Goal: Task Accomplishment & Management: Use online tool/utility

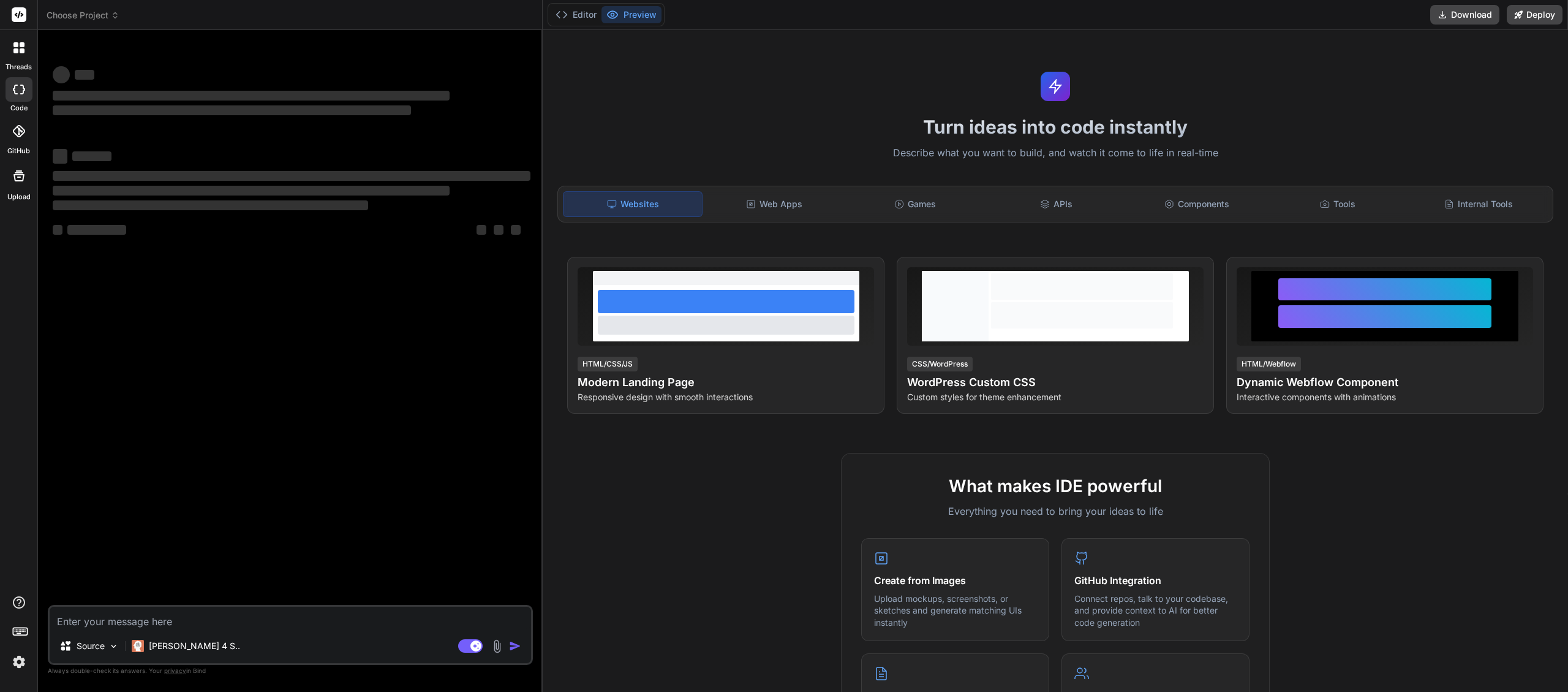
click at [108, 13] on span "Choose Project" at bounding box center [82, 15] width 73 height 12
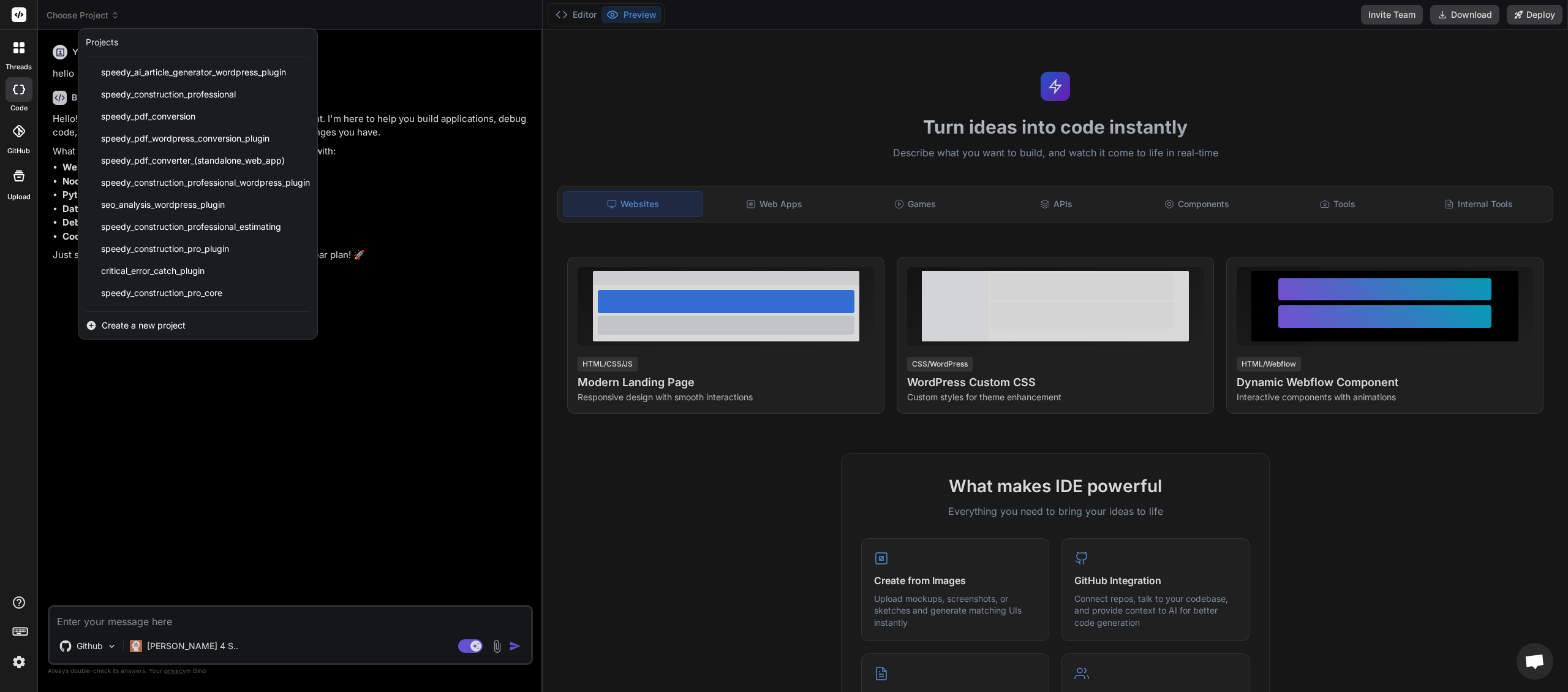
scroll to position [240, 0]
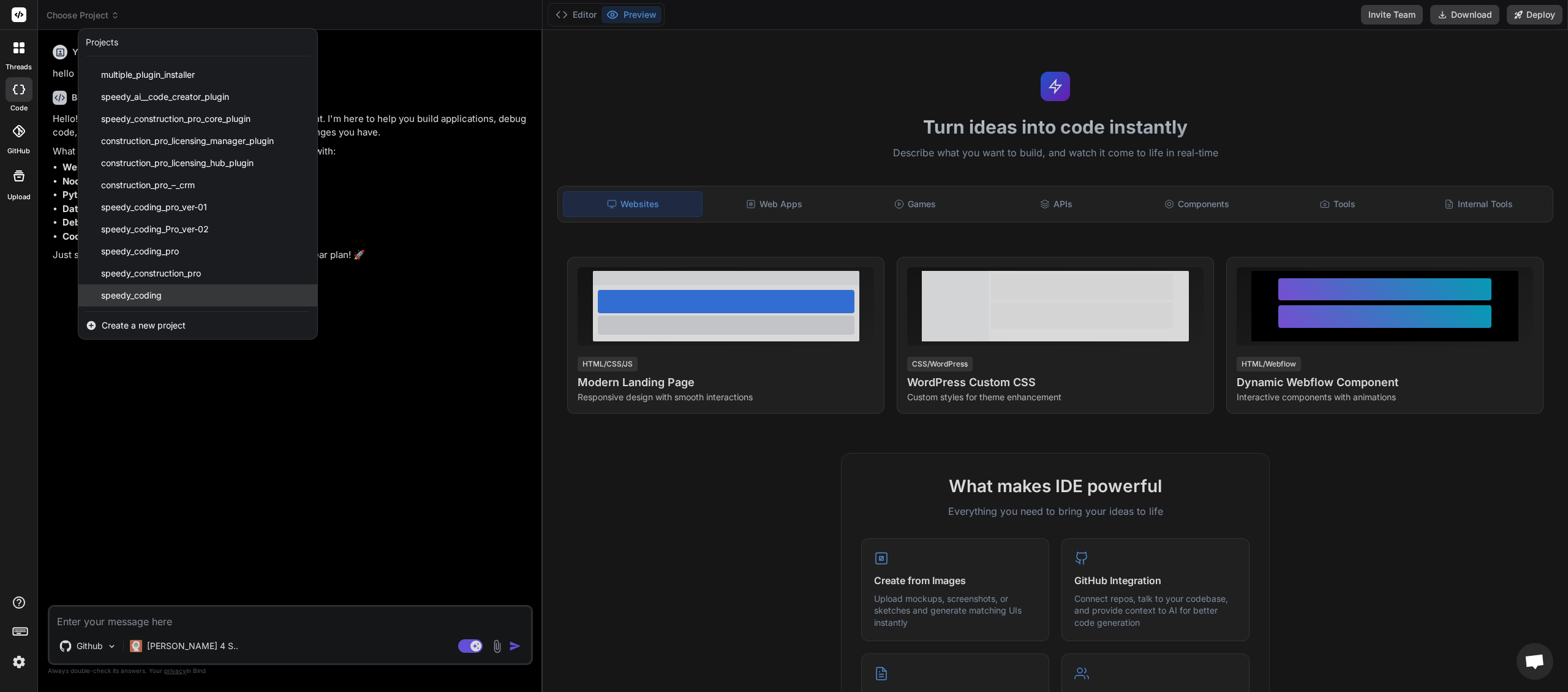
click at [160, 297] on span "speedy_coding" at bounding box center [131, 295] width 61 height 12
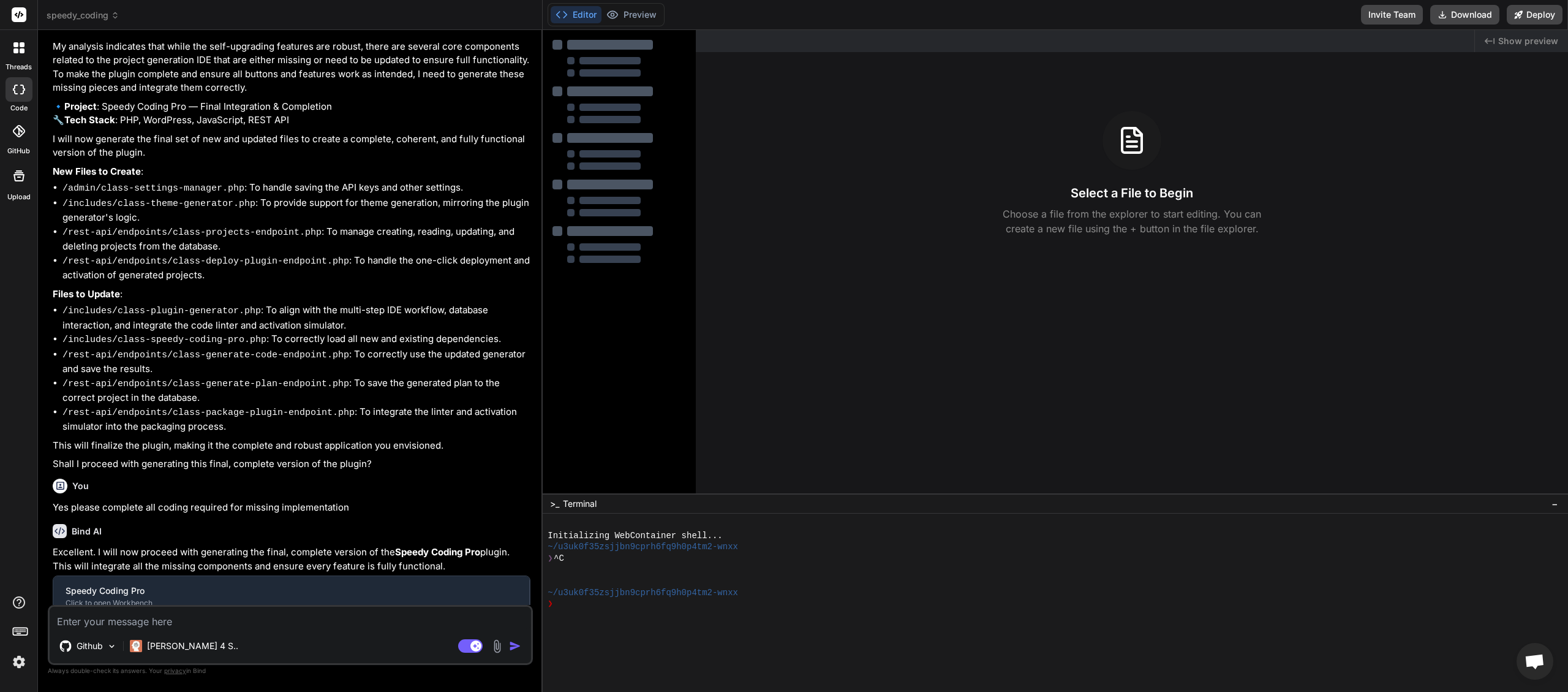
type textarea "x"
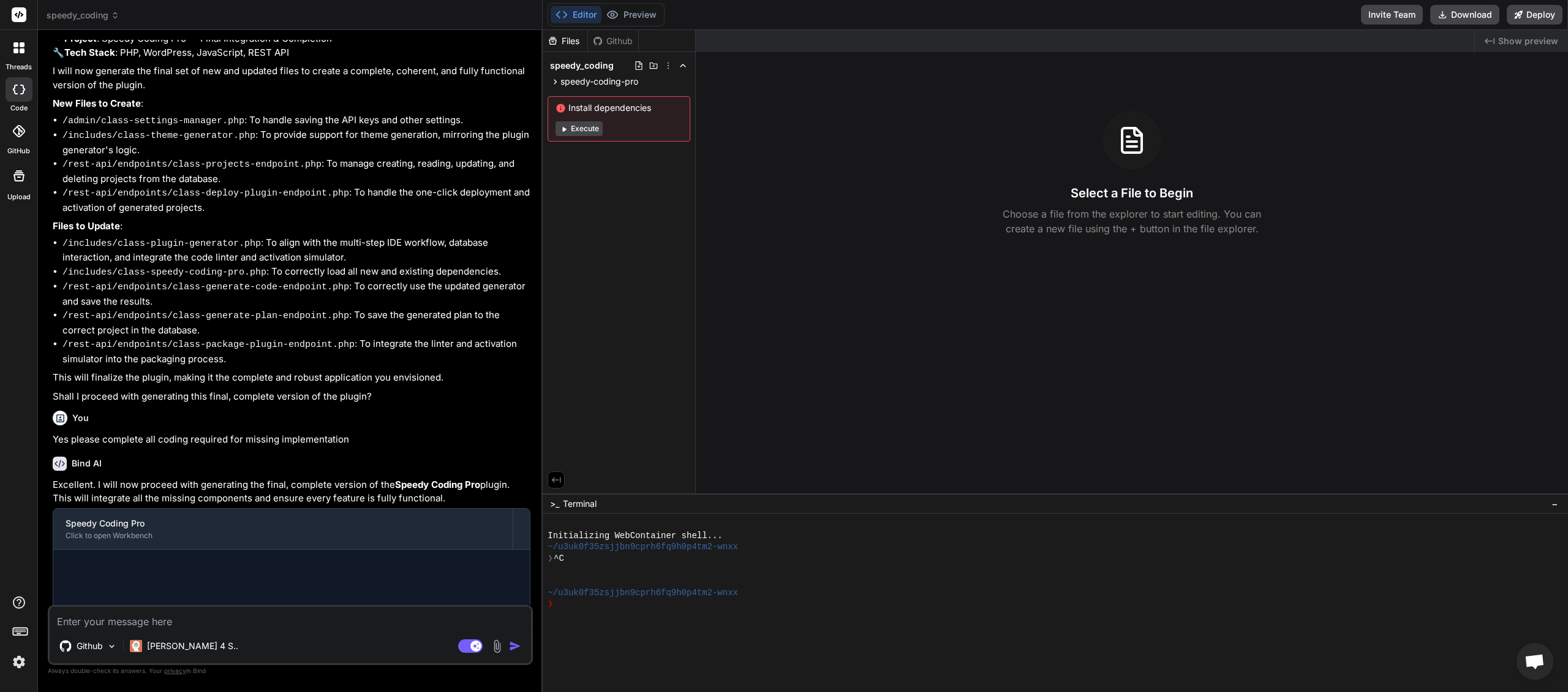
scroll to position [1168, 0]
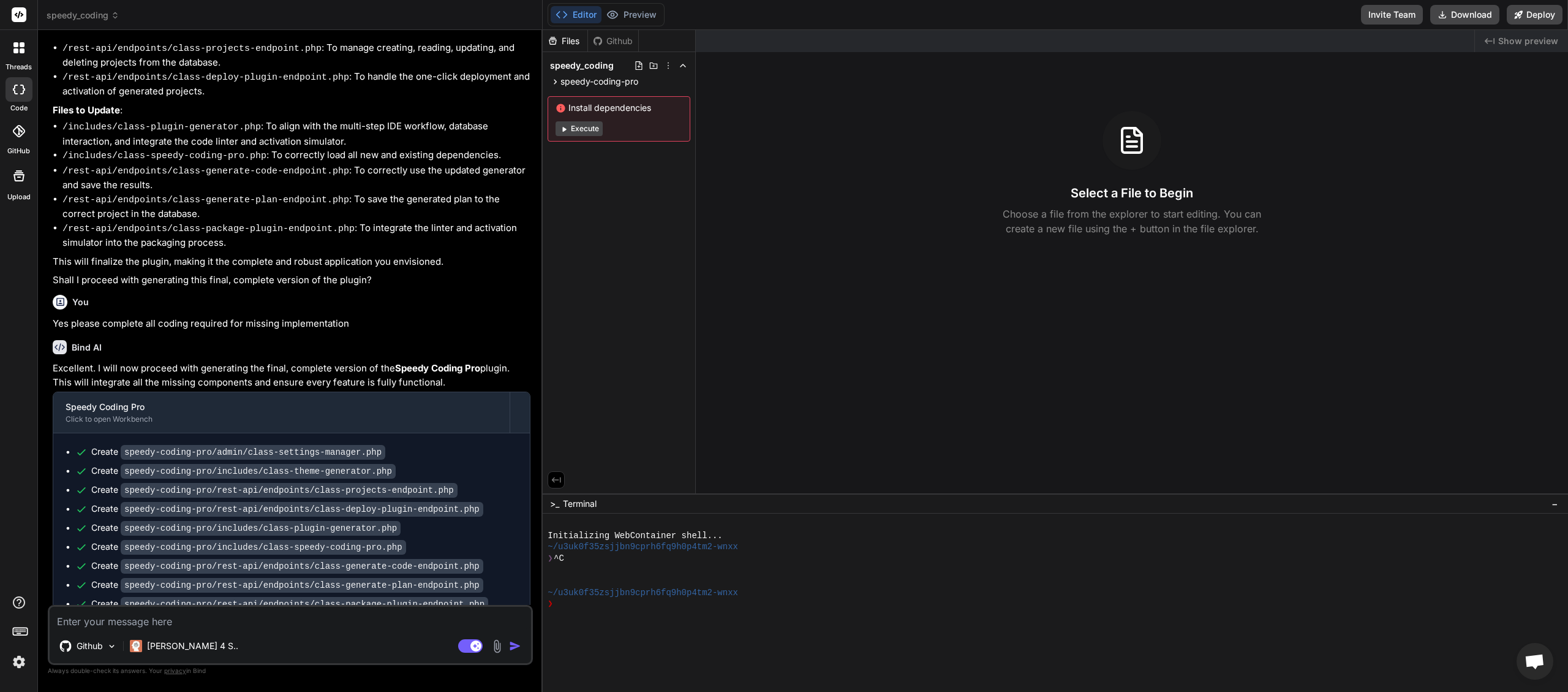
click at [139, 612] on textarea at bounding box center [290, 618] width 482 height 22
type textarea "c"
type textarea "x"
type textarea "co"
type textarea "x"
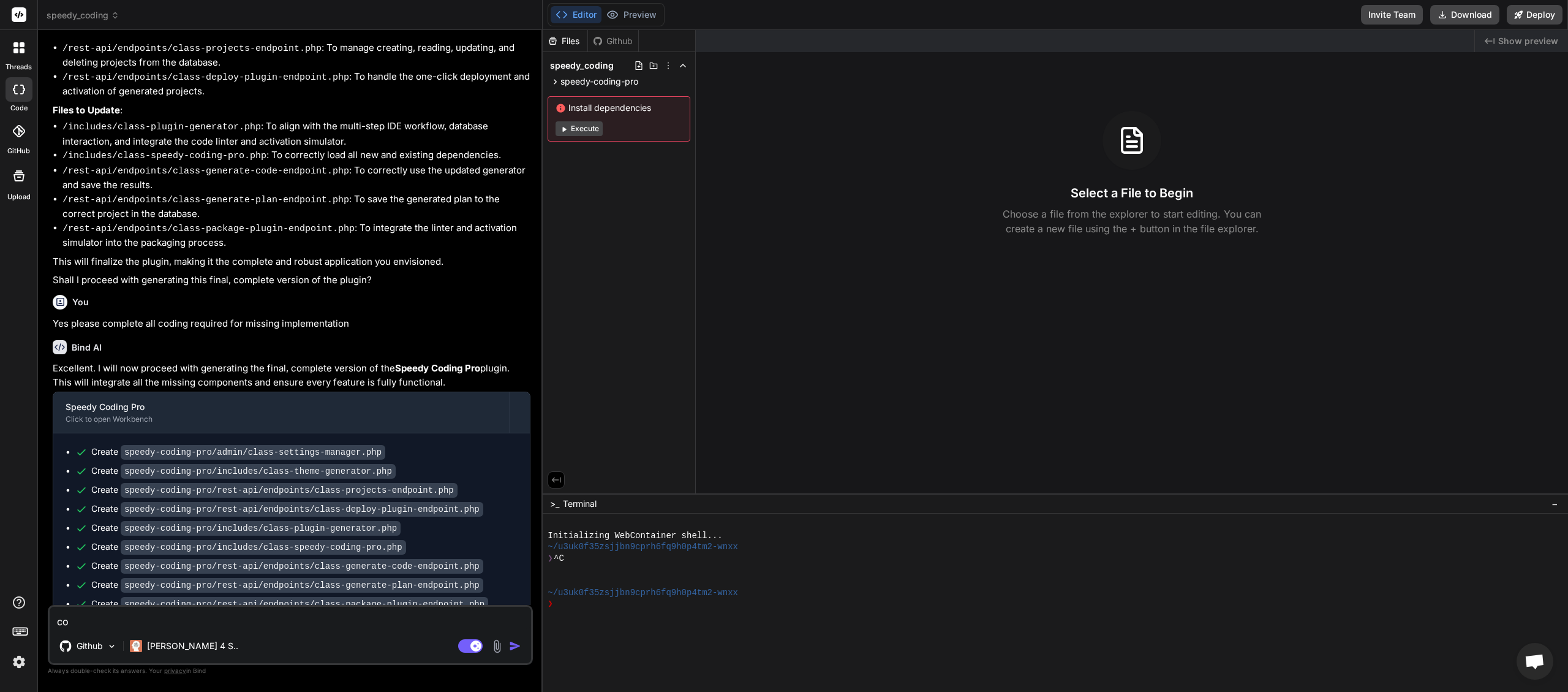
type textarea "con"
type textarea "x"
type textarea "cont"
type textarea "x"
type textarea "conti"
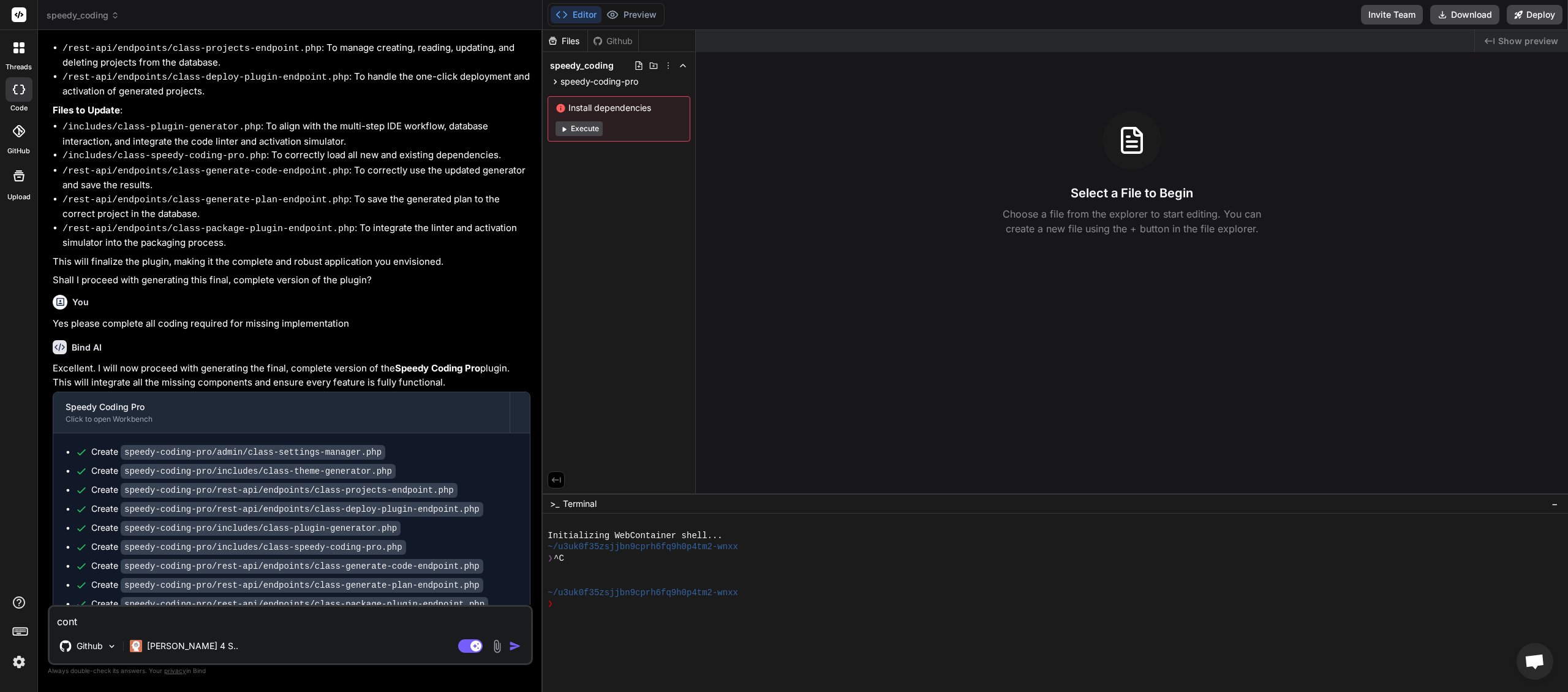
type textarea "x"
type textarea "contin"
type textarea "x"
type textarea "continu"
type textarea "x"
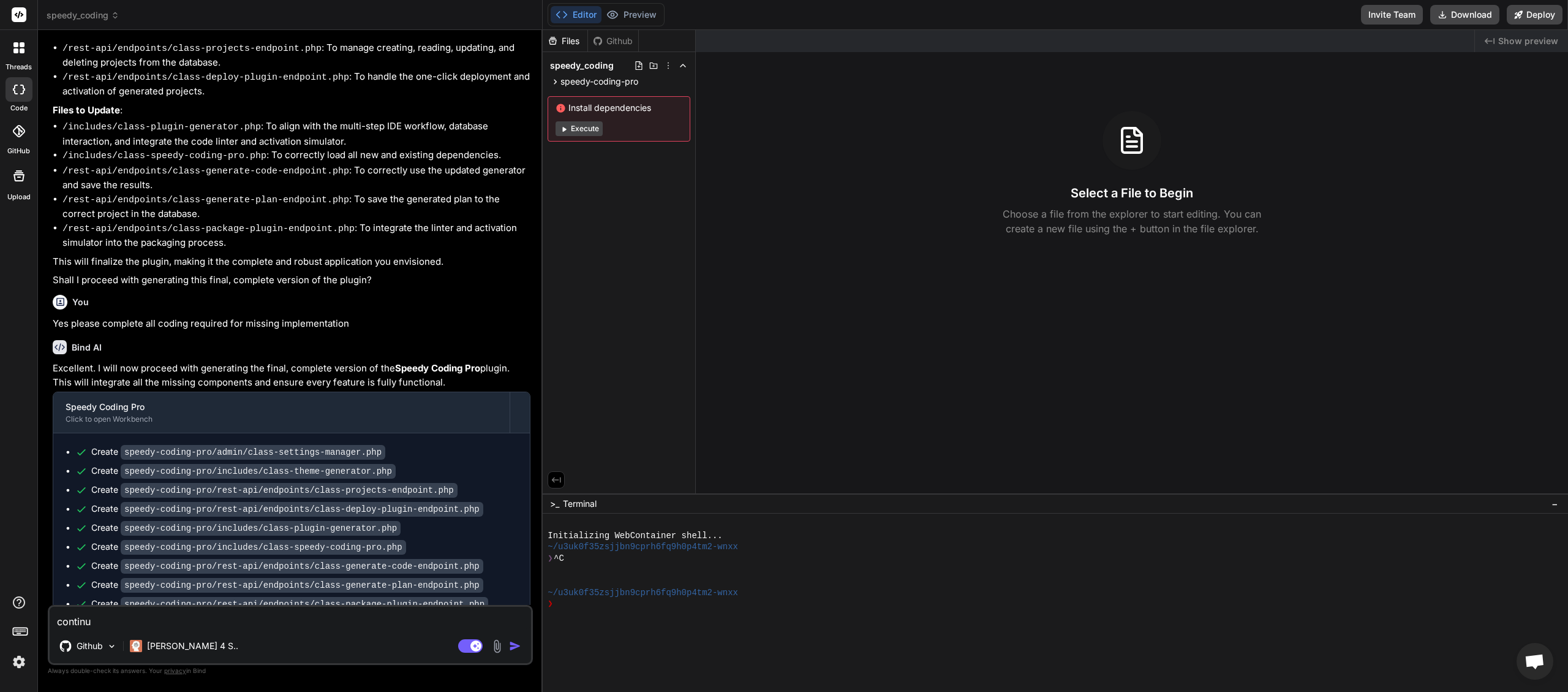
type textarea "continue"
type textarea "x"
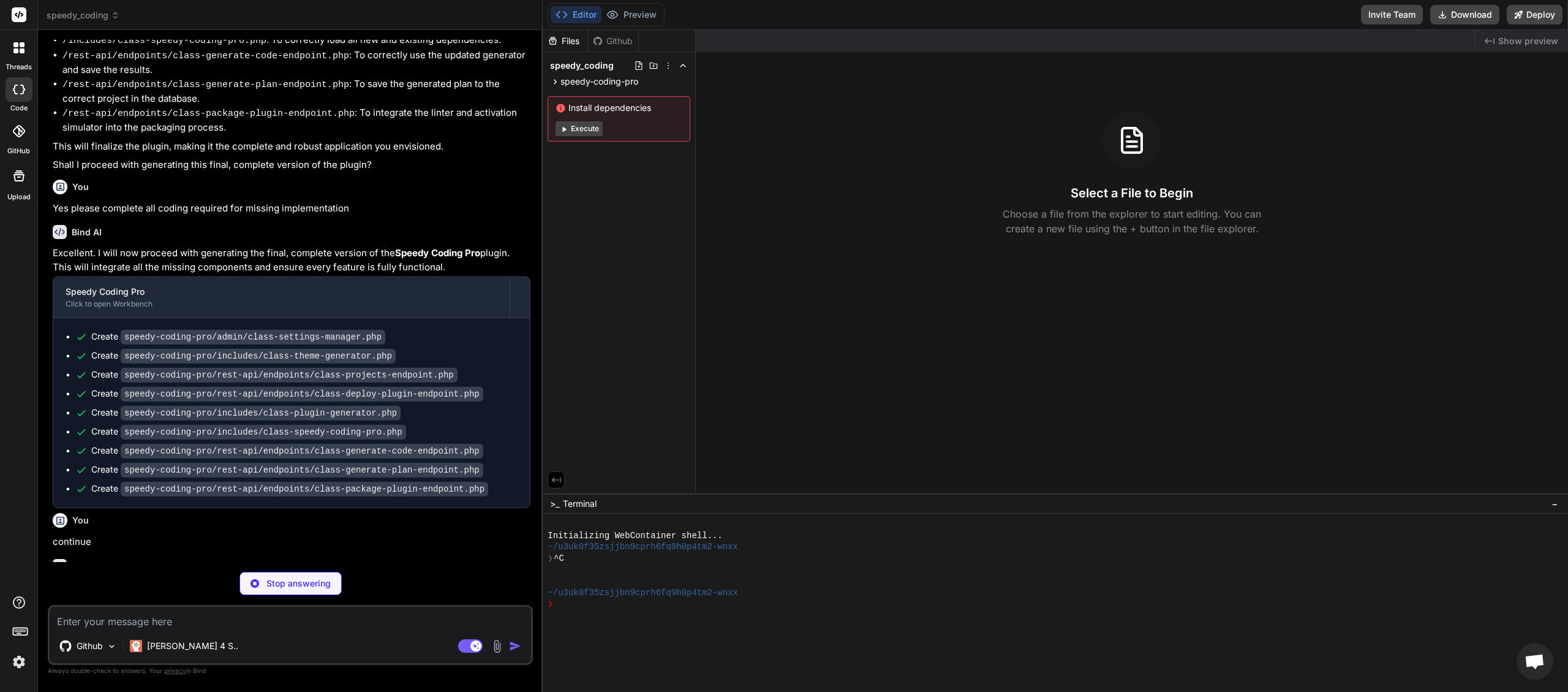
scroll to position [1378, 0]
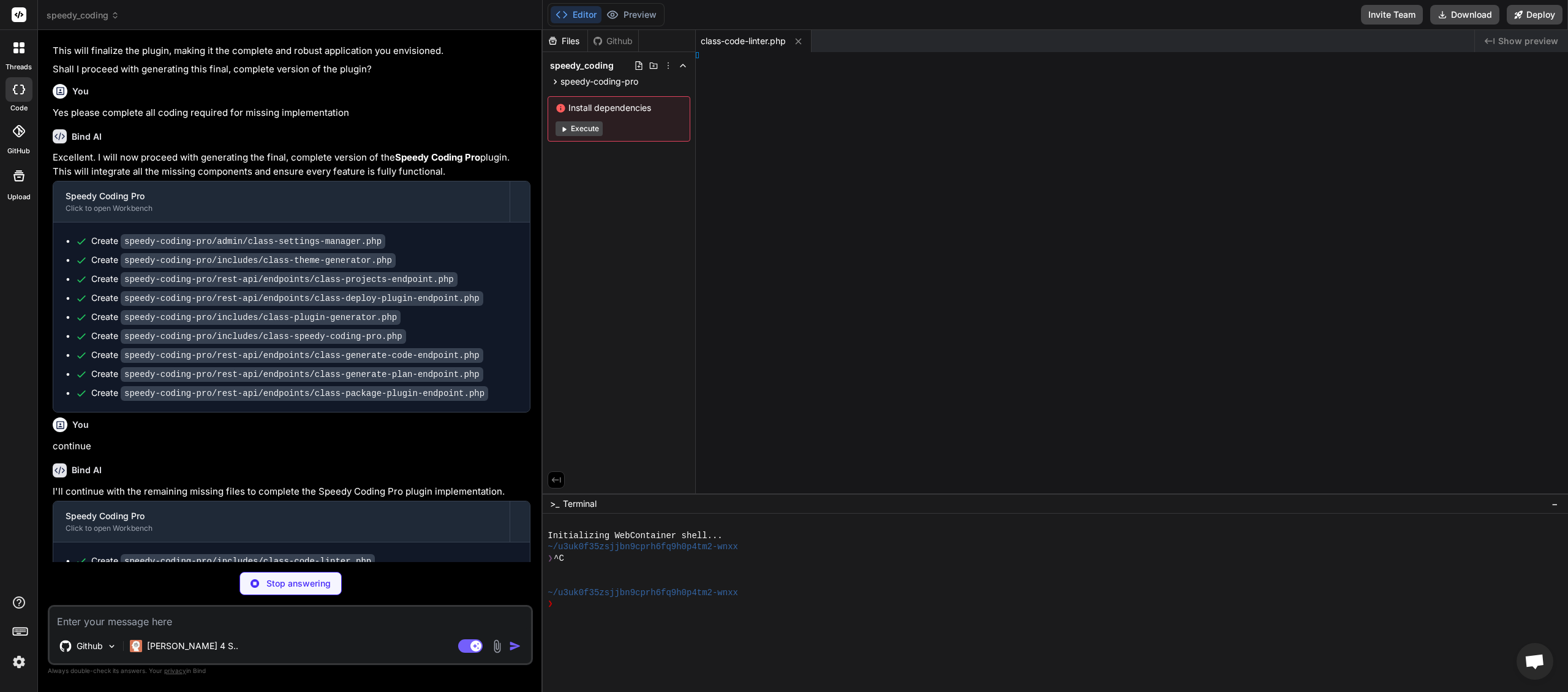
type textarea "x"
type textarea "); } }"
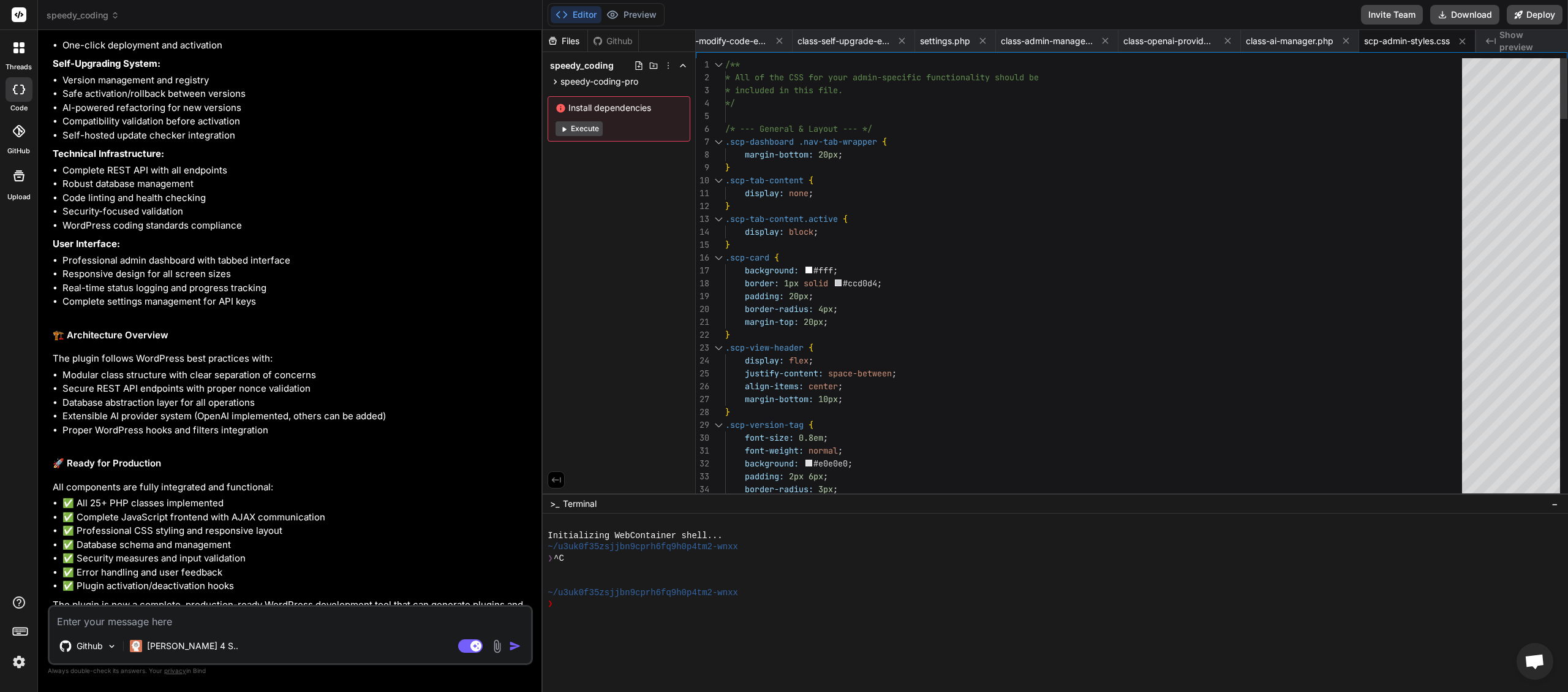
scroll to position [0, 147]
click at [1475, 15] on button "Download" at bounding box center [1465, 15] width 69 height 19
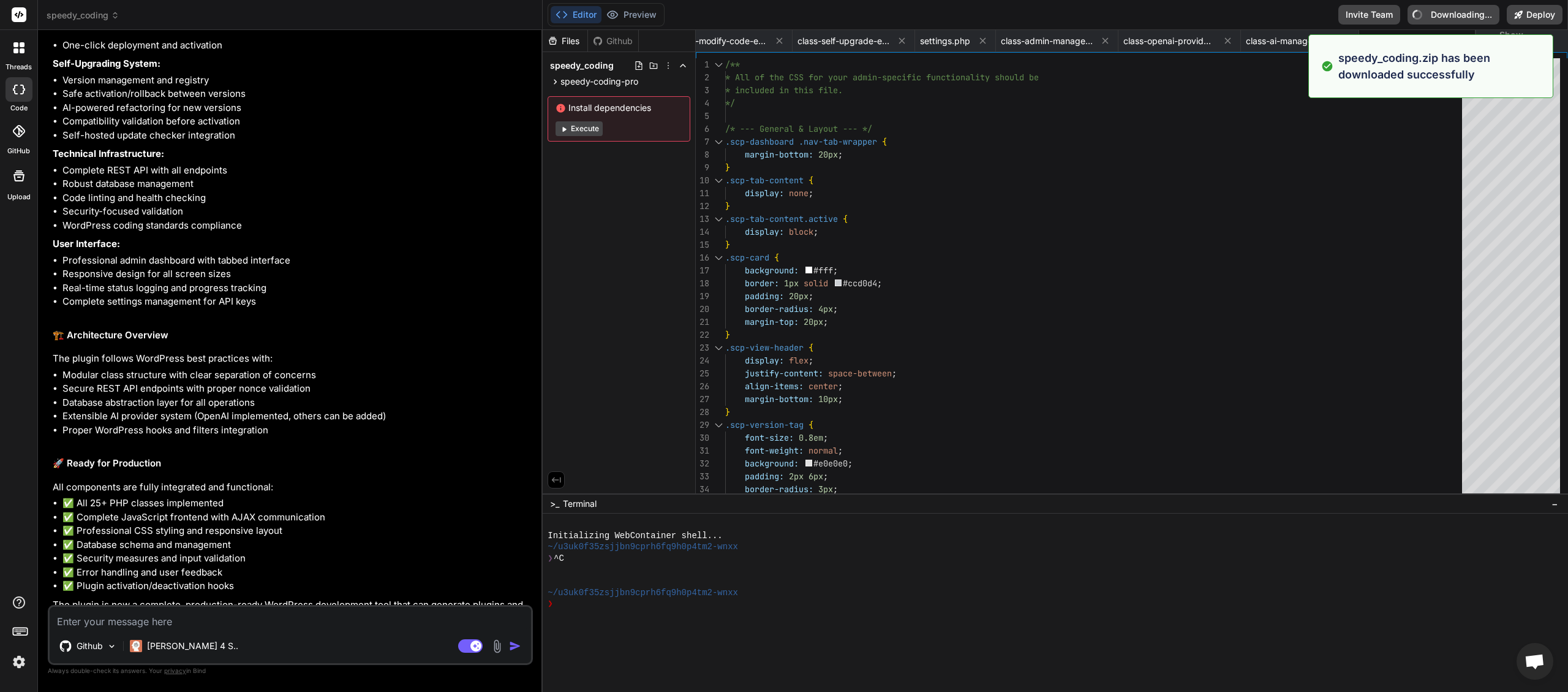
type textarea "x"
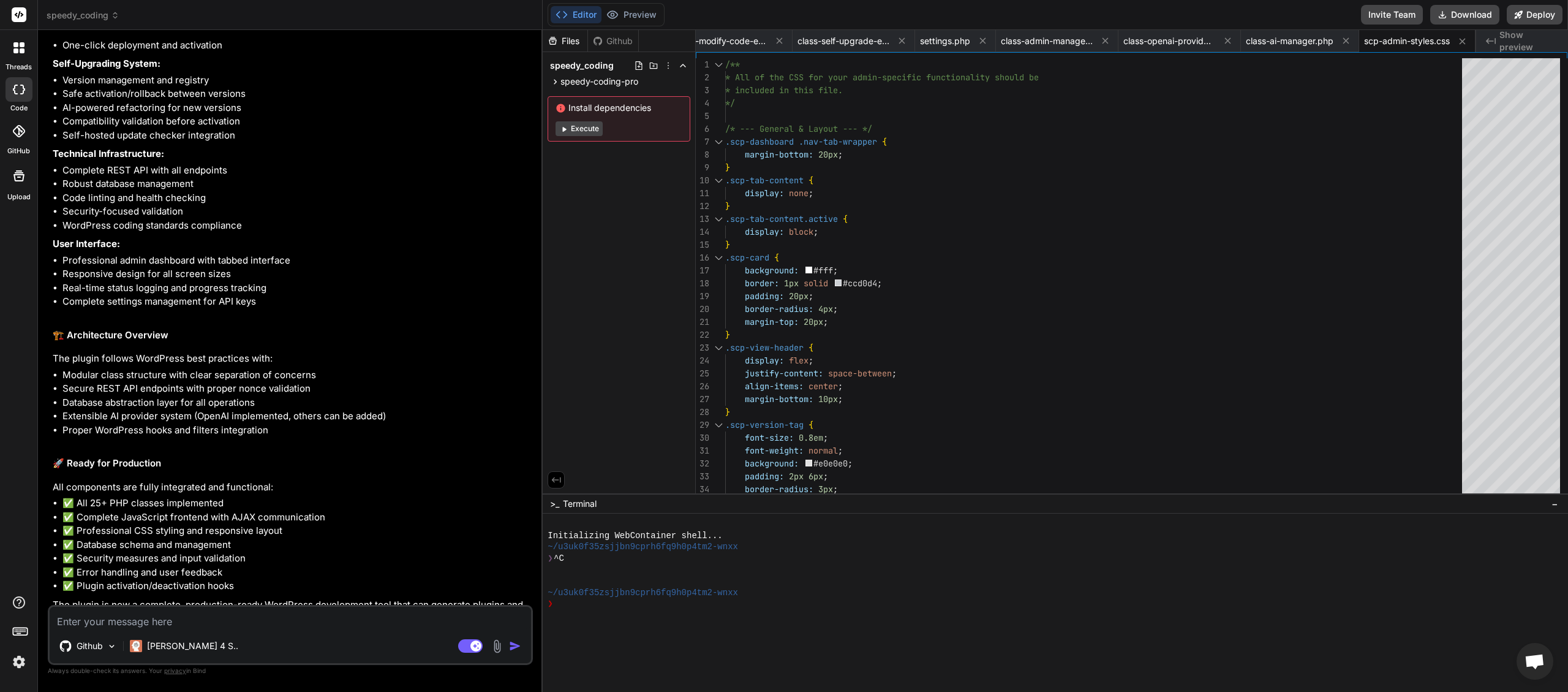
drag, startPoint x: 96, startPoint y: 616, endPoint x: 108, endPoint y: 613, distance: 12.4
paste textarea "[[DATE] 01:44:42 UTC] PHP Parse error: Unmatched ']' in /home/myinspector/publi…"
type textarea "[[DATE] 01:44:42 UTC] PHP Parse error: Unmatched ']' in /home/myinspector/publi…"
type textarea "x"
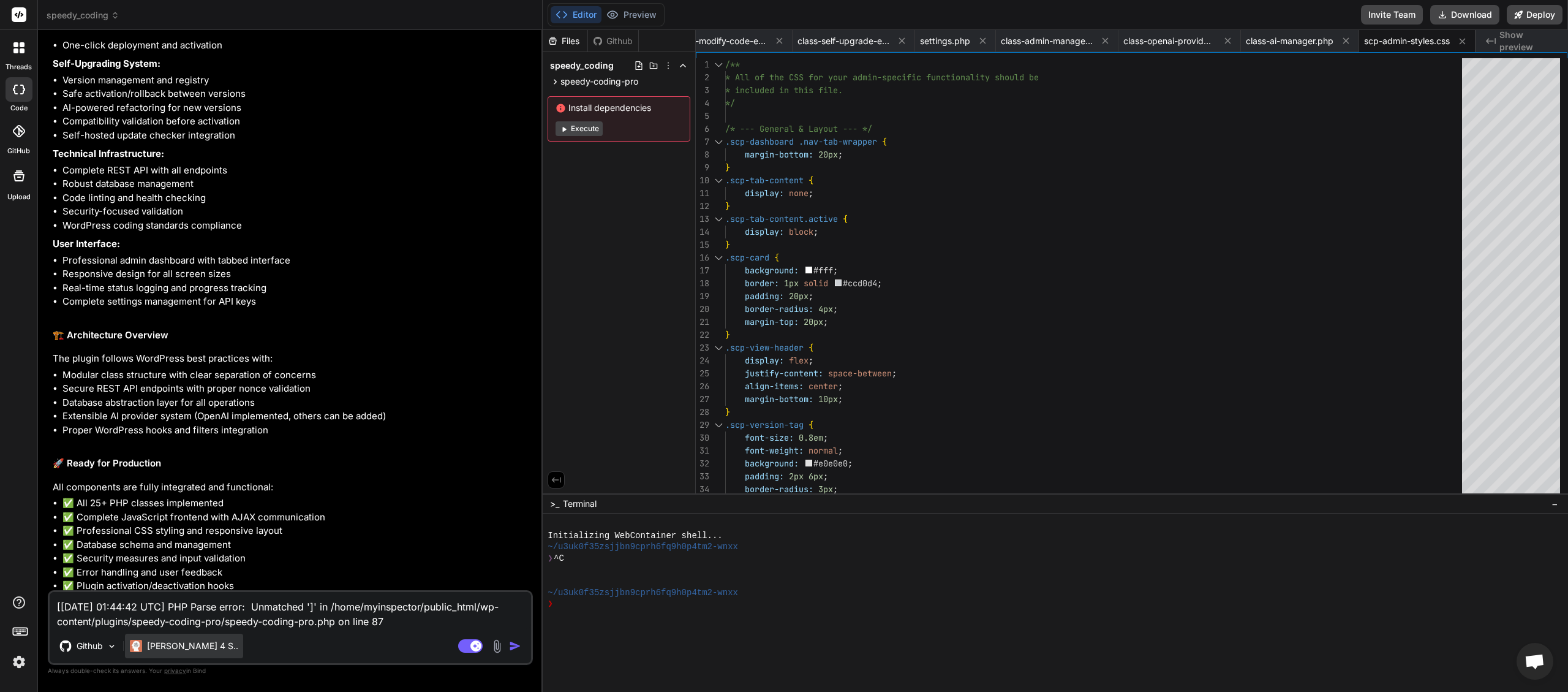
type textarea "[[DATE] 01:44:42 UTC] PHP Parse error: Unmatched ']' in /home/myinspector/publi…"
click at [189, 644] on p "[PERSON_NAME] 4 S.." at bounding box center [193, 646] width 91 height 12
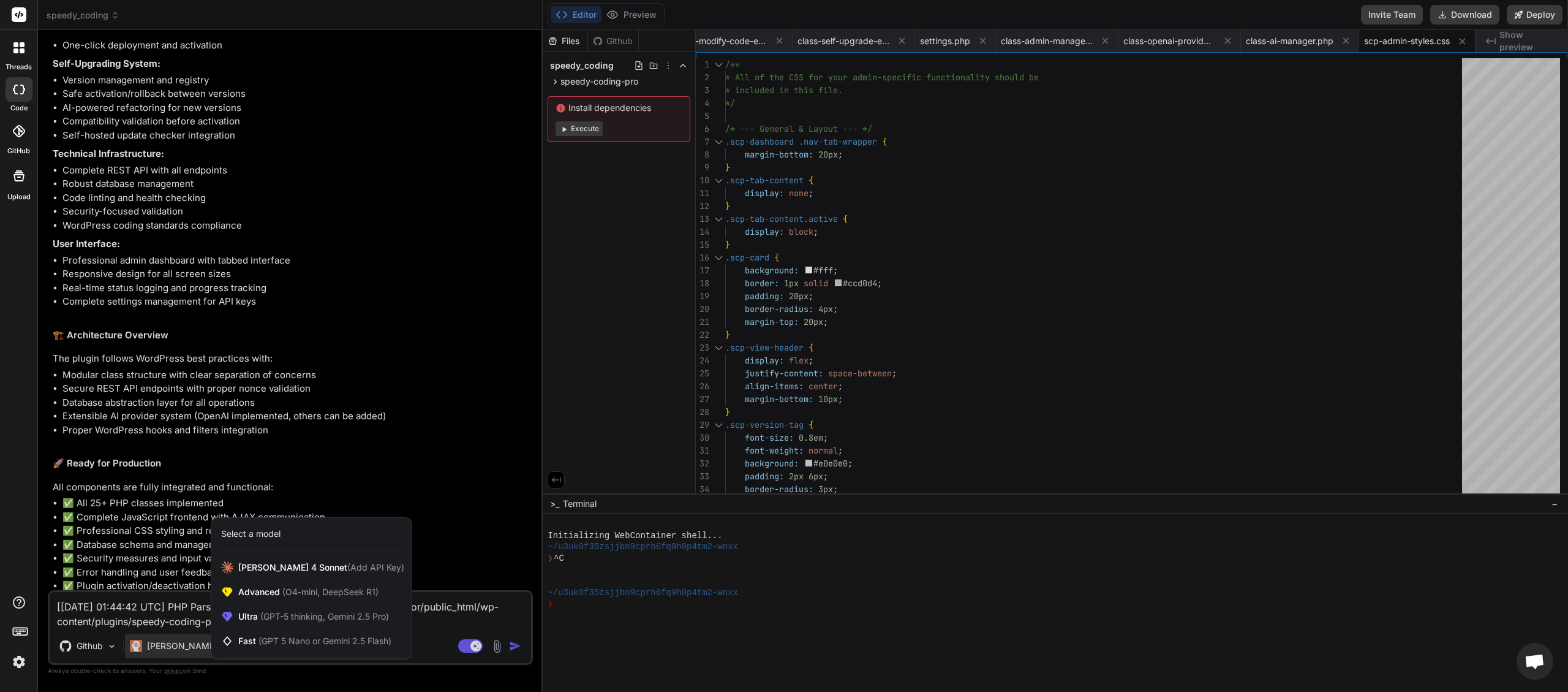
click at [189, 644] on div at bounding box center [784, 346] width 1568 height 692
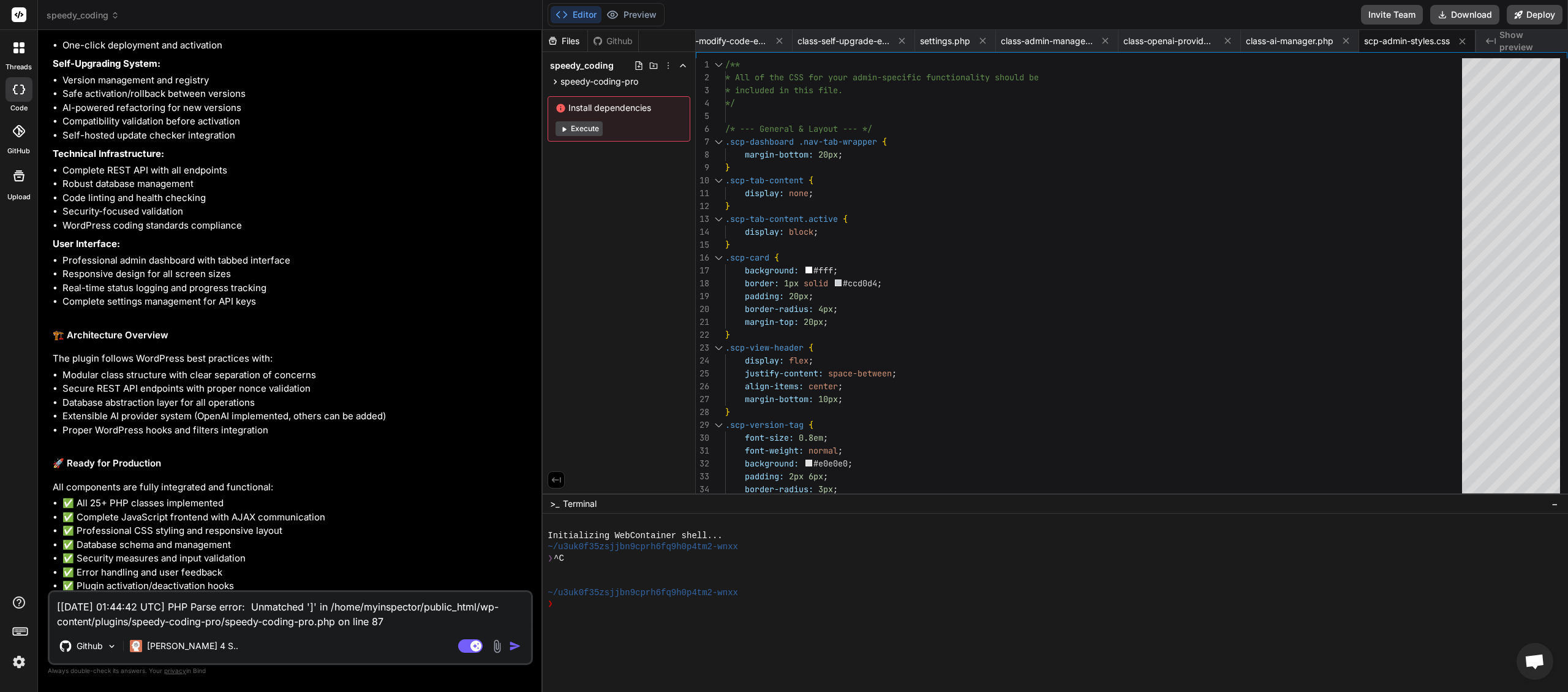
click at [514, 645] on img "button" at bounding box center [516, 646] width 12 height 12
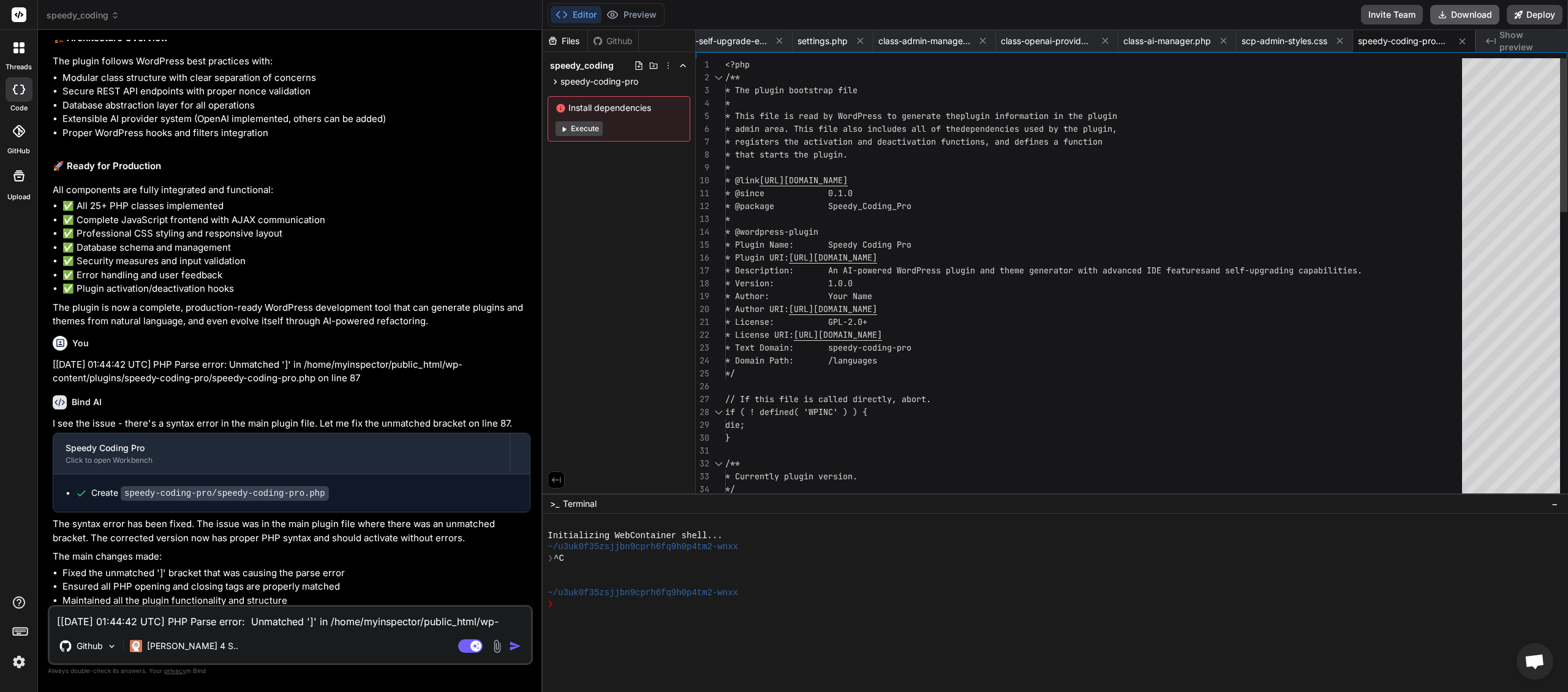
scroll to position [0, 270]
click at [1463, 13] on button "Download" at bounding box center [1465, 15] width 69 height 19
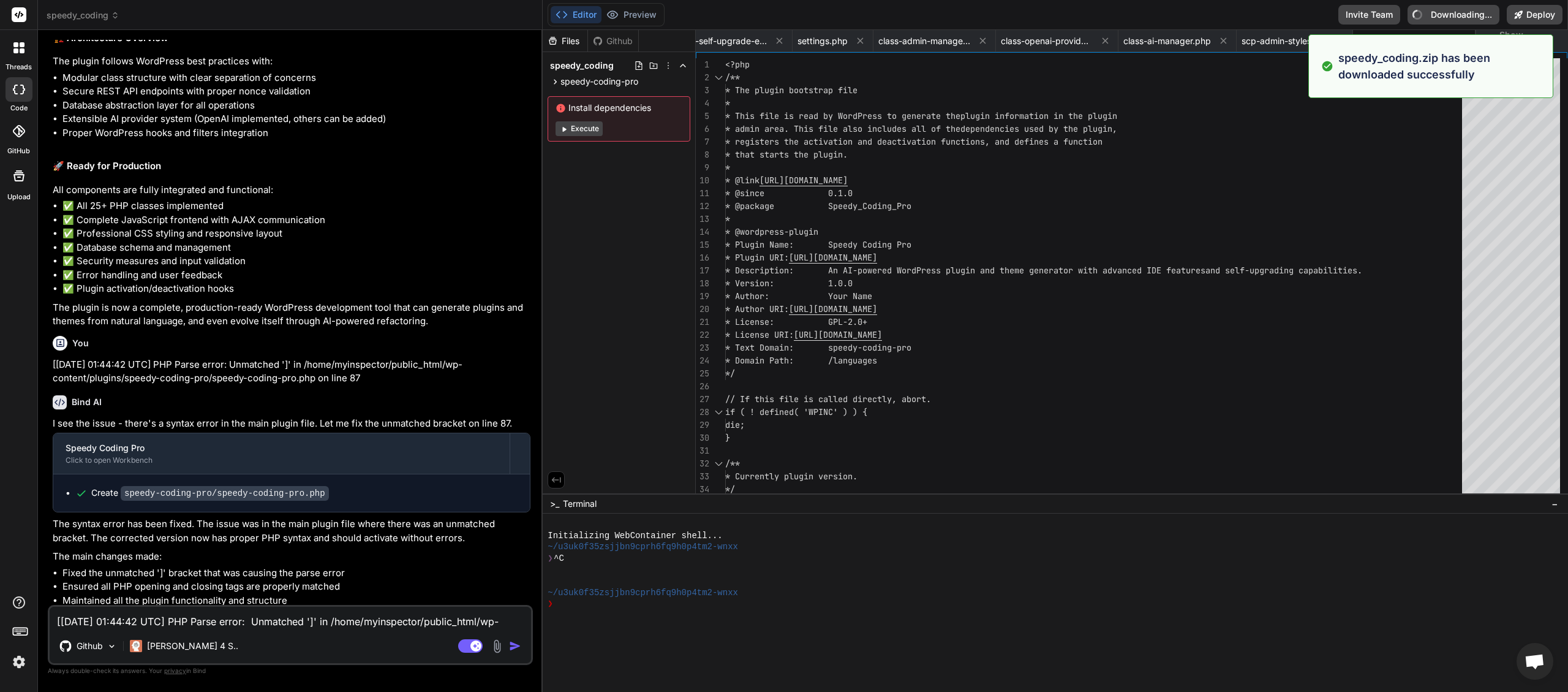
type textarea "x"
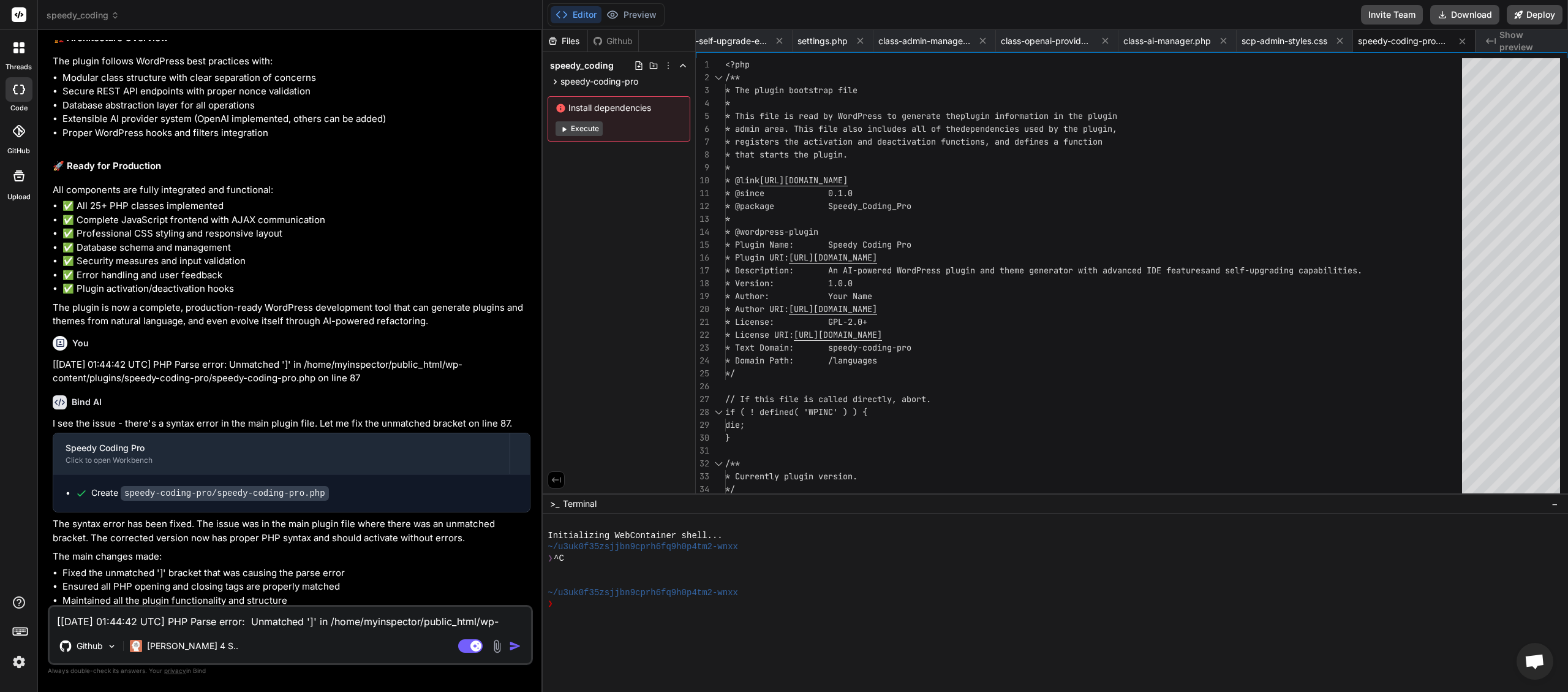
click at [189, 618] on textarea "[[DATE] 01:44:42 UTC] PHP Parse error: Unmatched ']' in /home/myinspector/publi…" at bounding box center [290, 618] width 482 height 22
type textarea "A"
type textarea "x"
type textarea "Au"
type textarea "x"
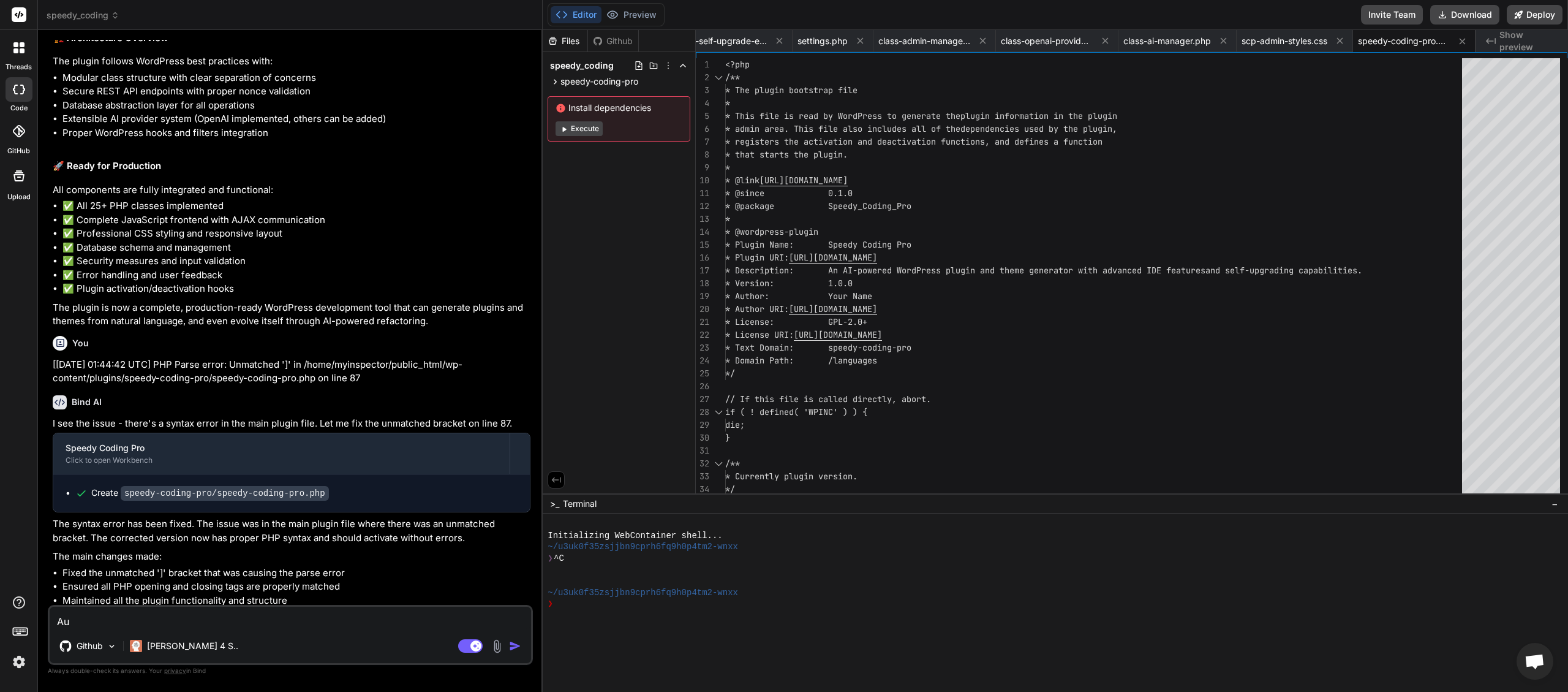
type textarea "Aut"
type textarea "x"
type textarea "Auth"
type textarea "x"
type textarea "Autho"
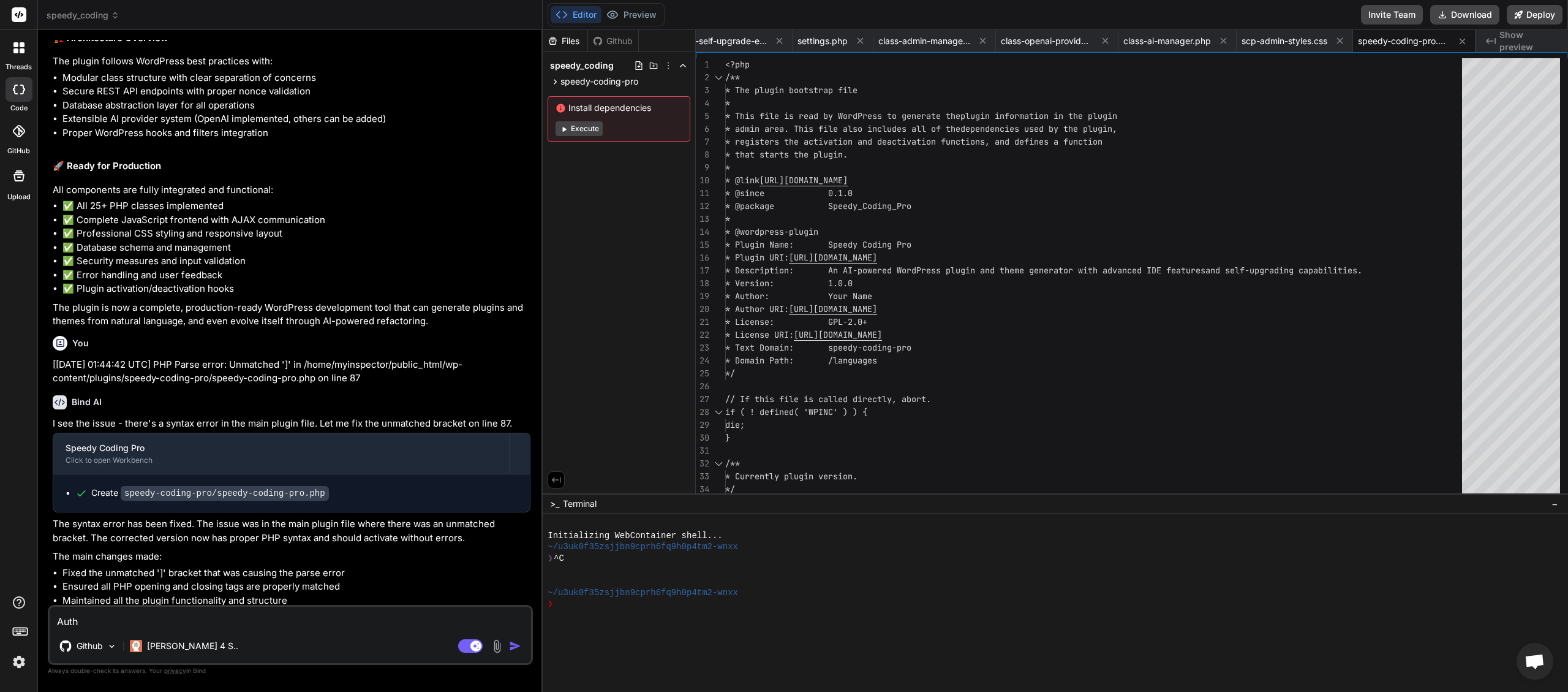
type textarea "x"
type textarea "Author"
type textarea "x"
type textarea "Author"
type textarea "x"
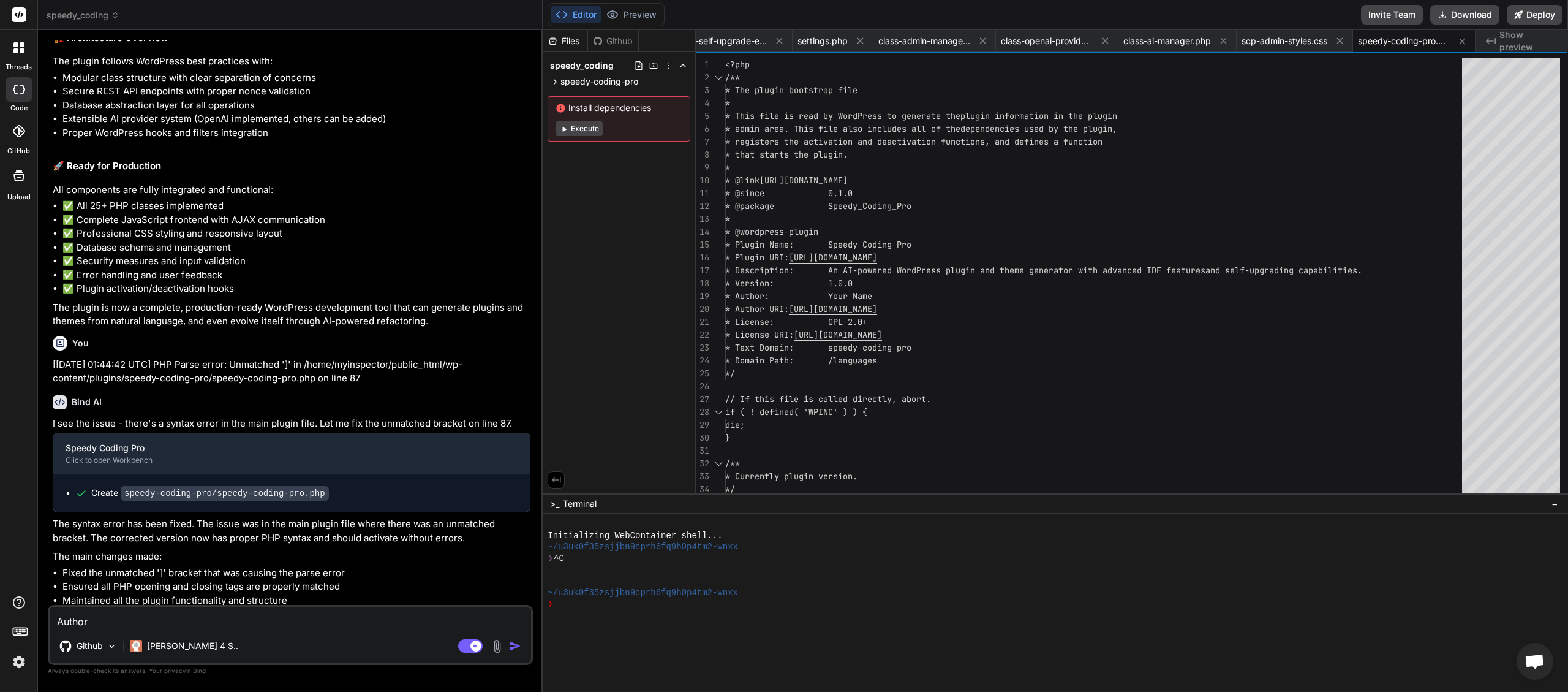
type textarea "Author i"
type textarea "x"
type textarea "Author is"
type textarea "x"
type textarea "Author is"
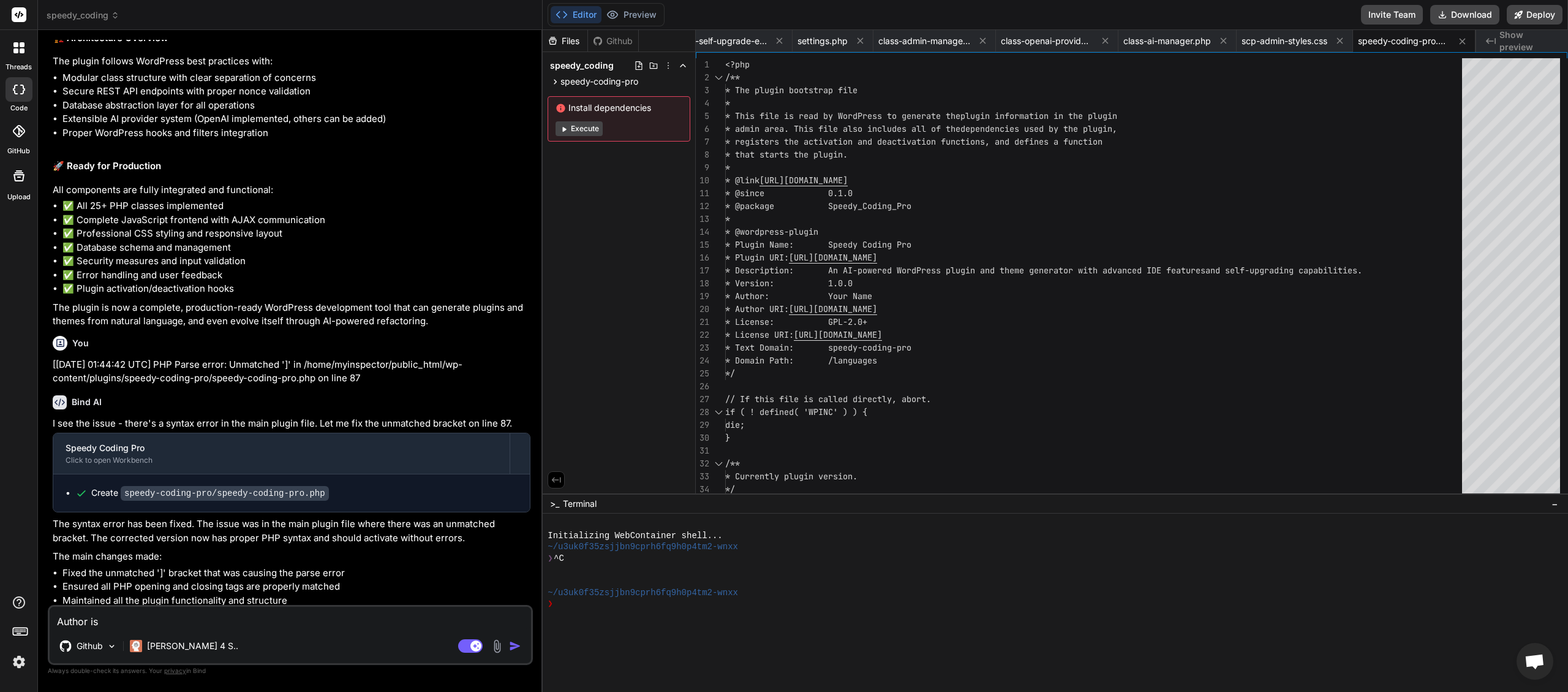
type textarea "x"
type textarea "Author is S"
type textarea "x"
type textarea "Author is Sp"
type textarea "x"
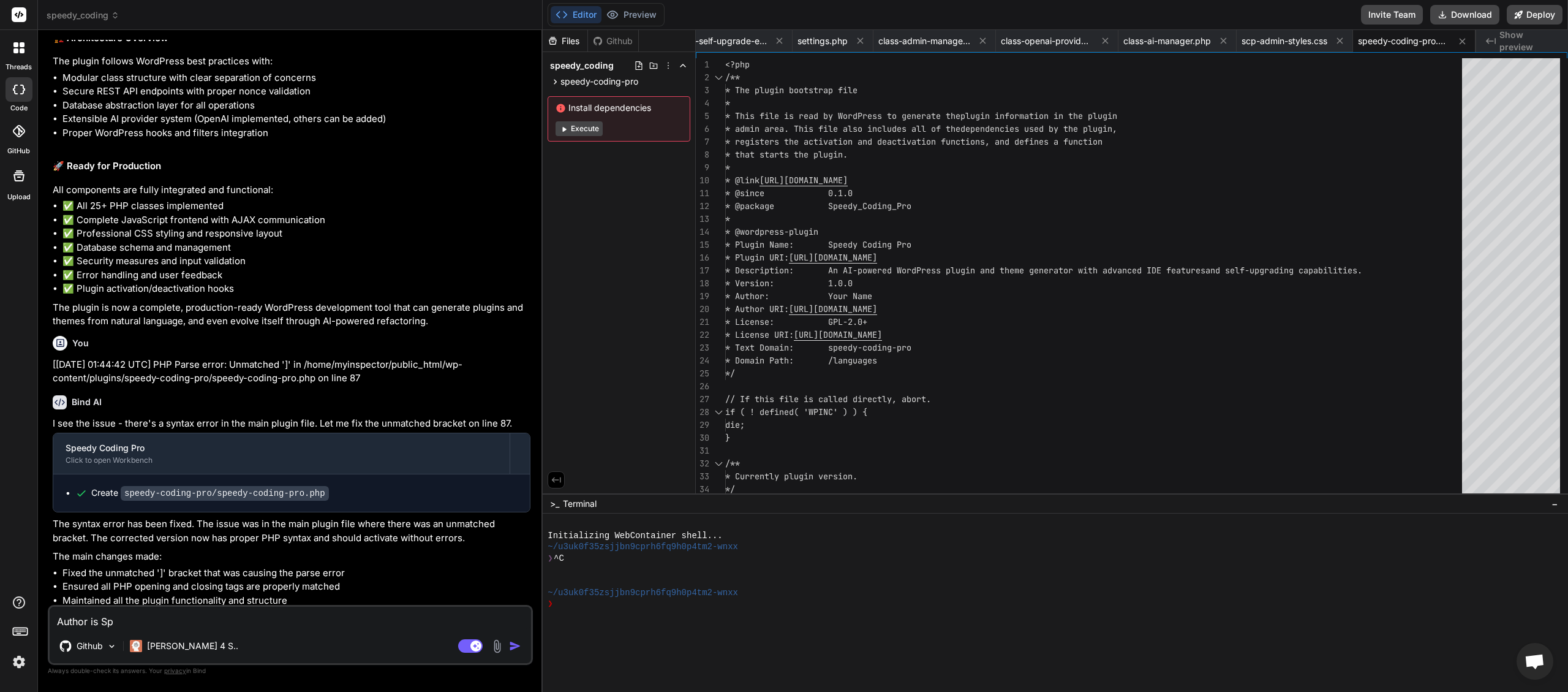
type textarea "Author is Spe"
type textarea "x"
type textarea "Author is Spee"
type textarea "x"
type textarea "Author is Speed"
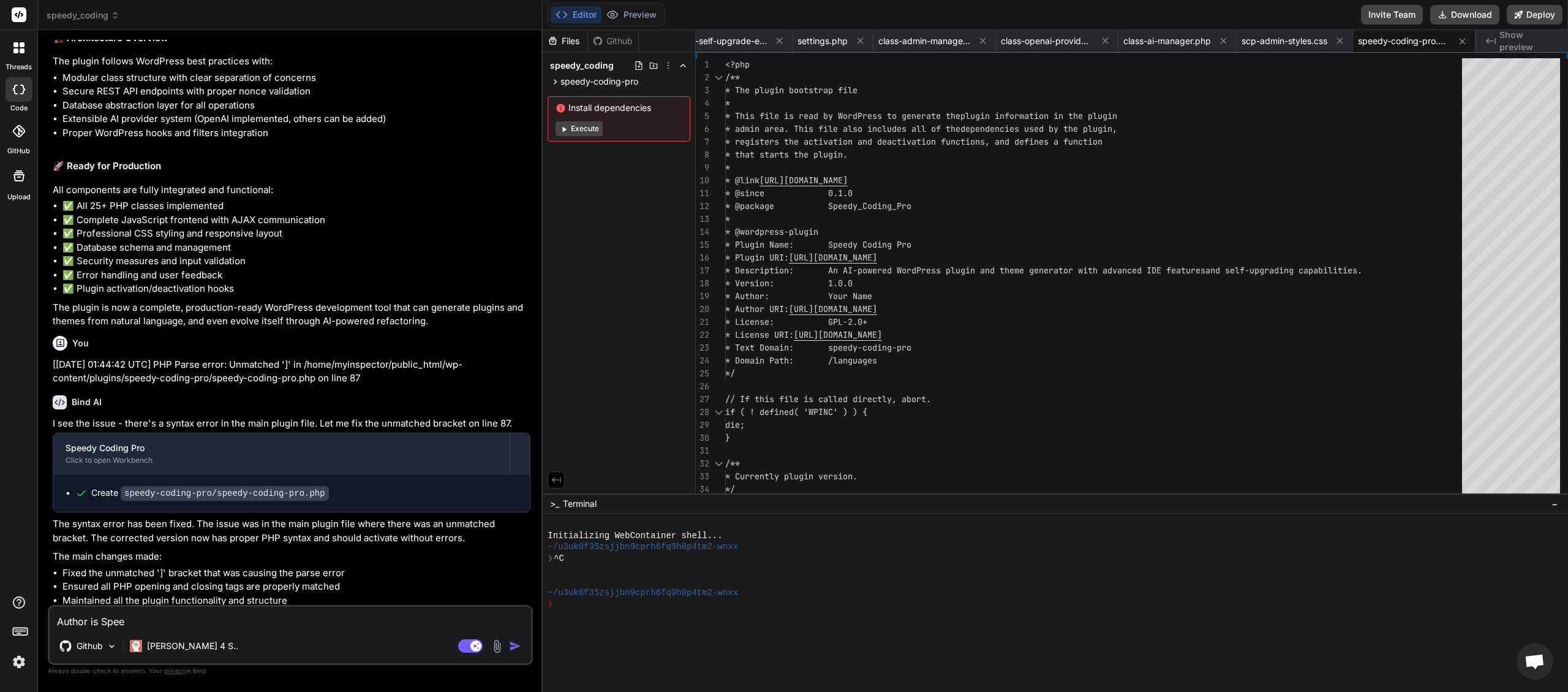
type textarea "x"
type textarea "Author is Speedy"
type textarea "x"
type textarea "Author is Speedy"
type textarea "x"
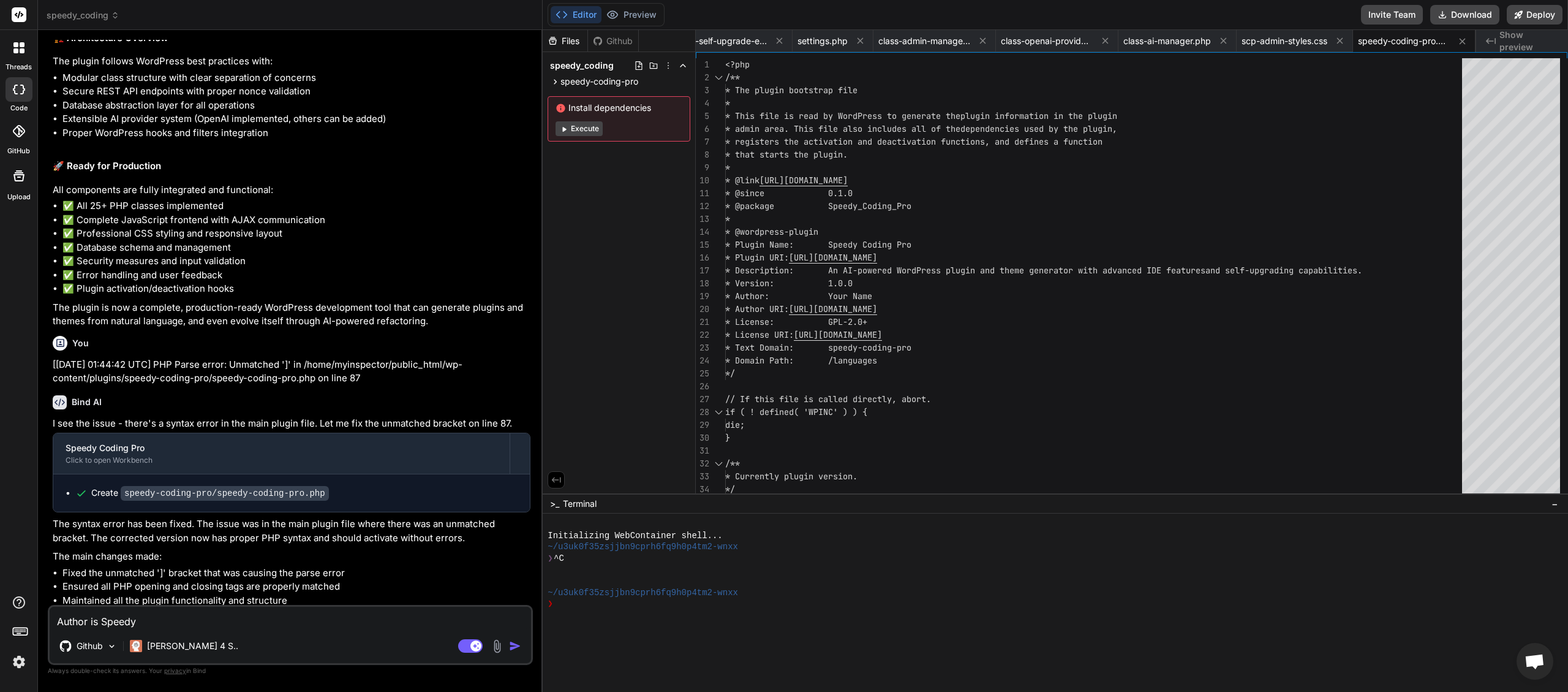
type textarea "Author is Speedy S"
type textarea "x"
type textarea "Author is Speedy Sy"
type textarea "x"
type textarea "Author is Speedy Sys"
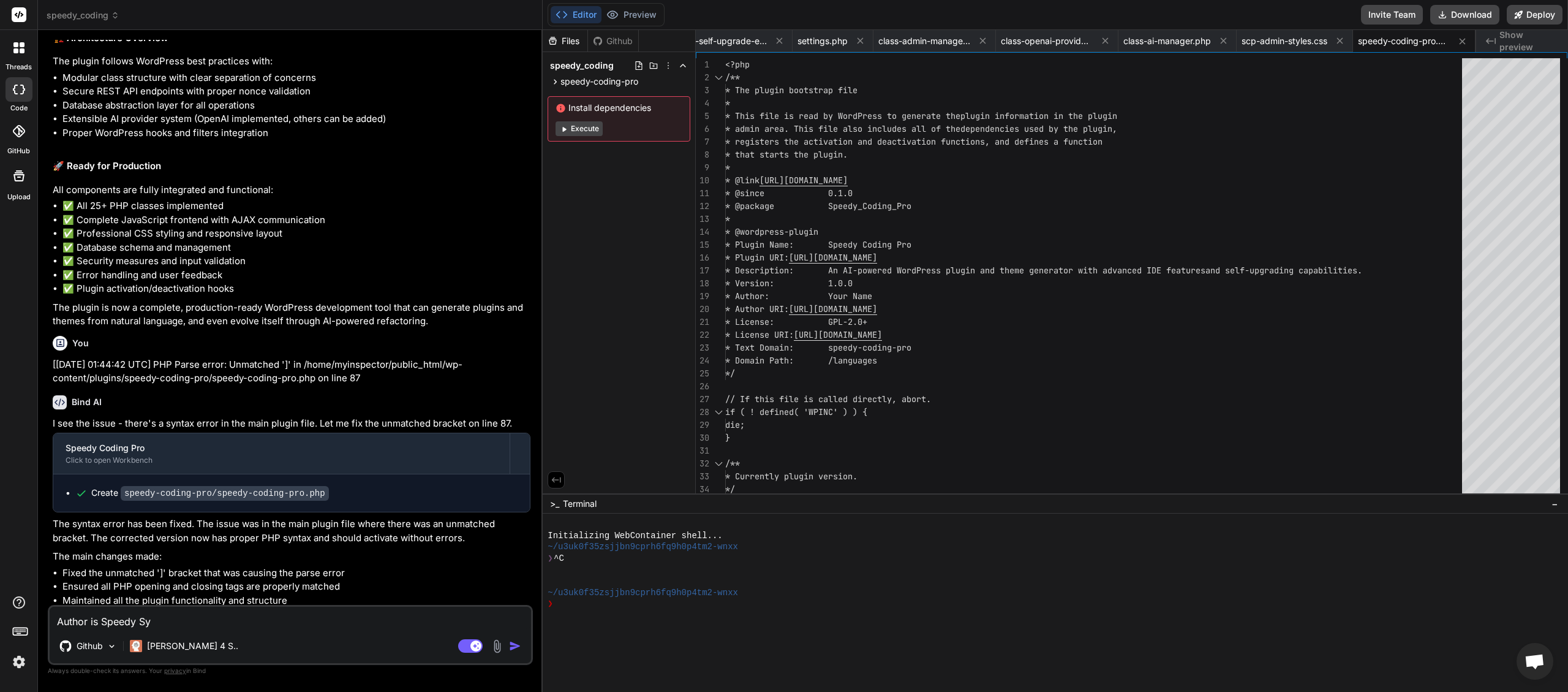
type textarea "x"
type textarea "Author is Speedy Syst"
type textarea "x"
type textarea "Author is Speedy Syste"
type textarea "x"
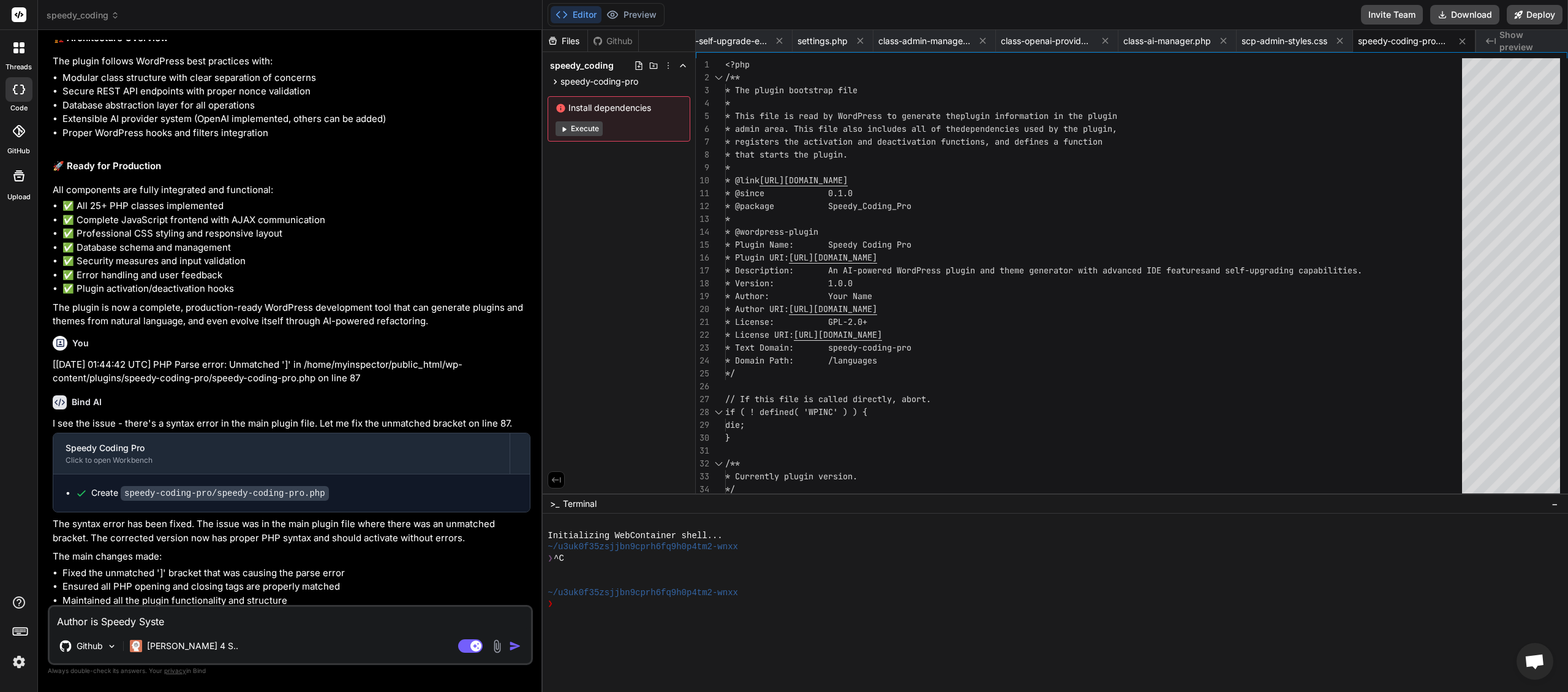
type textarea "Author is Speedy System"
type textarea "x"
type textarea "Author is Speedy Systems"
type textarea "x"
type textarea "Author is Speedy Systems"
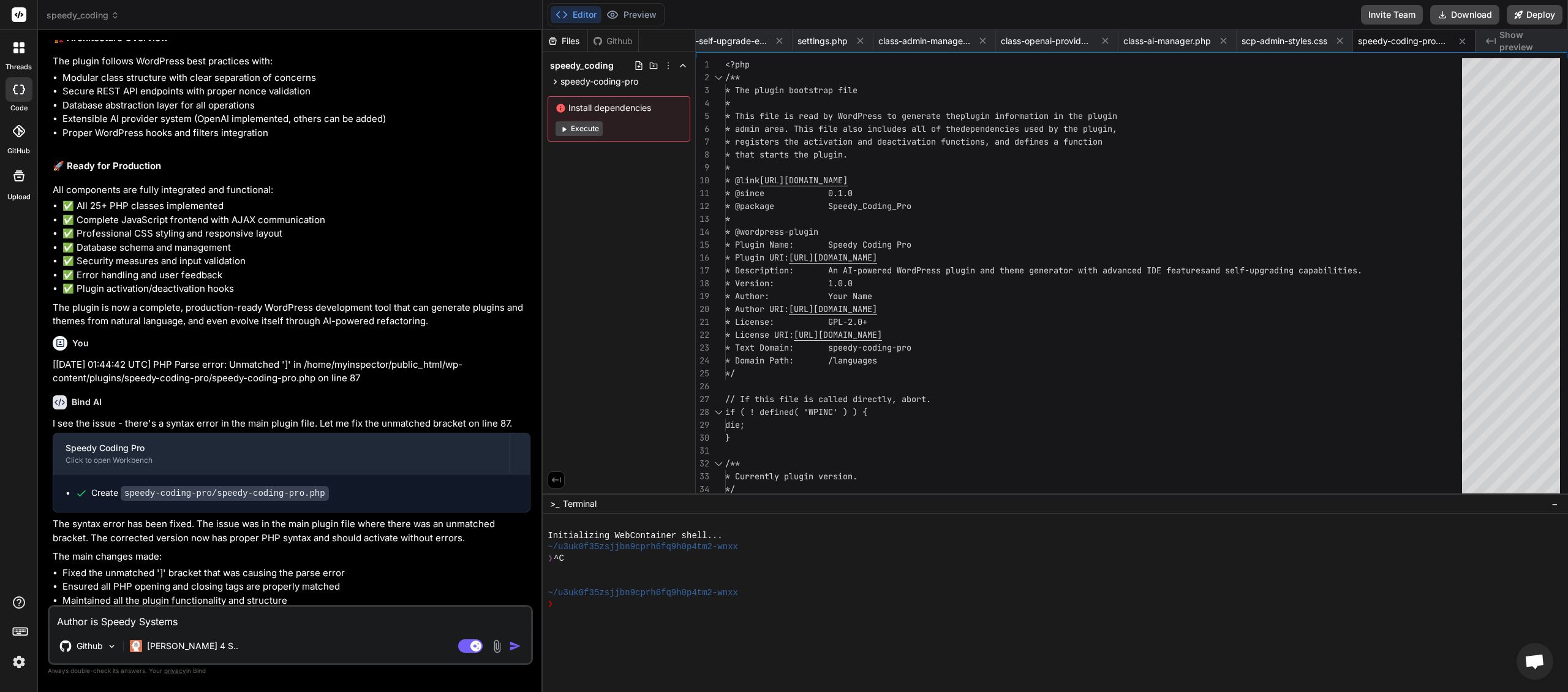
type textarea "x"
type textarea "Author is Speedy Systems w"
type textarea "x"
type textarea "Author is Speedy Systems we"
type textarea "x"
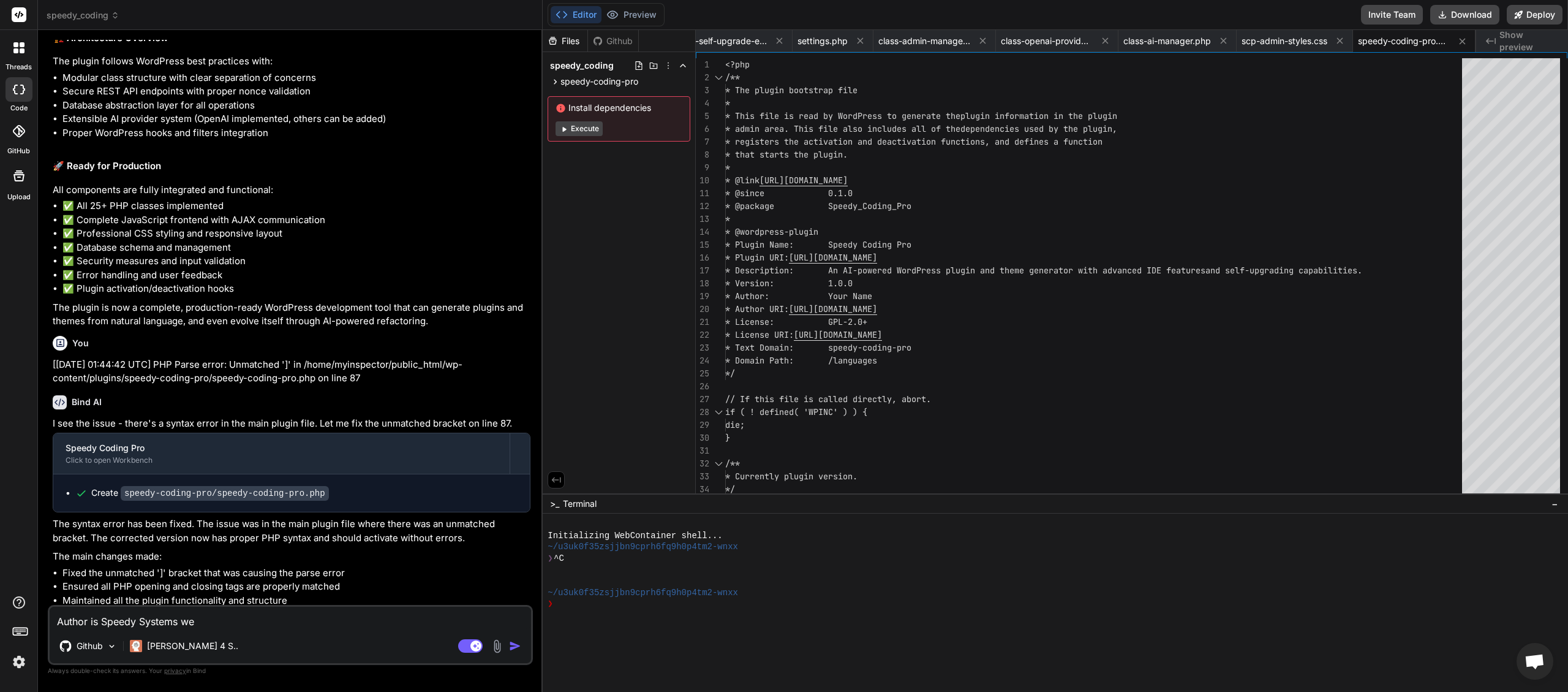
type textarea "Author is Speedy Systems web"
type textarea "x"
type textarea "Author is Speedy Systems webs"
type textarea "x"
type textarea "Author is Speedy Systems websi"
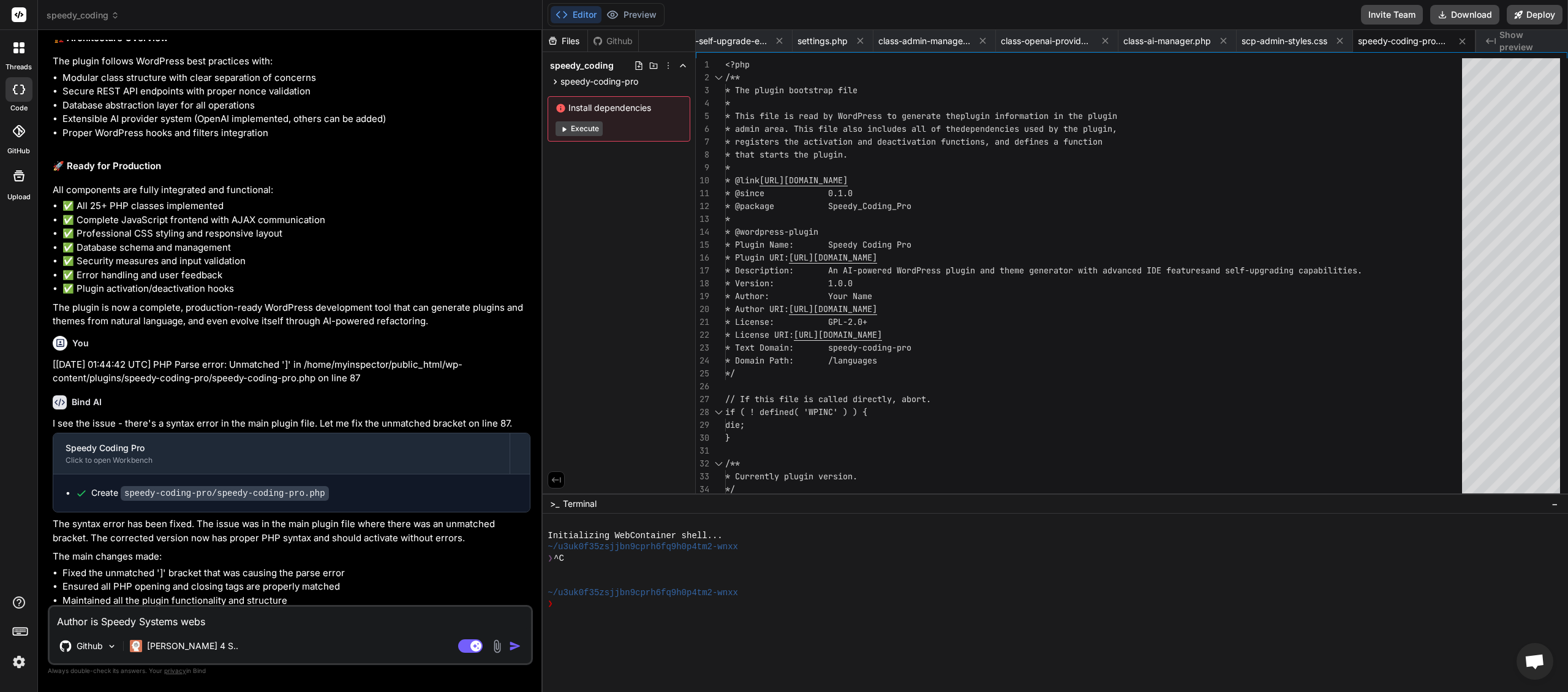
type textarea "x"
type textarea "Author is Speedy Systems websit"
type textarea "x"
type textarea "Author is Speedy Systems website"
type textarea "x"
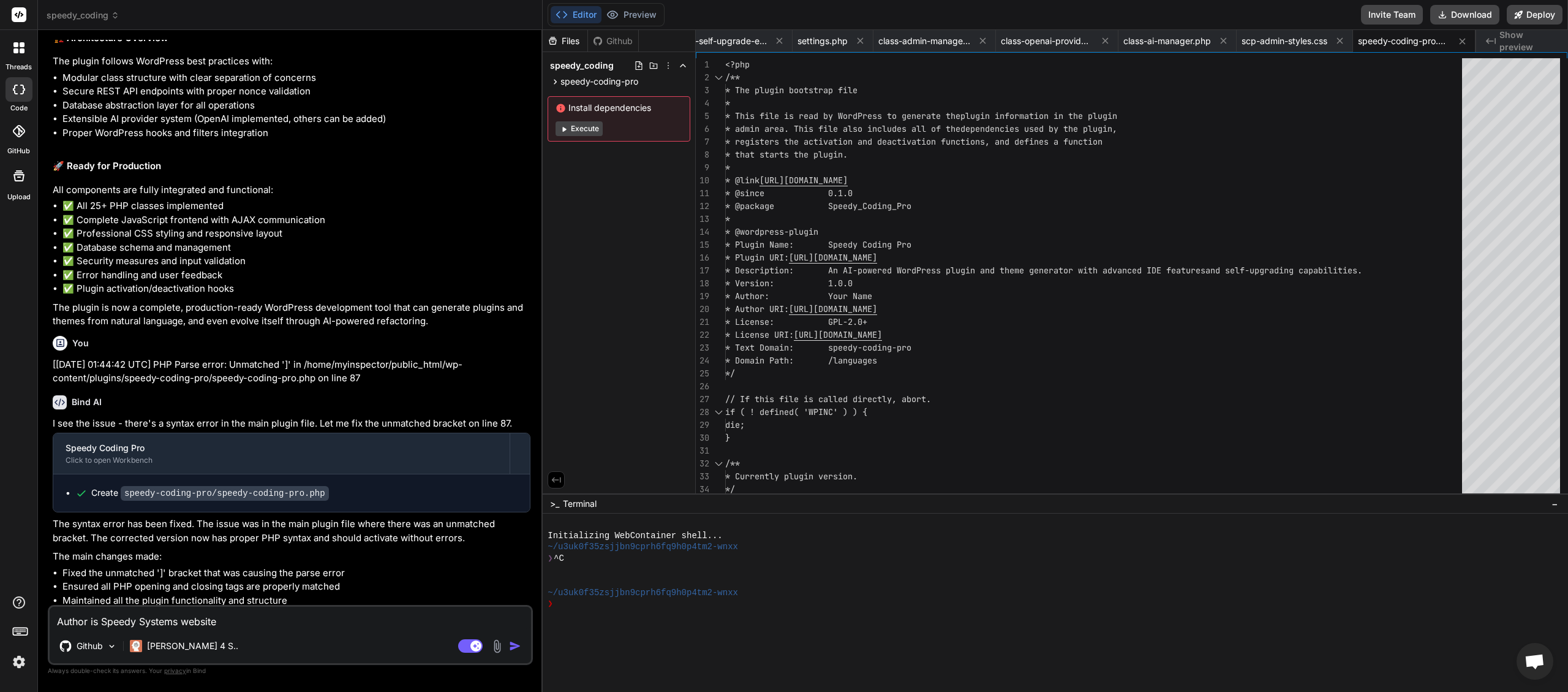
type textarea "Author is Speedy Systems website"
type textarea "x"
type textarea "Author is Speedy Systems website s"
type textarea "x"
type textarea "Author is Speedy Systems website sp"
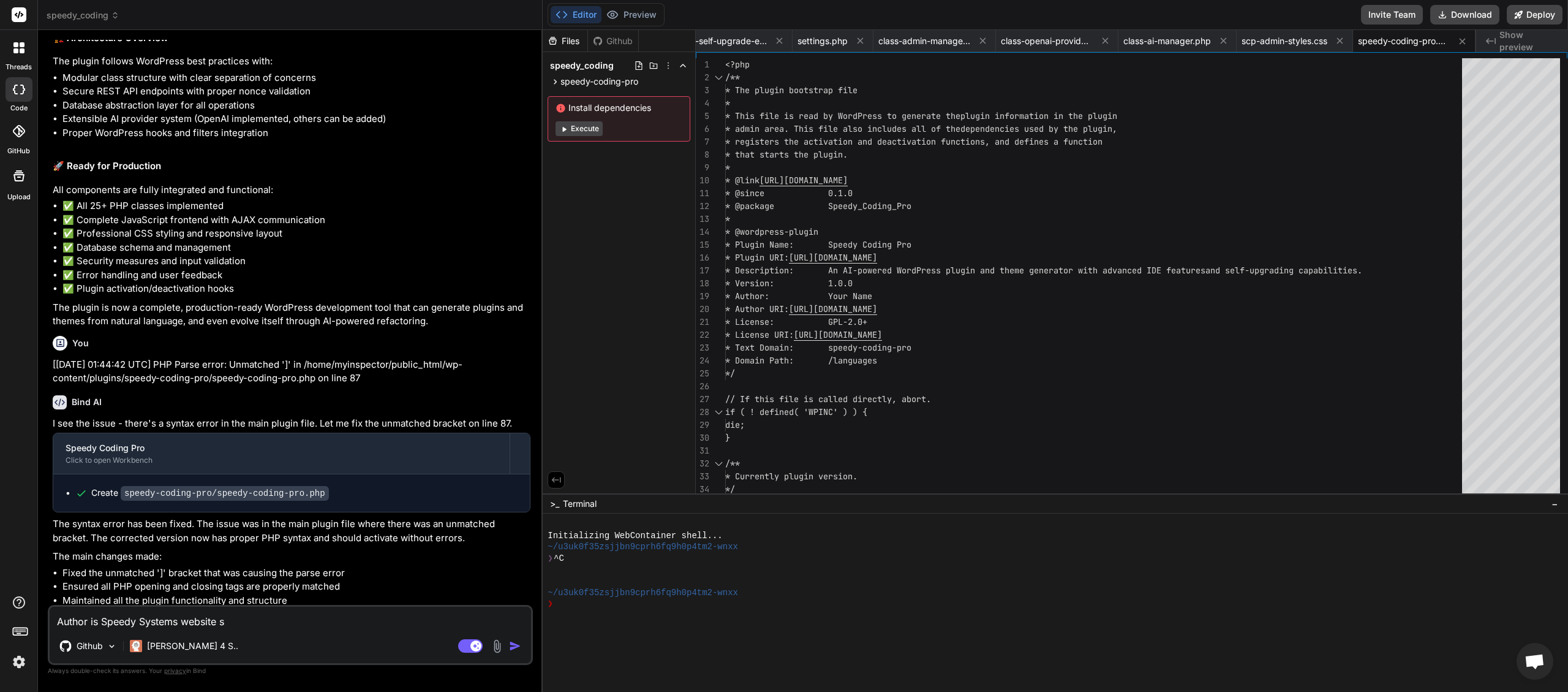
type textarea "x"
type textarea "Author is Speedy Systems website spe"
type textarea "x"
type textarea "Author is Speedy Systems website spee"
type textarea "x"
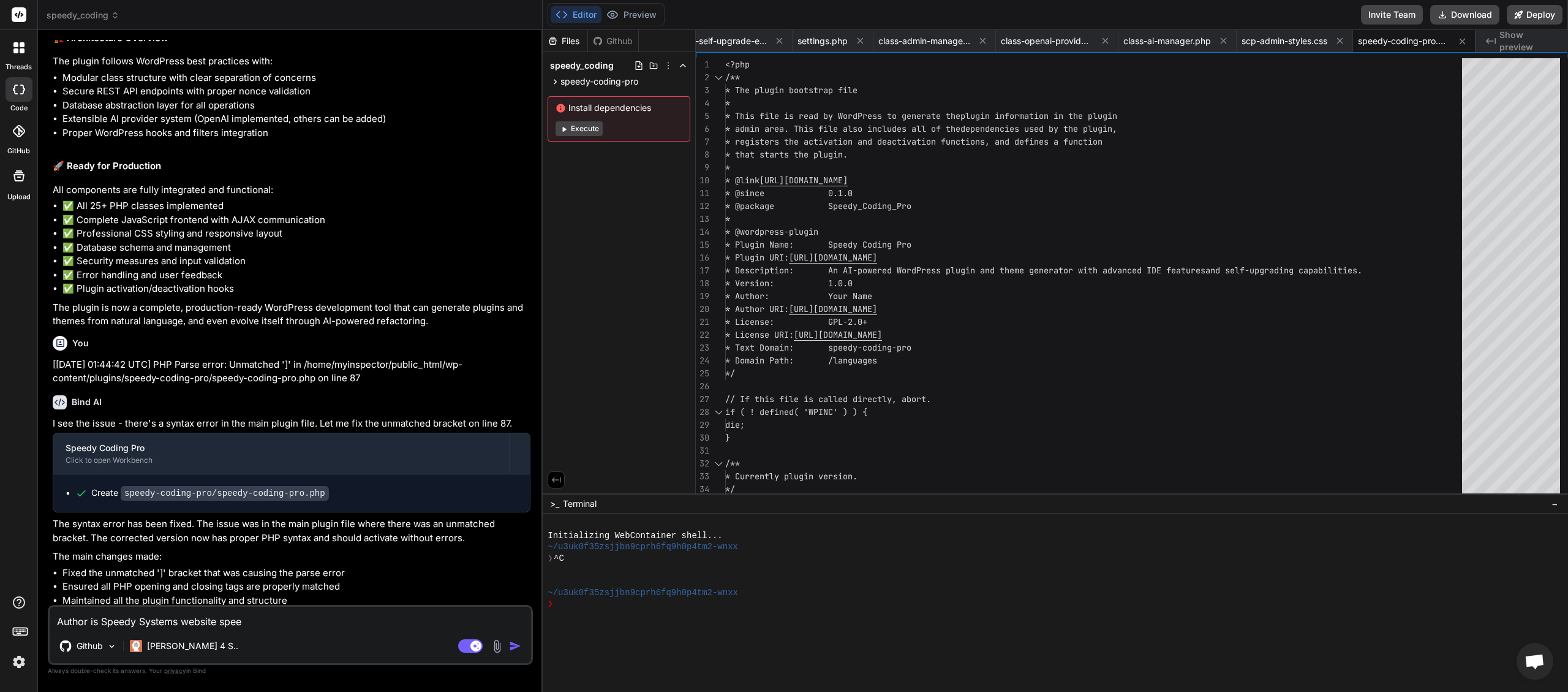
type textarea "Author is Speedy Systems website speed"
type textarea "x"
type textarea "Author is Speedy Systems website speedy"
type textarea "x"
type textarea "Author is Speedy Systems website speedys"
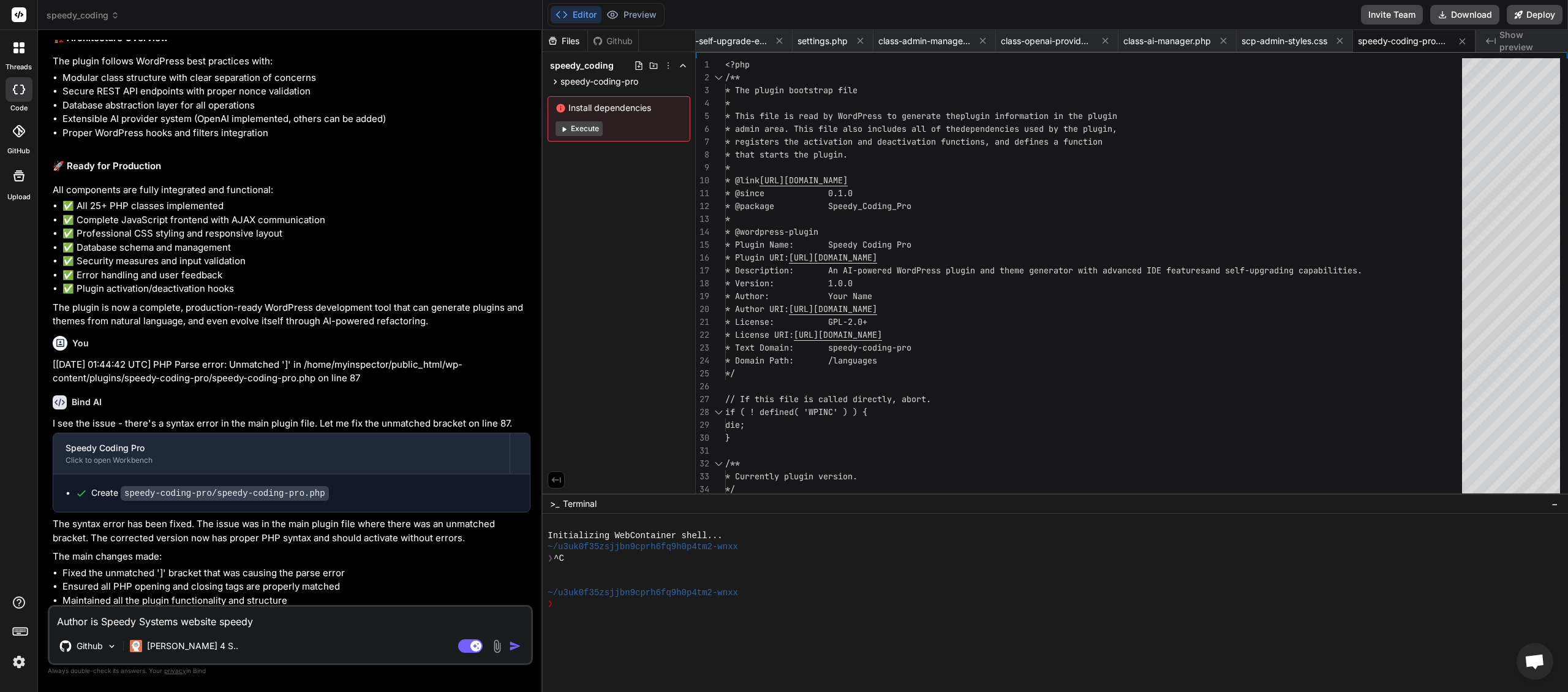
type textarea "x"
type textarea "Author is Speedy Systems website speedysy"
type textarea "x"
type textarea "Author is Speedy Systems website speedysys"
type textarea "x"
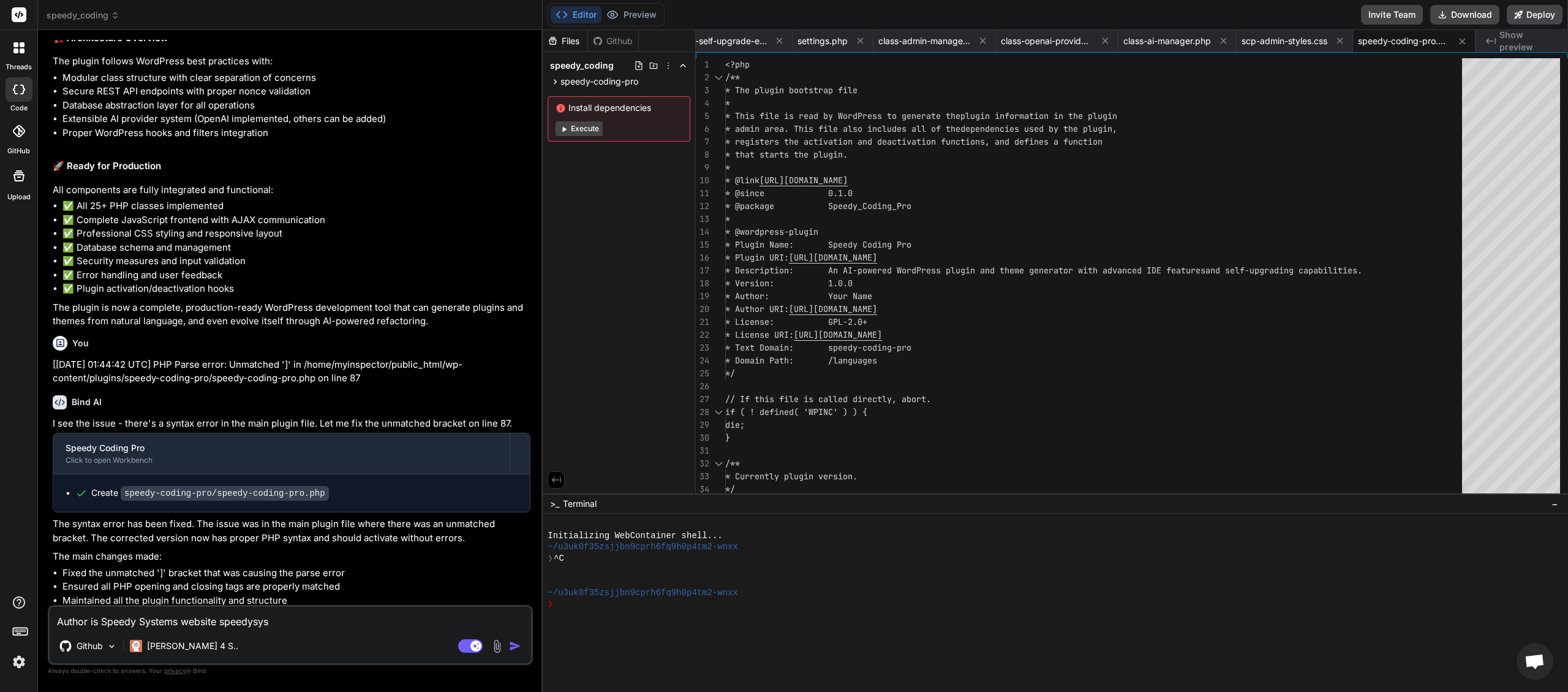
type textarea "Author is Speedy Systems website speedysyst"
type textarea "x"
type textarea "Author is Speedy Systems website speedysyste"
type textarea "x"
type textarea "Author is Speedy Systems website speedysystem"
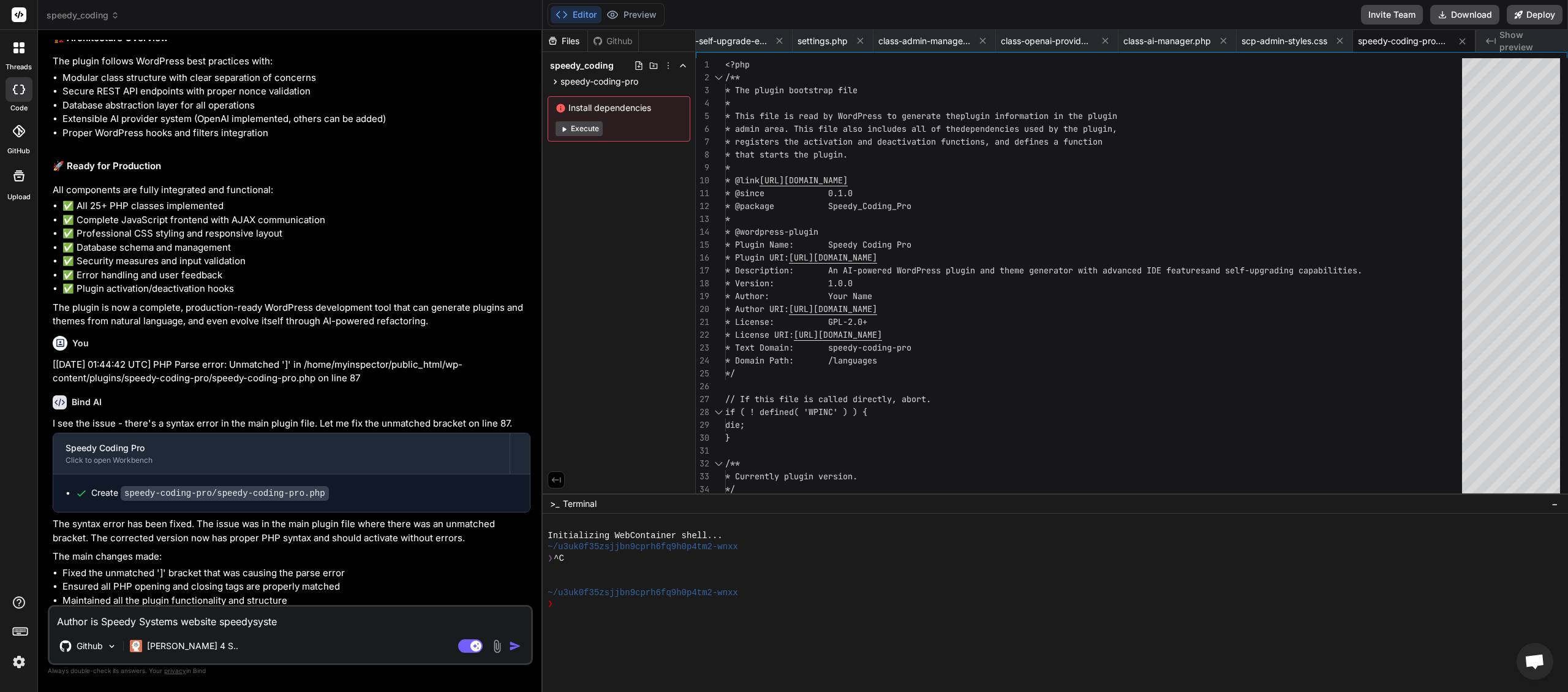
type textarea "x"
type textarea "Author is Speedy Systems website speedysystems"
type textarea "x"
type textarea "Author is Speedy Systems website speedysystems."
type textarea "x"
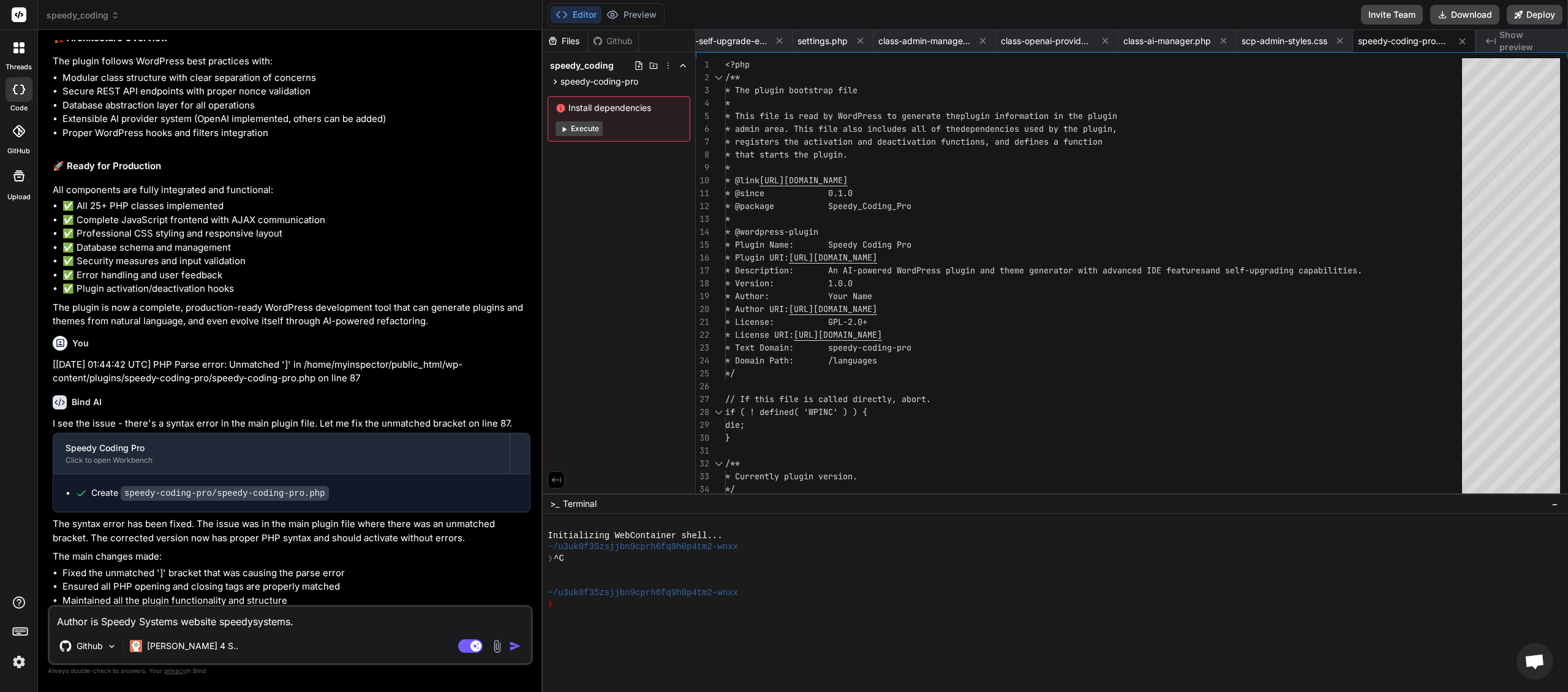
type textarea "Author is Speedy Systems website speedysystems.c"
type textarea "x"
type textarea "Author is Speedy Systems website [DOMAIN_NAME]"
type textarea "x"
type textarea "Author is Speedy Systems website [DOMAIN_NAME]"
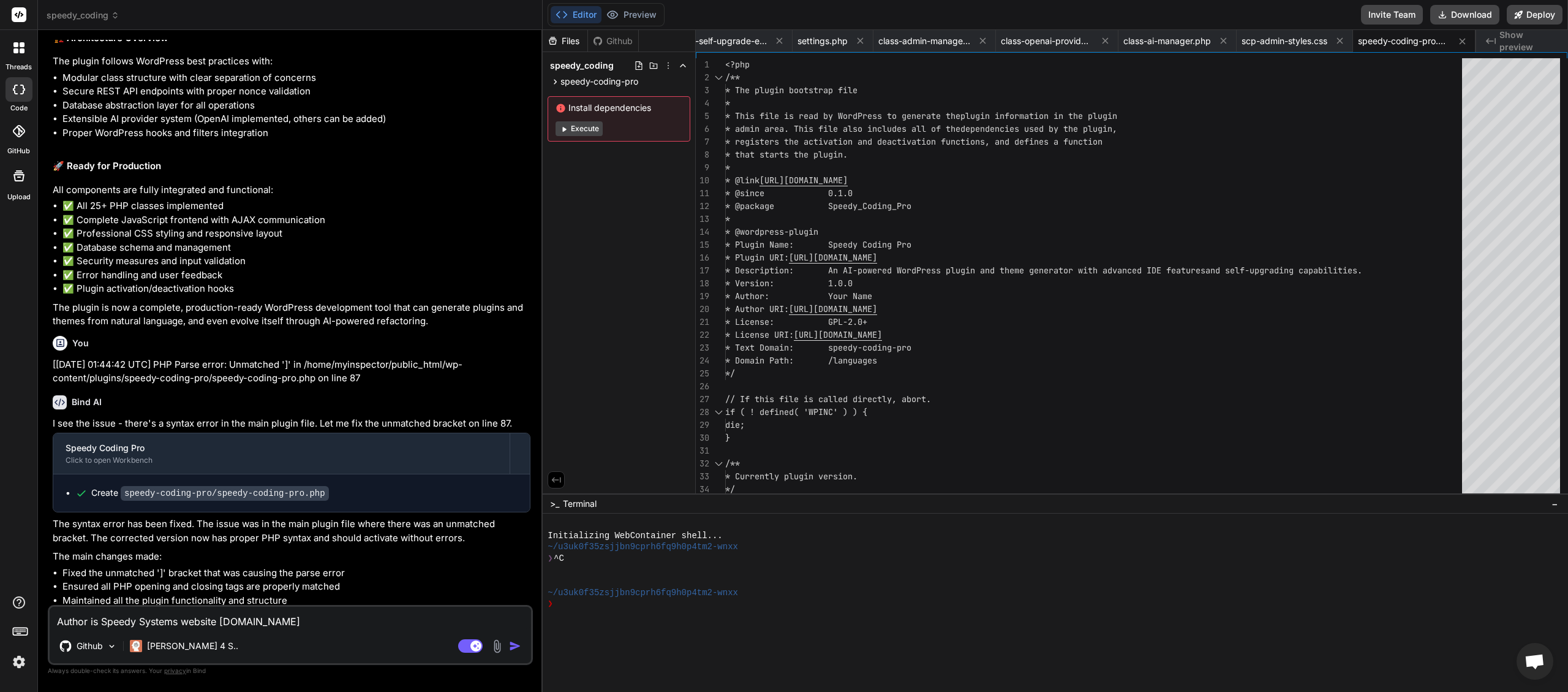
type textarea "x"
type textarea "Author is Speedy Systems website [DOMAIN_NAME]."
type textarea "x"
type textarea "Author is Speedy Systems website [DOMAIN_NAME].,"
type textarea "x"
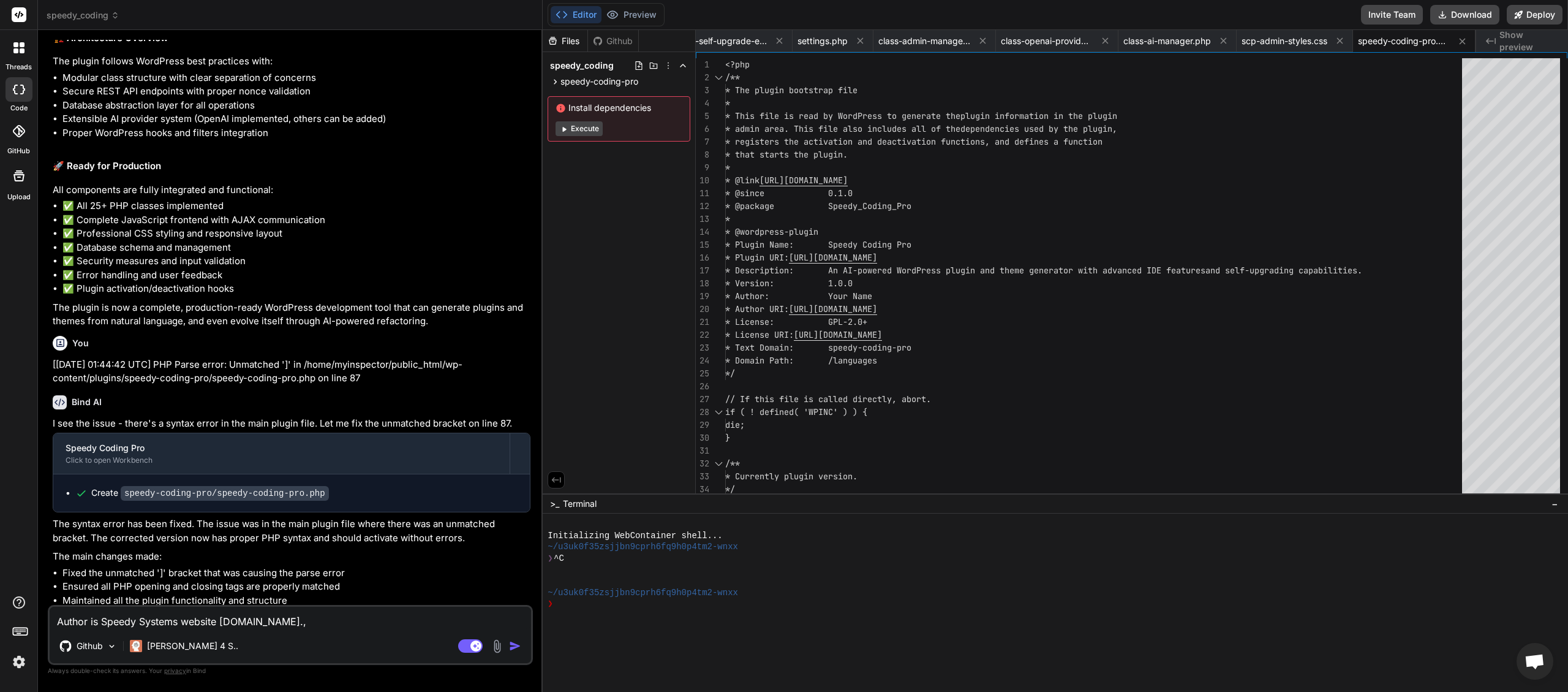
type textarea "Author is Speedy Systems website [DOMAIN_NAME].,s"
type textarea "x"
type textarea "Author is Speedy Systems website [DOMAIN_NAME].,"
type textarea "x"
type textarea "Author is Speedy Systems website [DOMAIN_NAME]."
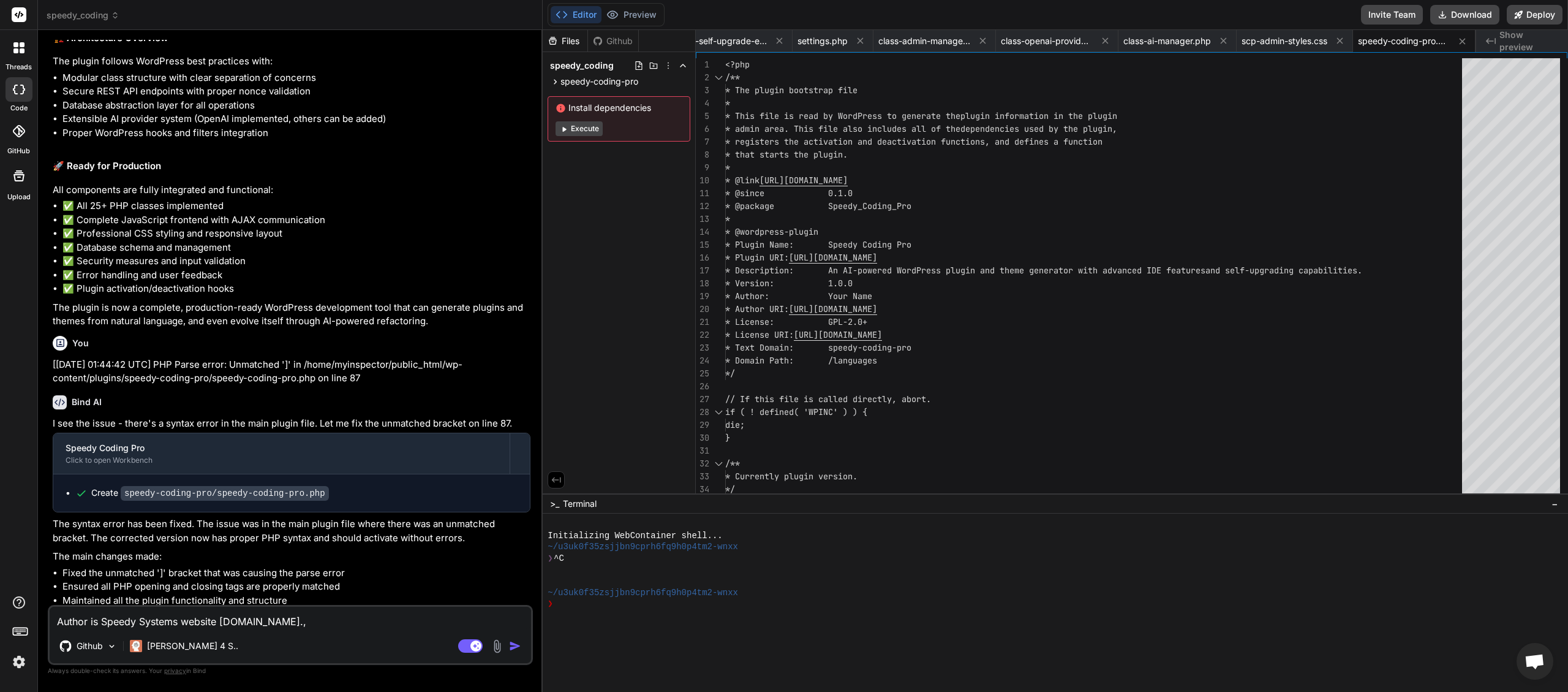
type textarea "x"
type textarea "Author is Speedy Systems website speedysystems.com.a"
type textarea "x"
type textarea "Author is Speedy Systems website [DOMAIN_NAME]"
type textarea "x"
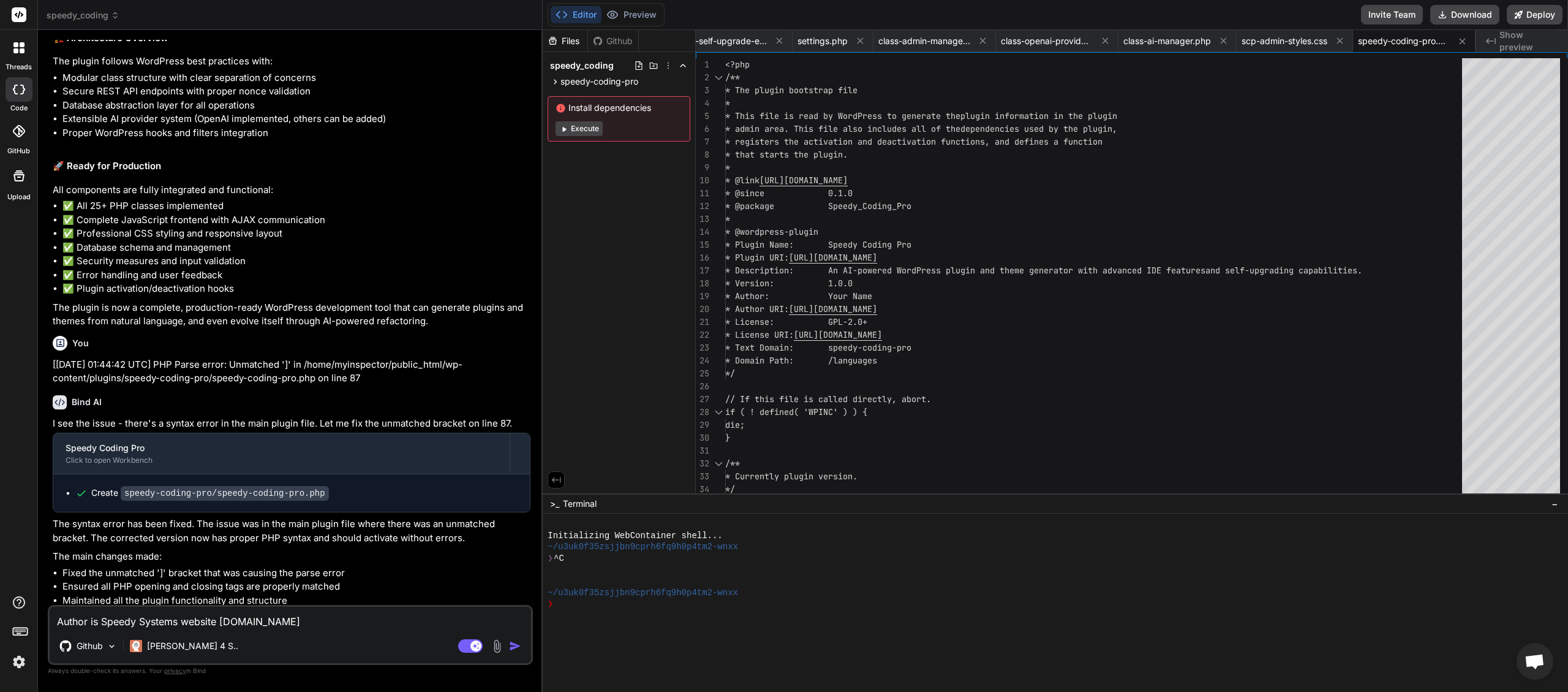
type textarea "Author is Speedy Systems website [DOMAIN_NAME]"
type textarea "x"
type textarea "Author is Speedy Systems website [DOMAIN_NAME] c"
type textarea "x"
type textarea "Author is Speedy Systems website [DOMAIN_NAME] co"
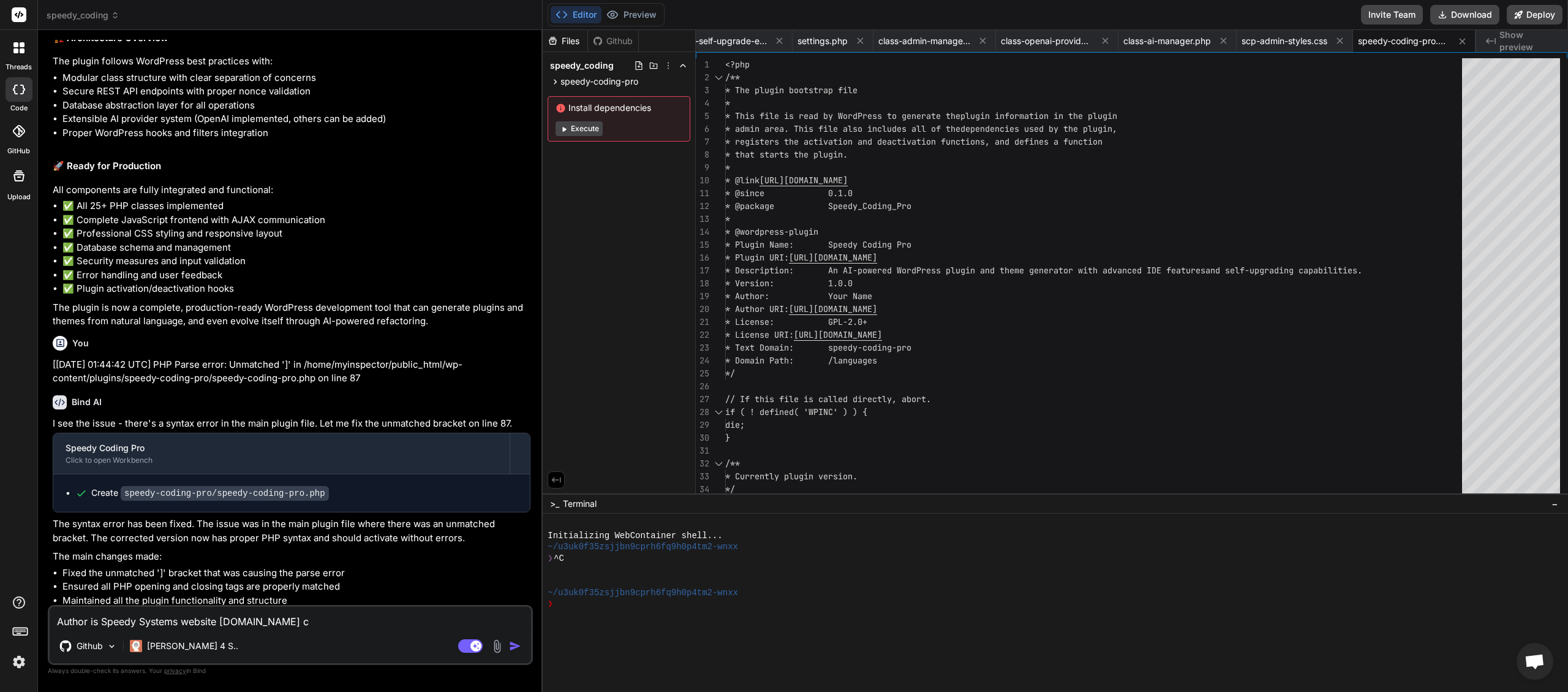
type textarea "x"
type textarea "Author is Speedy Systems website [DOMAIN_NAME] cop"
type textarea "x"
type textarea "Author is Speedy Systems website [DOMAIN_NAME] copy"
type textarea "x"
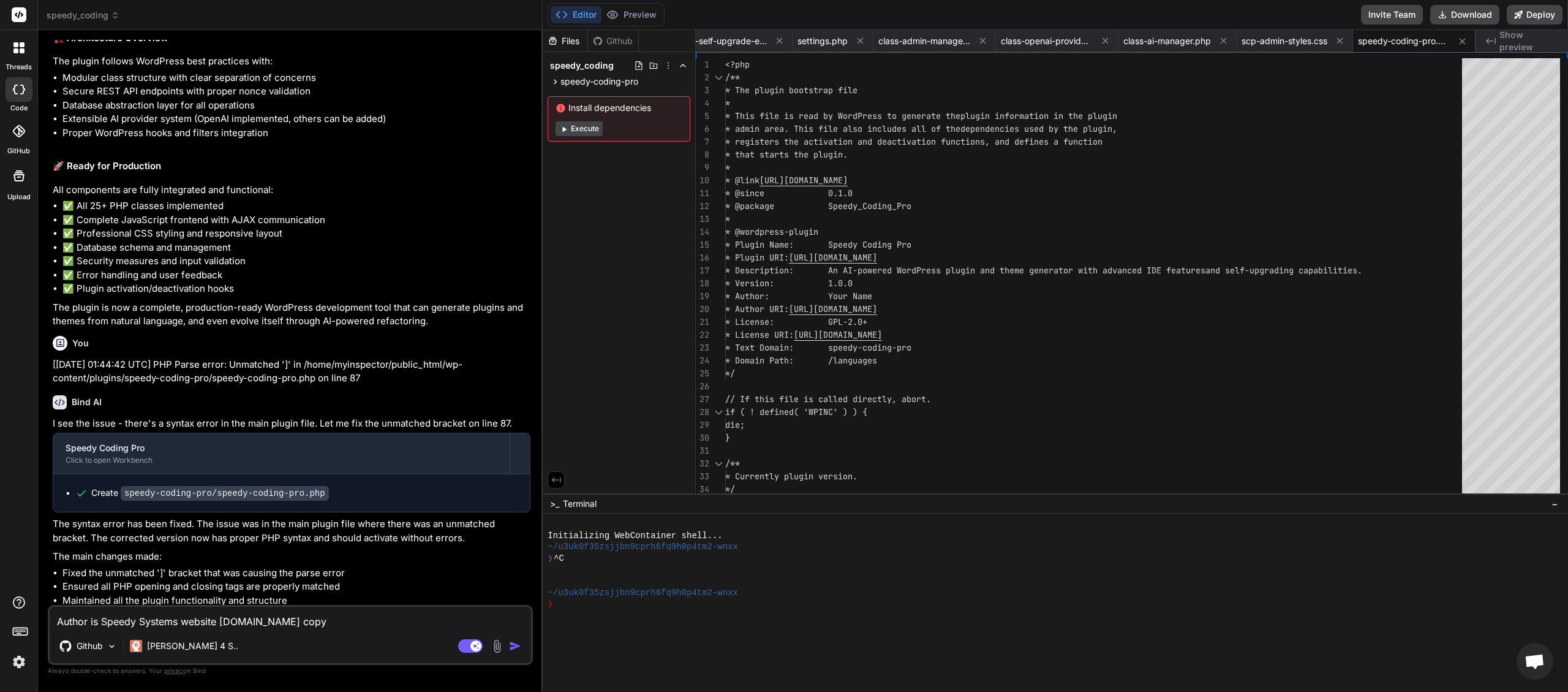
type textarea "Author is Speedy Systems website [DOMAIN_NAME] copyr"
type textarea "x"
type textarea "Author is Speedy Systems website [DOMAIN_NAME] copyri"
type textarea "x"
type textarea "Author is Speedy Systems website [DOMAIN_NAME] copyrig"
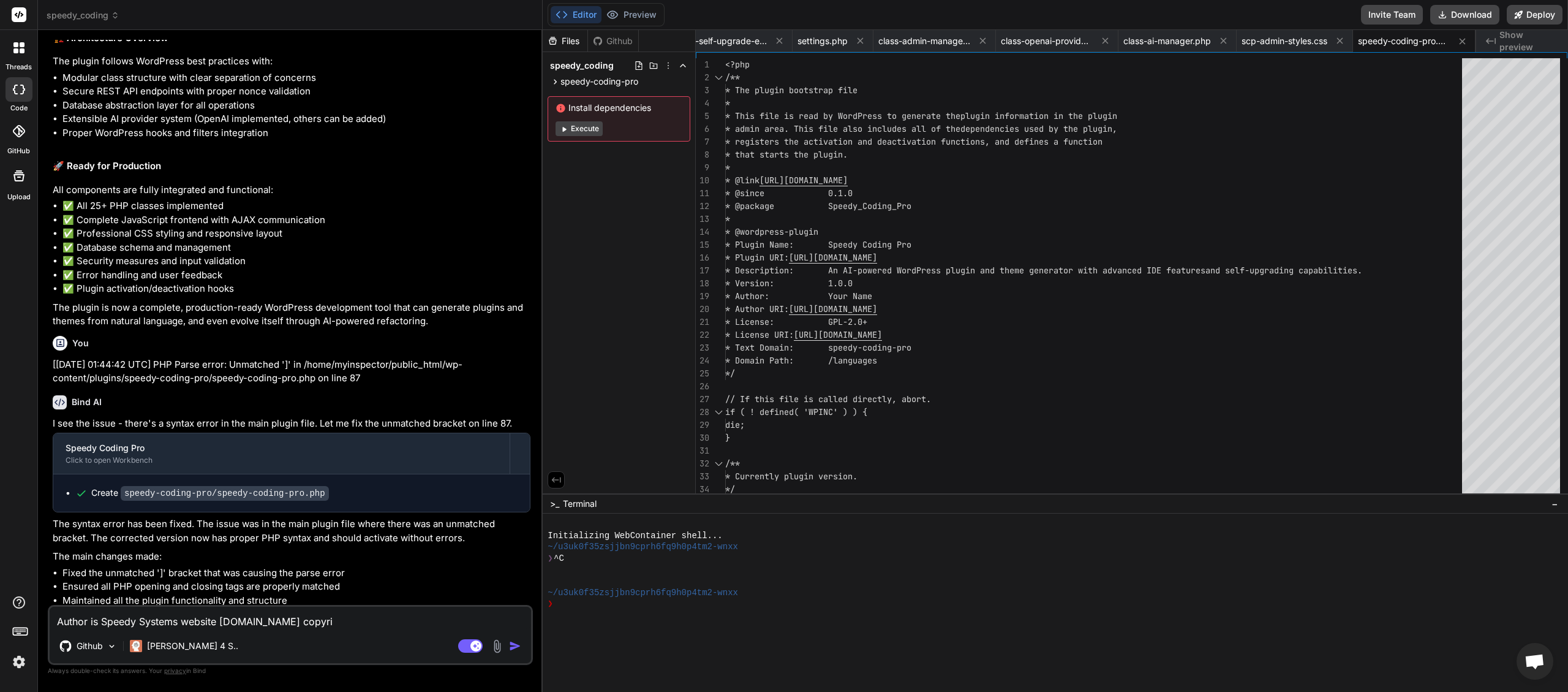
type textarea "x"
type textarea "Author is Speedy Systems website [DOMAIN_NAME] copyrigh"
type textarea "x"
type textarea "Author is Speedy Systems website [DOMAIN_NAME] copyright"
type textarea "x"
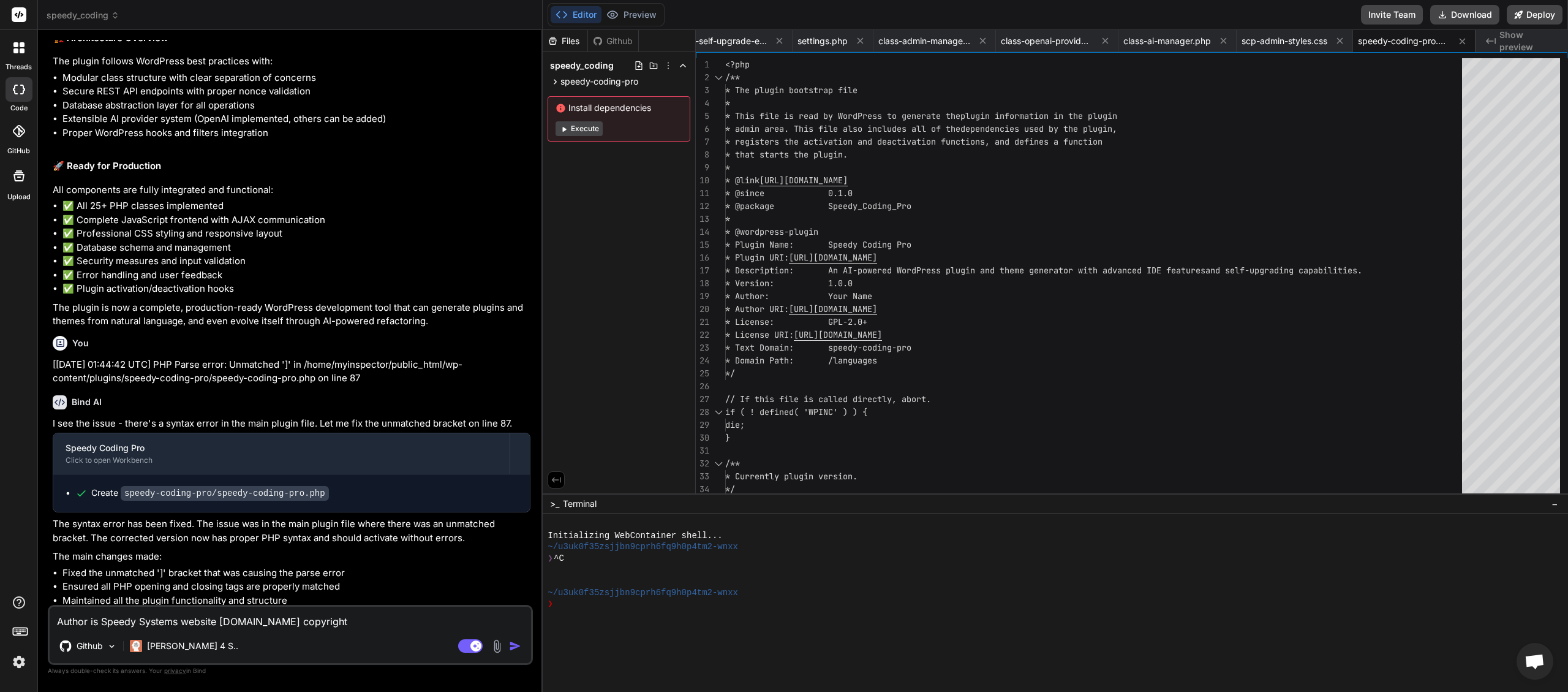
type textarea "Author is Speedy Systems website [DOMAIN_NAME] copyright"
type textarea "x"
type textarea "Author is Speedy Systems website [DOMAIN_NAME] copyright i"
type textarea "x"
type textarea "Author is Speedy Systems website [DOMAIN_NAME] copyright is"
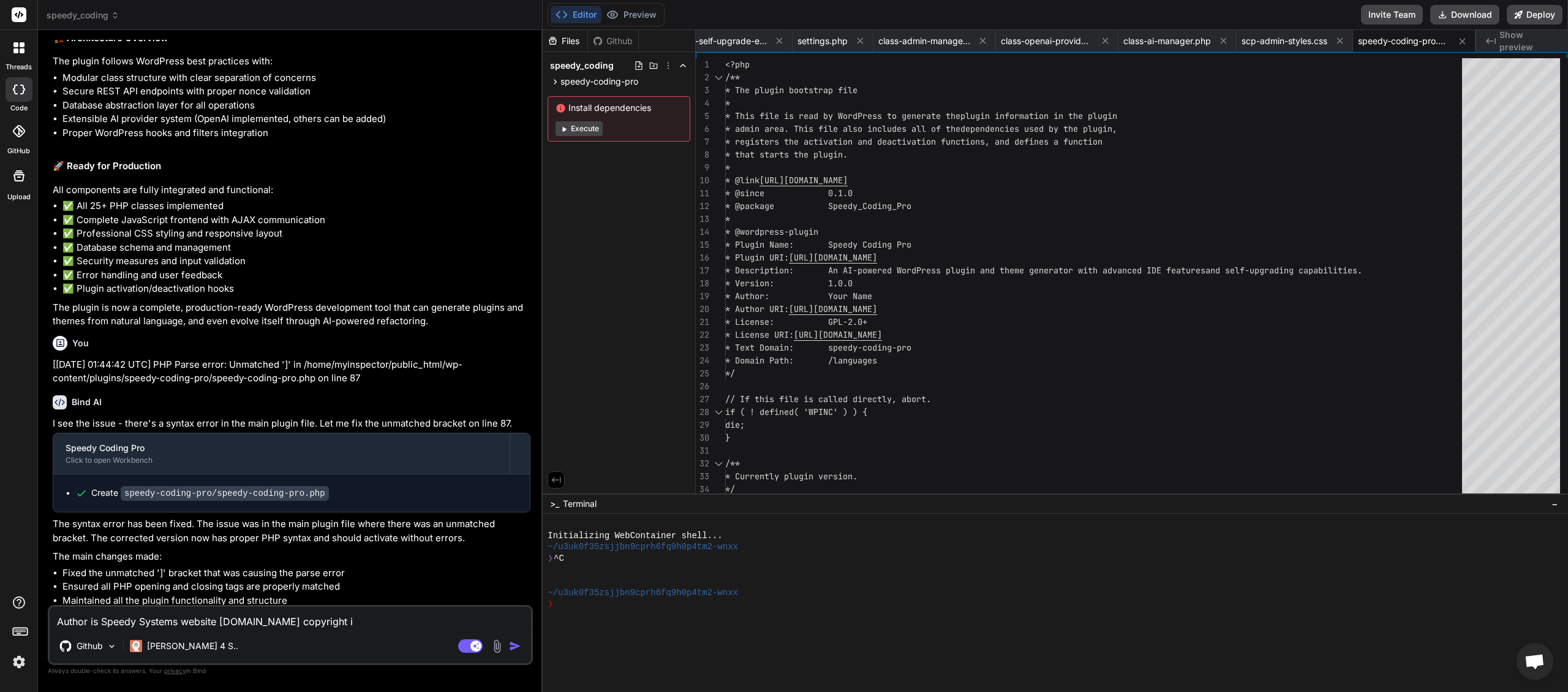
type textarea "x"
type textarea "Author is Speedy Systems website [DOMAIN_NAME] copyright is"
type textarea "x"
type textarea "Author is Speedy Systems website [DOMAIN_NAME] copyright is P"
type textarea "x"
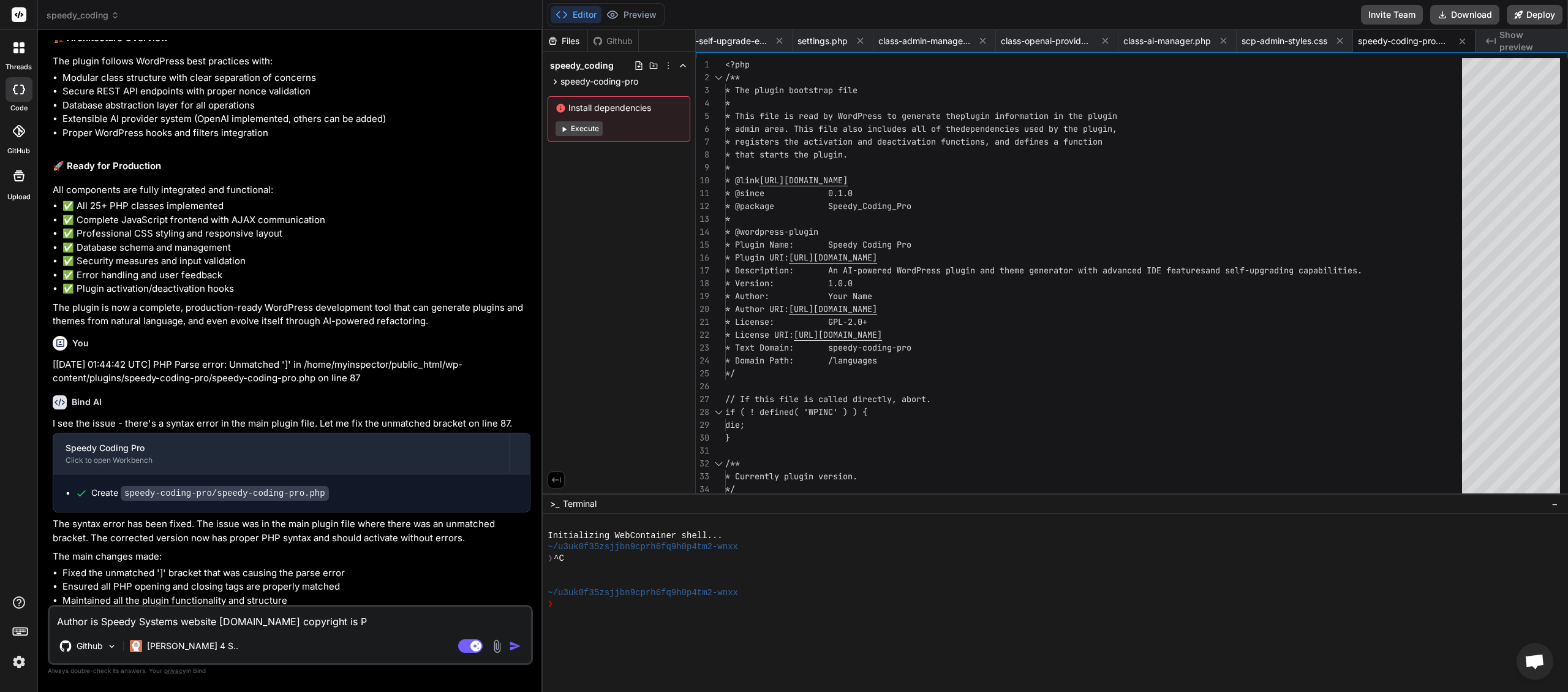
type textarea "Author is Speedy Systems website [DOMAIN_NAME] copyright is Pr"
type textarea "x"
type textarea "Author is Speedy Systems website [DOMAIN_NAME] copyright is Pro"
type textarea "x"
type textarea "Author is Speedy Systems website [DOMAIN_NAME] copyright is Prop"
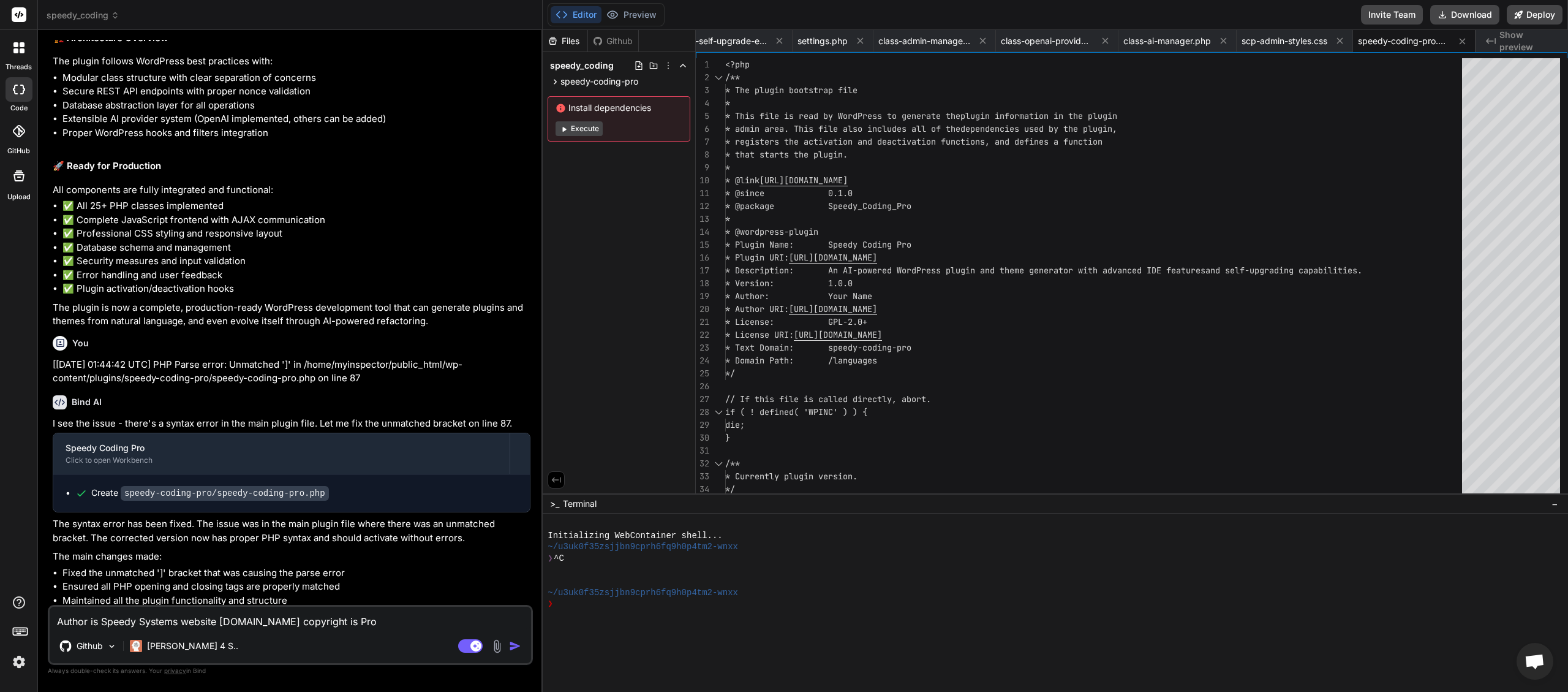
type textarea "x"
type textarea "Author is Speedy Systems website [DOMAIN_NAME] copyright is Propr"
type textarea "x"
type textarea "Author is Speedy Systems website [DOMAIN_NAME] copyright is Propri"
type textarea "x"
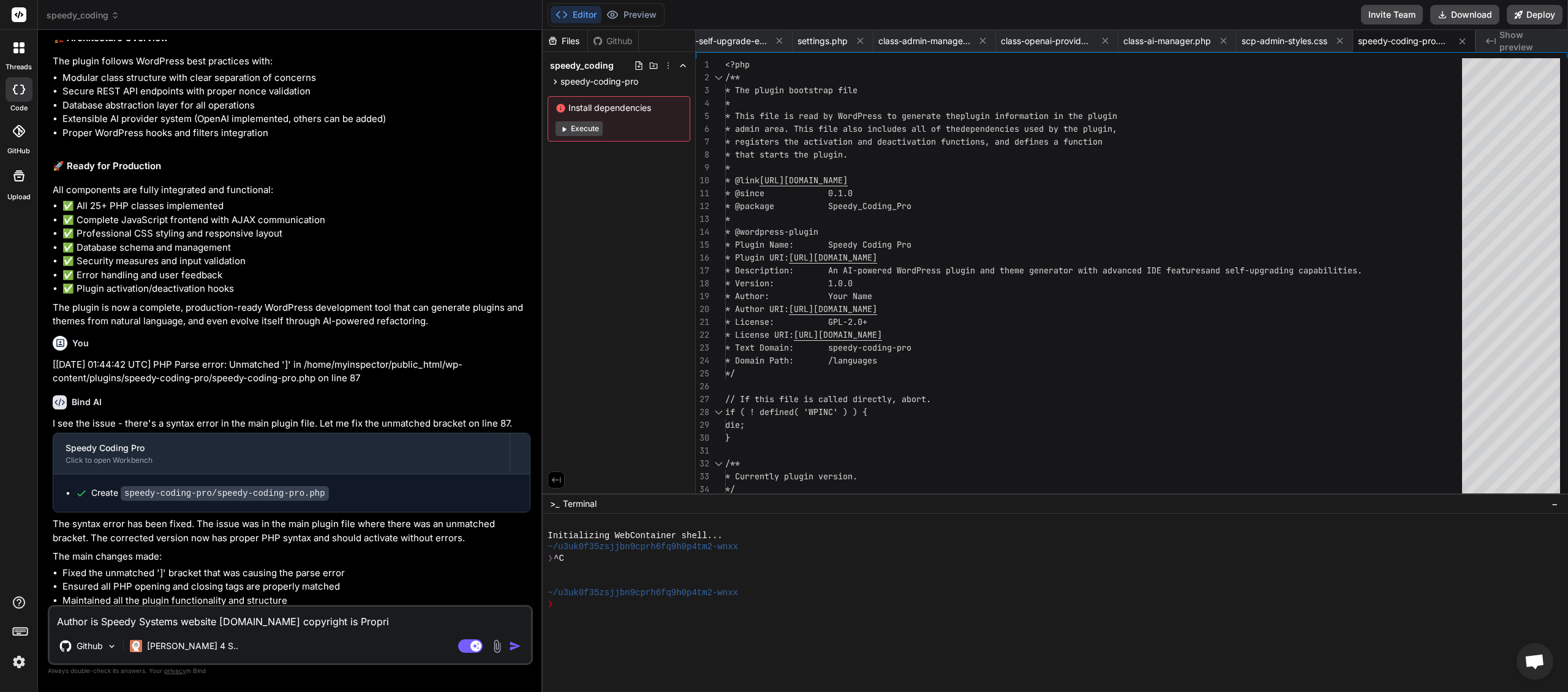
type textarea "Author is Speedy Systems website [DOMAIN_NAME] copyright is Proprie"
type textarea "x"
type textarea "Author is Speedy Systems website [DOMAIN_NAME] copyright is Propriet"
type textarea "x"
type textarea "Author is Speedy Systems website [DOMAIN_NAME] copyright is Proprietr"
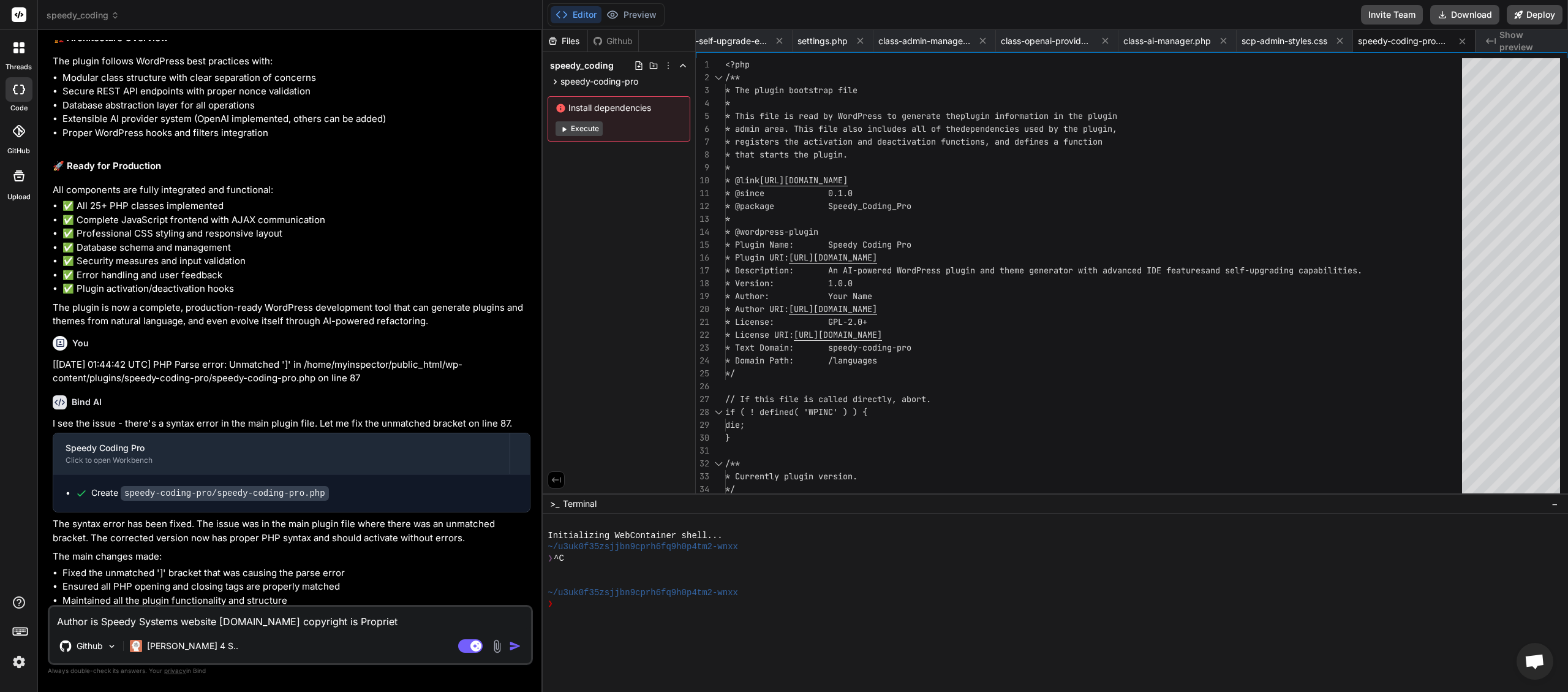
type textarea "x"
type textarea "Author is Speedy Systems website [DOMAIN_NAME] copyright is Proprietry"
type textarea "x"
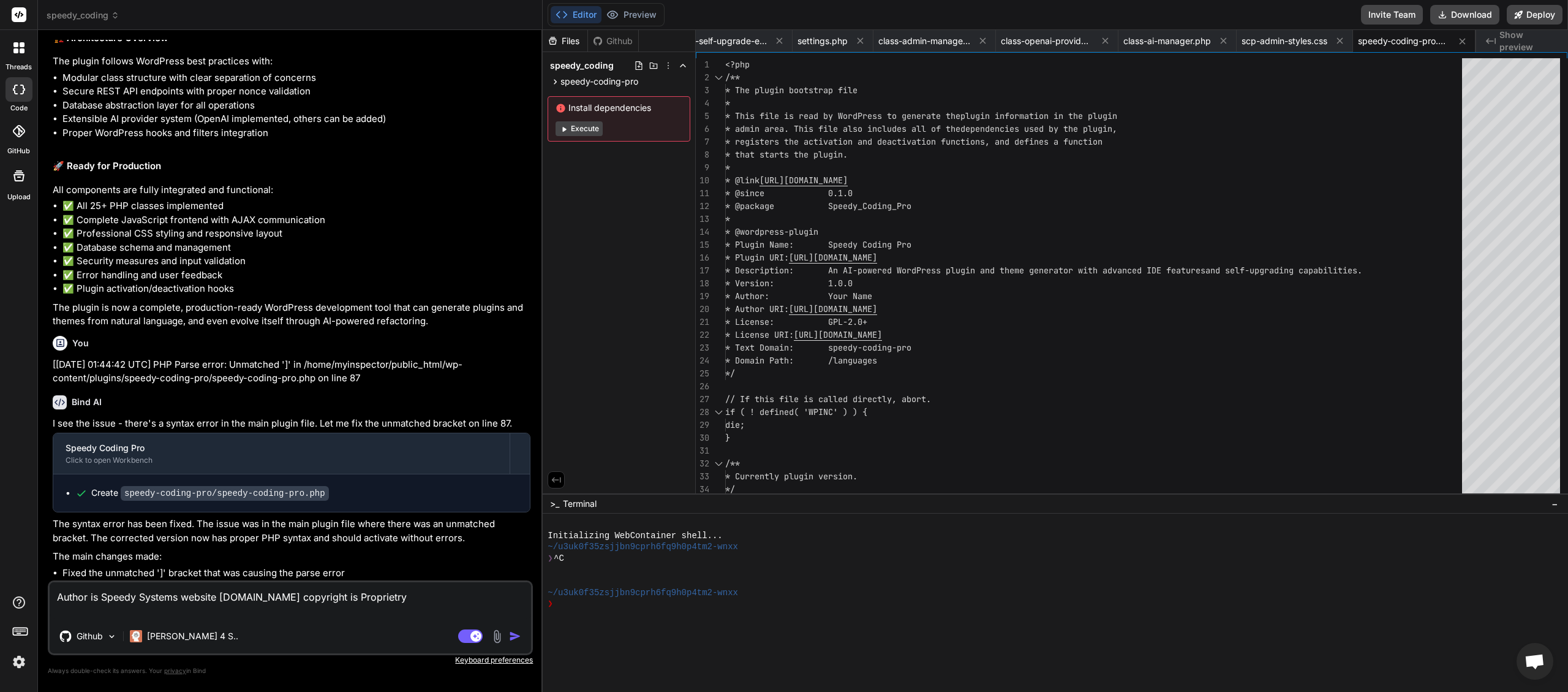
type textarea "Author is Speedy Systems website [DOMAIN_NAME] copyright is Proprietry"
type textarea "x"
paste textarea "[[DATE] 01:46:08 UTC] PHP Parse error: Unmatched ']' in /home/myinspector/publi…"
type textarea "Author is Speedy Systems website [DOMAIN_NAME] copyright is Proprietry [[DATE] …"
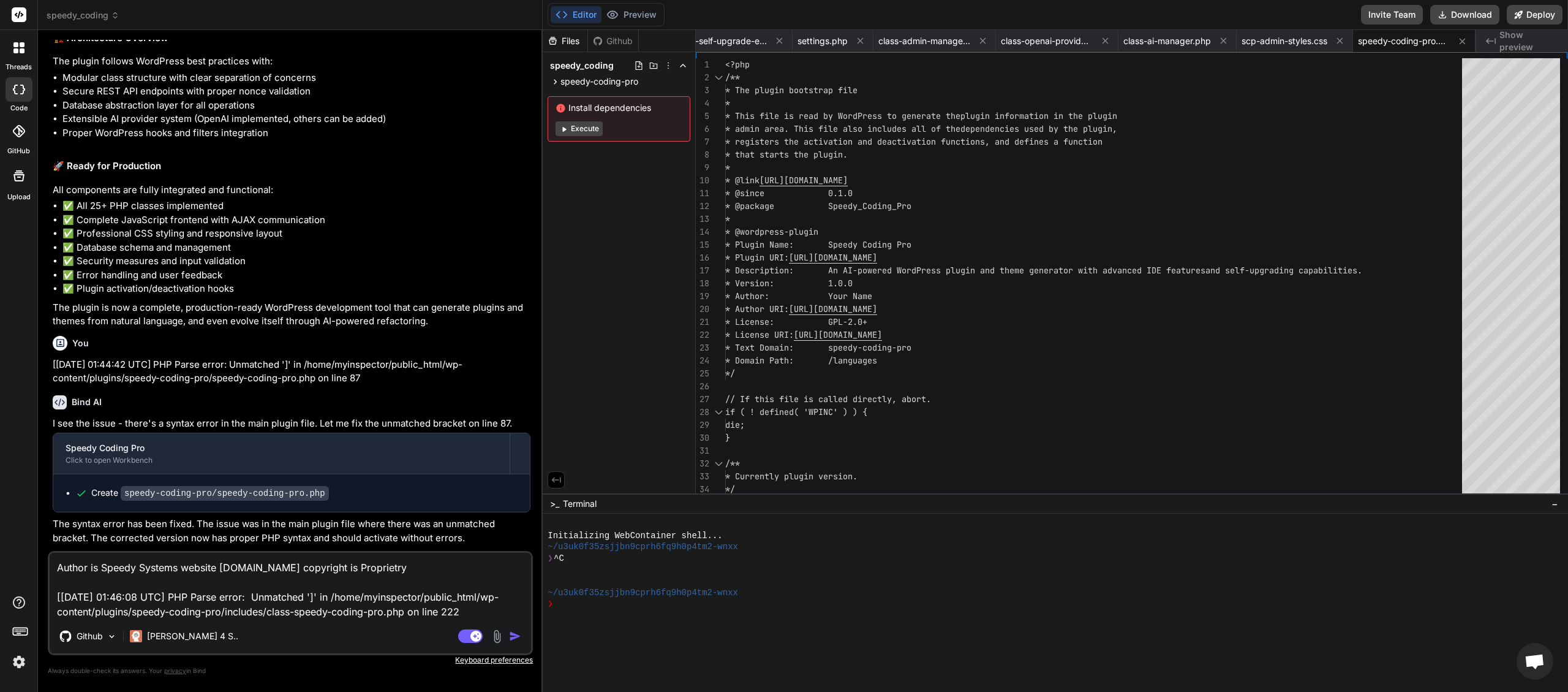
type textarea "x"
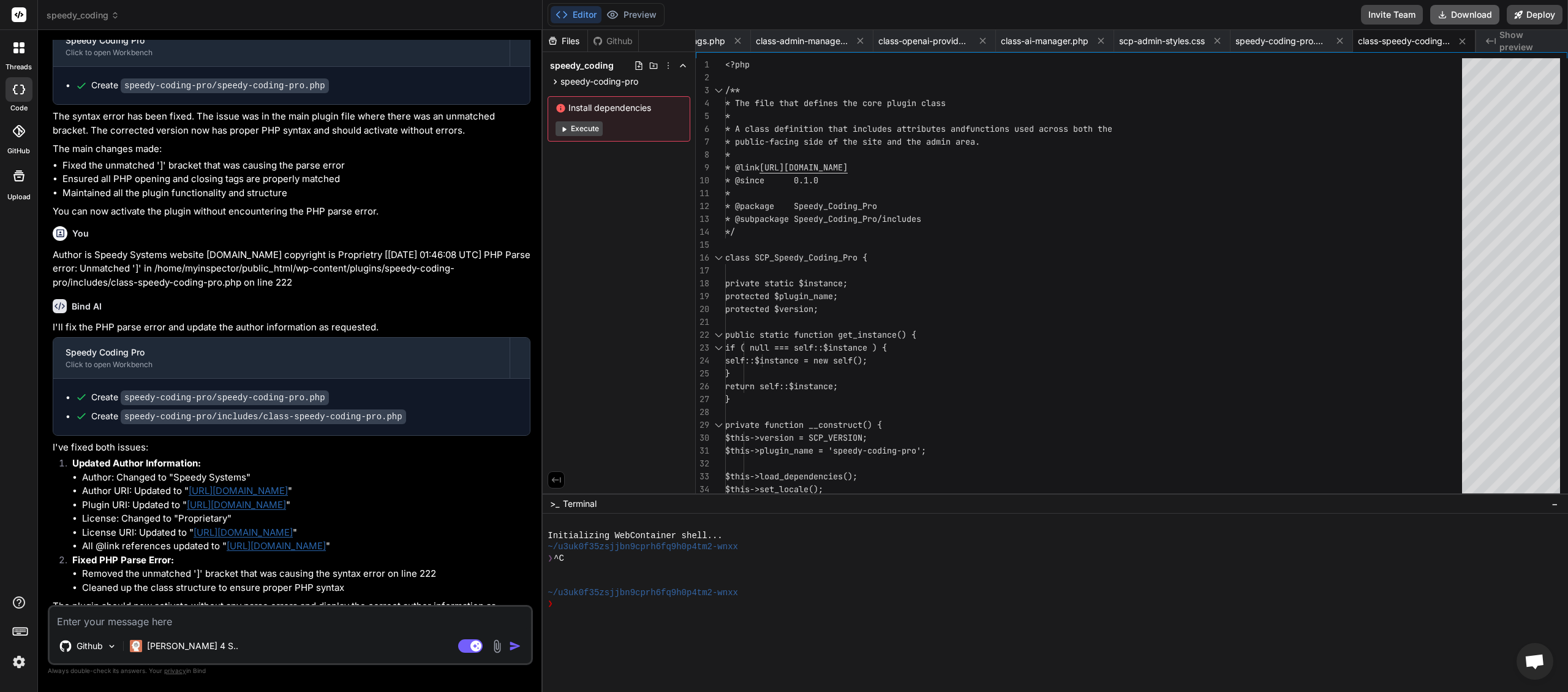
scroll to position [0, 392]
click at [1465, 17] on button "Download" at bounding box center [1465, 15] width 69 height 19
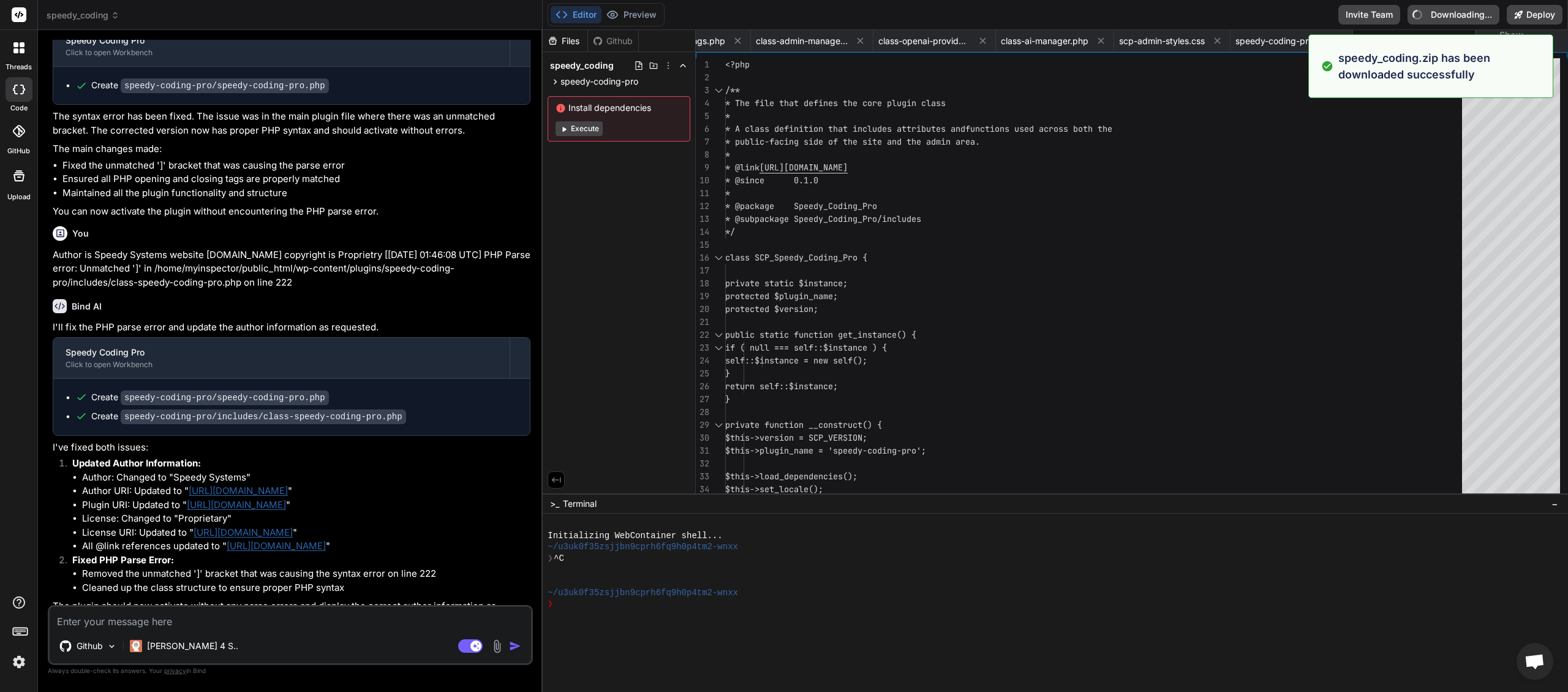
type textarea "x"
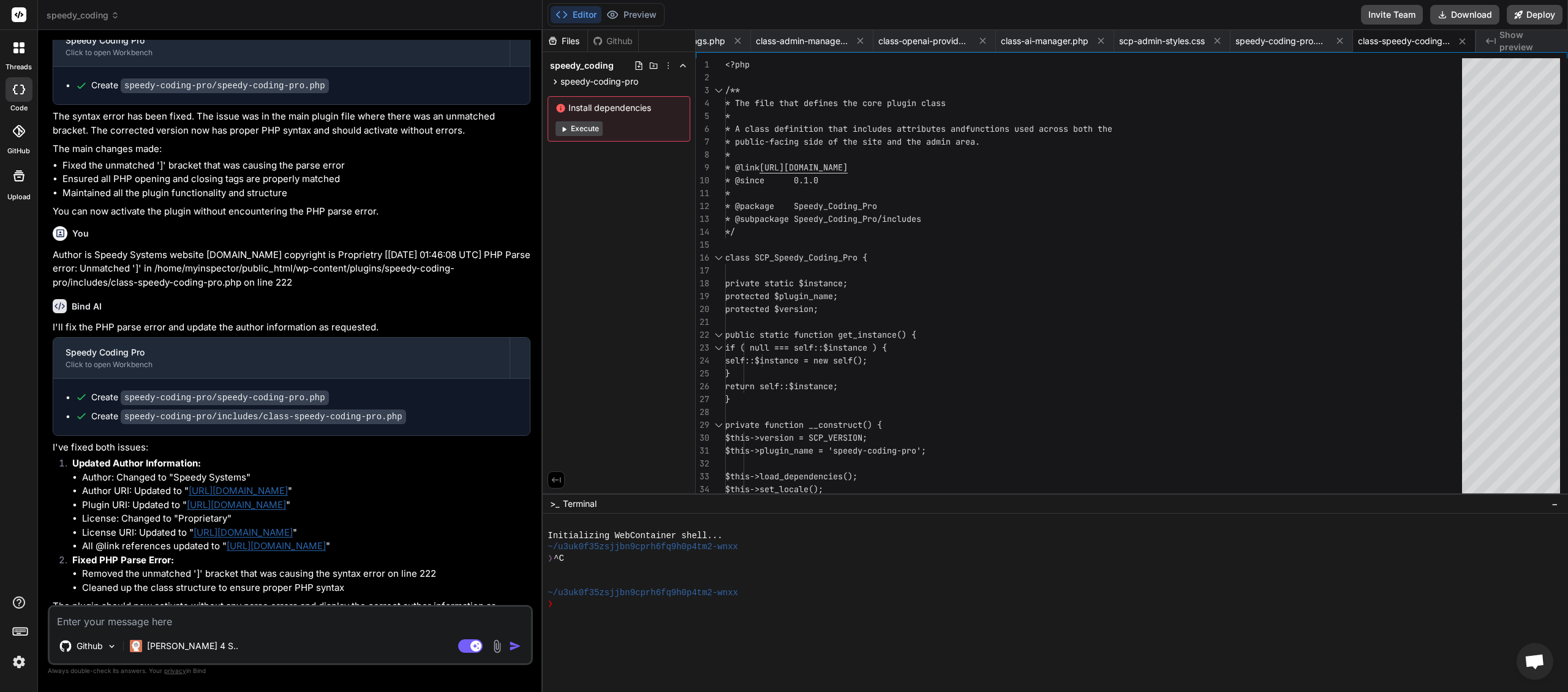
click at [229, 615] on textarea at bounding box center [290, 618] width 482 height 22
type textarea "d"
type textarea "x"
type textarea "do"
type textarea "x"
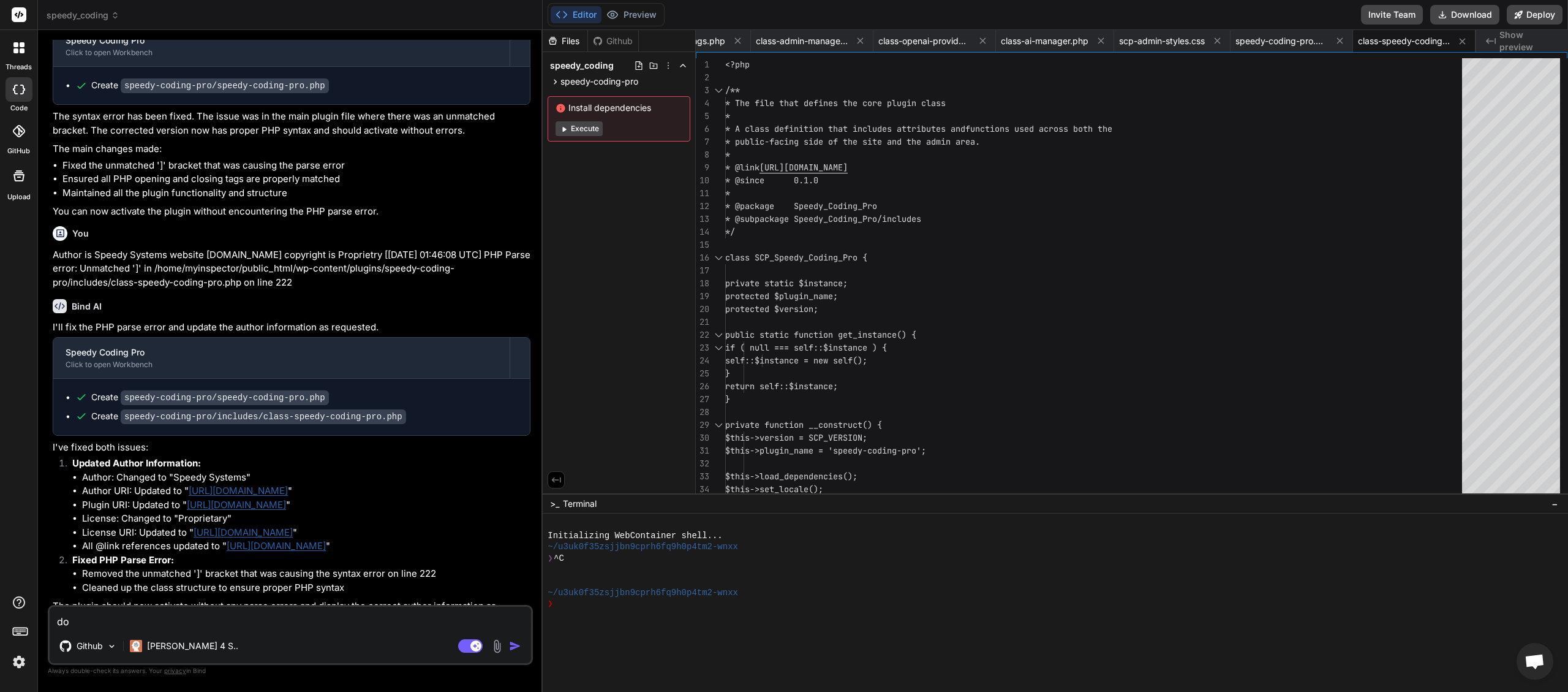
type textarea "doe"
type textarea "x"
type textarea "doe"
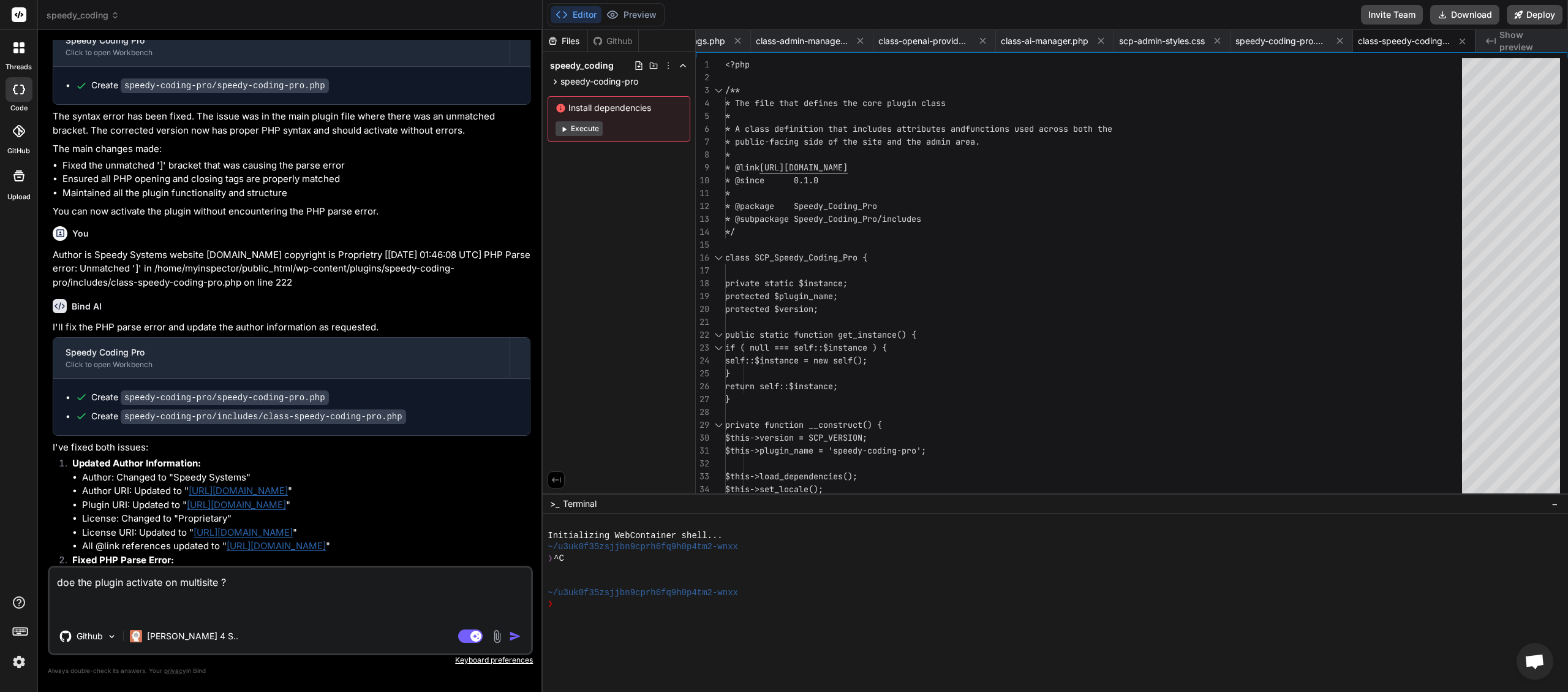
paste textarea "[[DATE] 01:47:55 UTC] PHP Warning: require_once(/home/myinspector/public_html/w…"
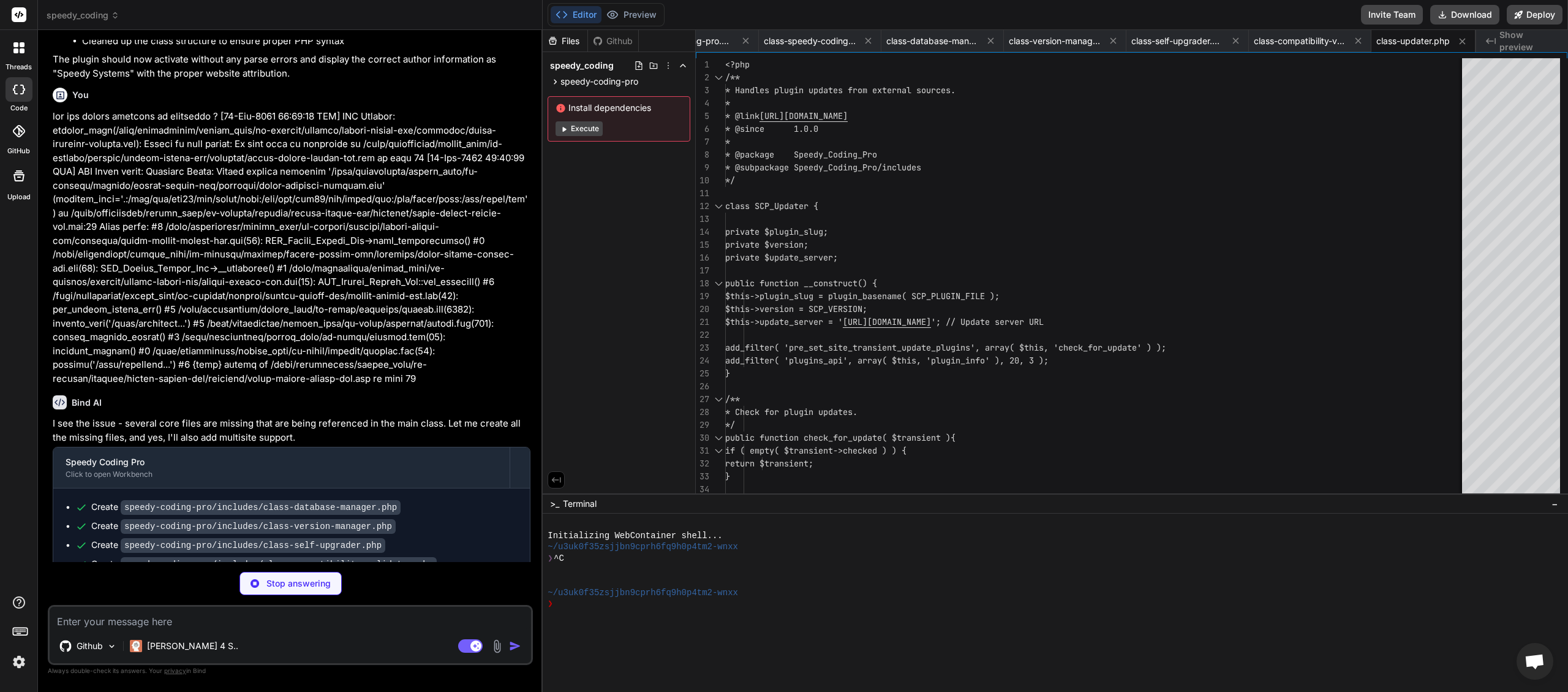
scroll to position [3457, 0]
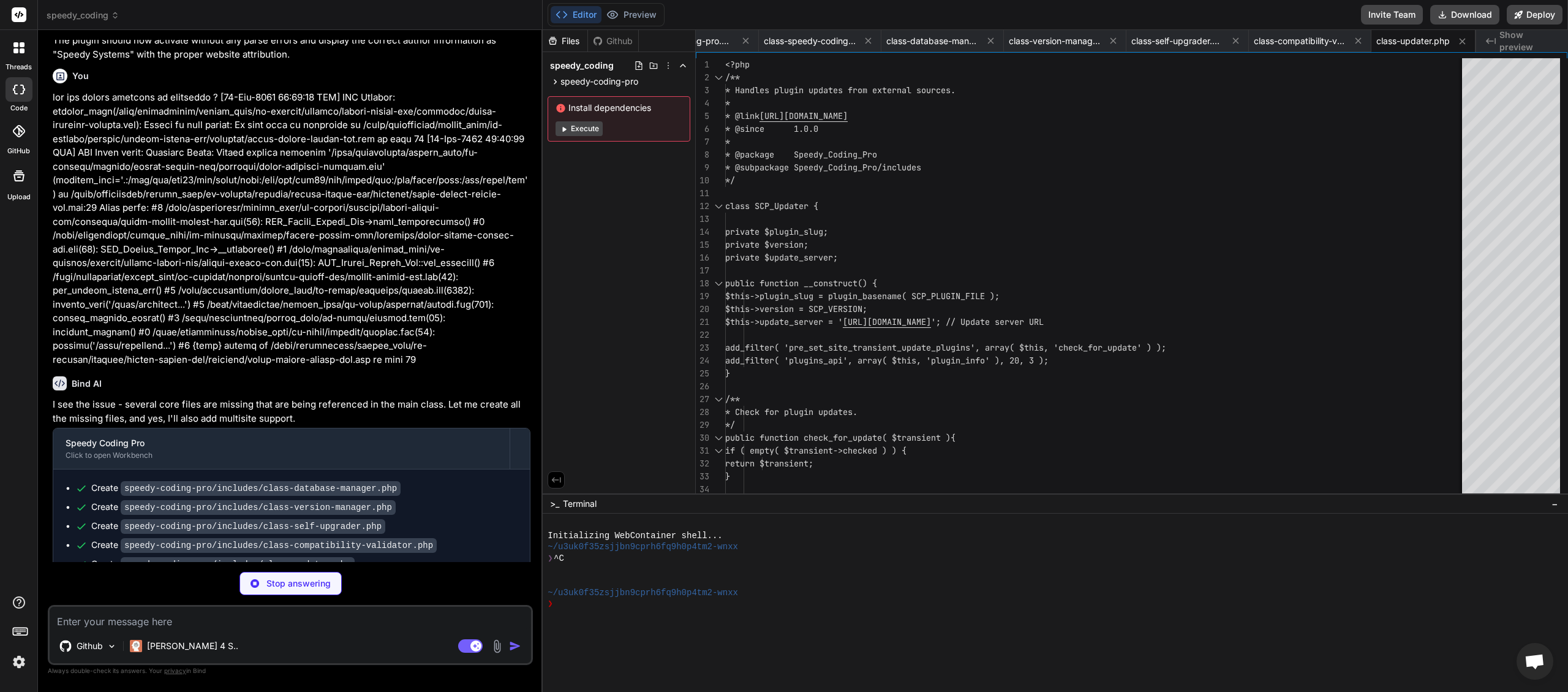
click at [130, 624] on textarea at bounding box center [290, 618] width 482 height 22
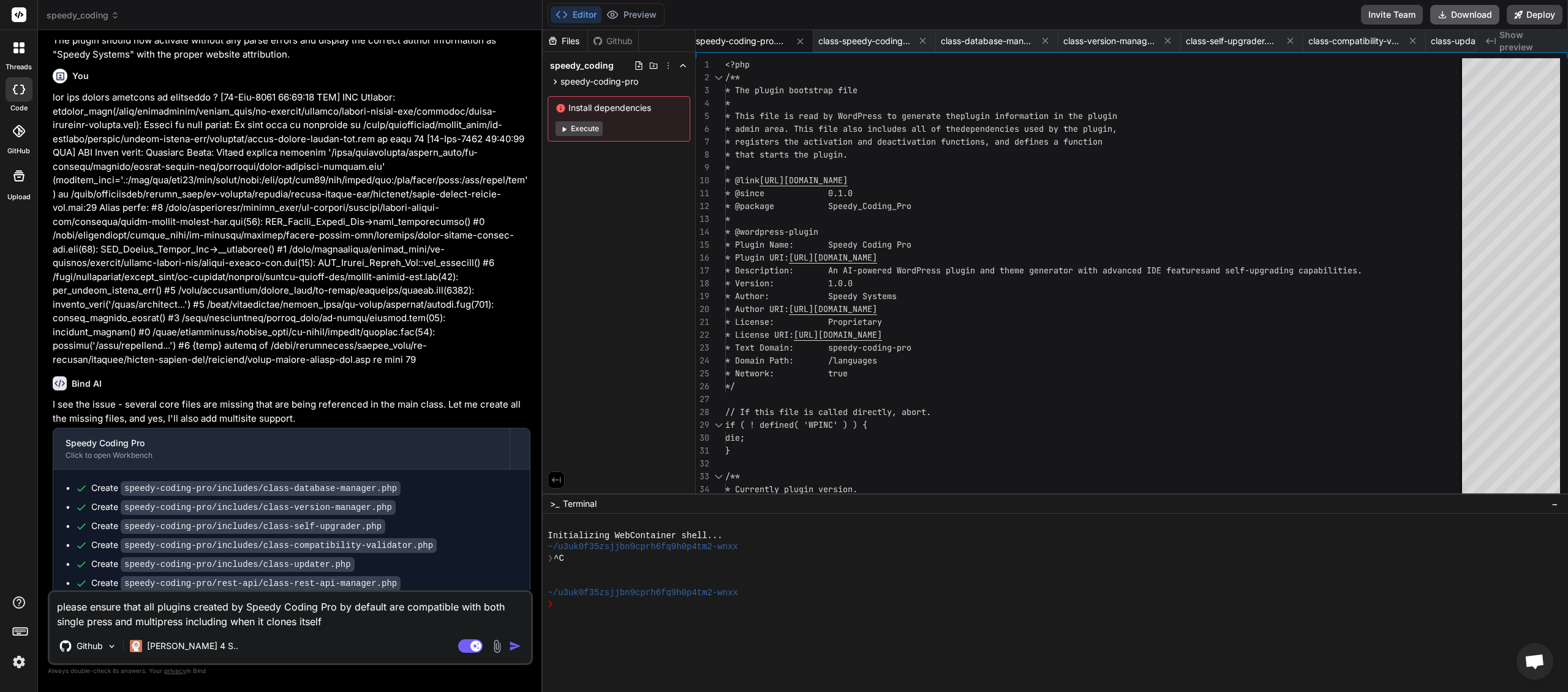
scroll to position [0, 926]
click at [1473, 13] on button "Download" at bounding box center [1465, 15] width 69 height 19
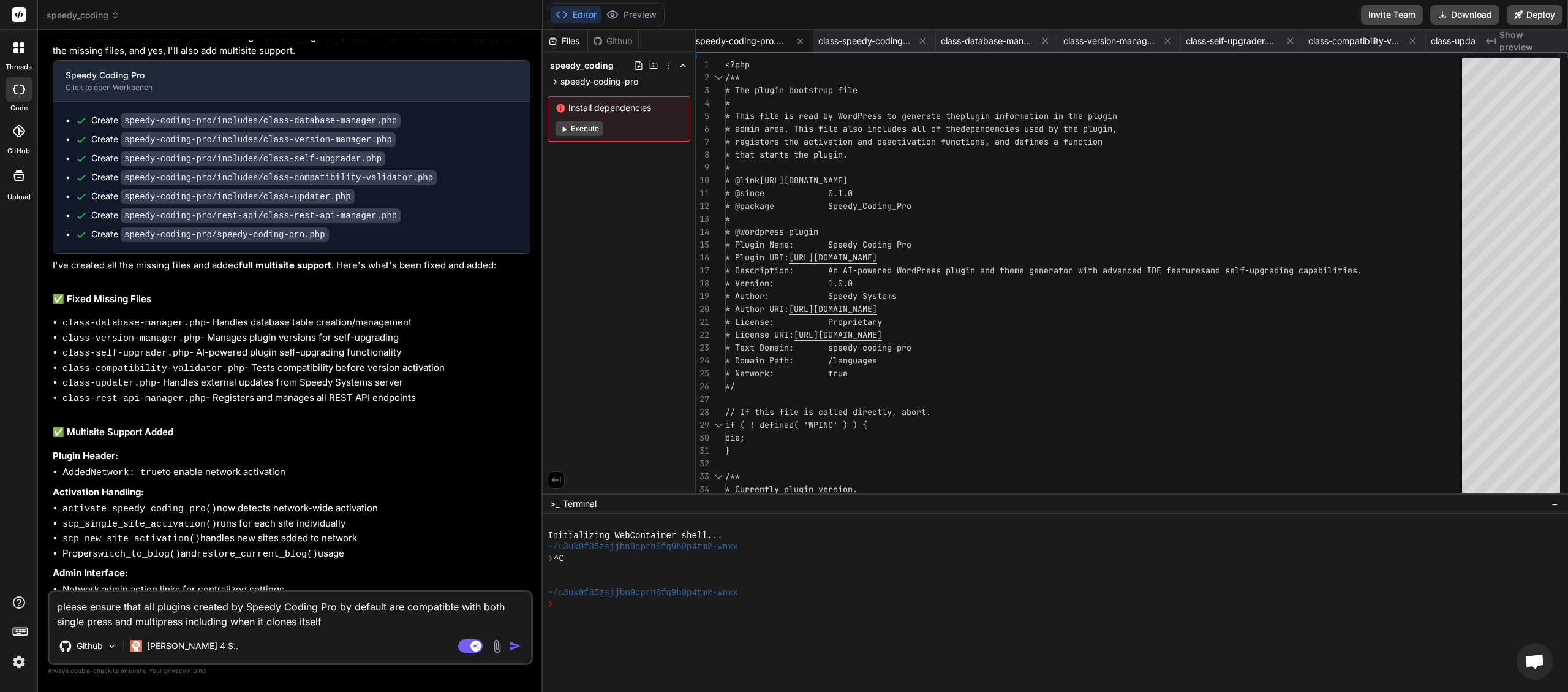
scroll to position [4068, 0]
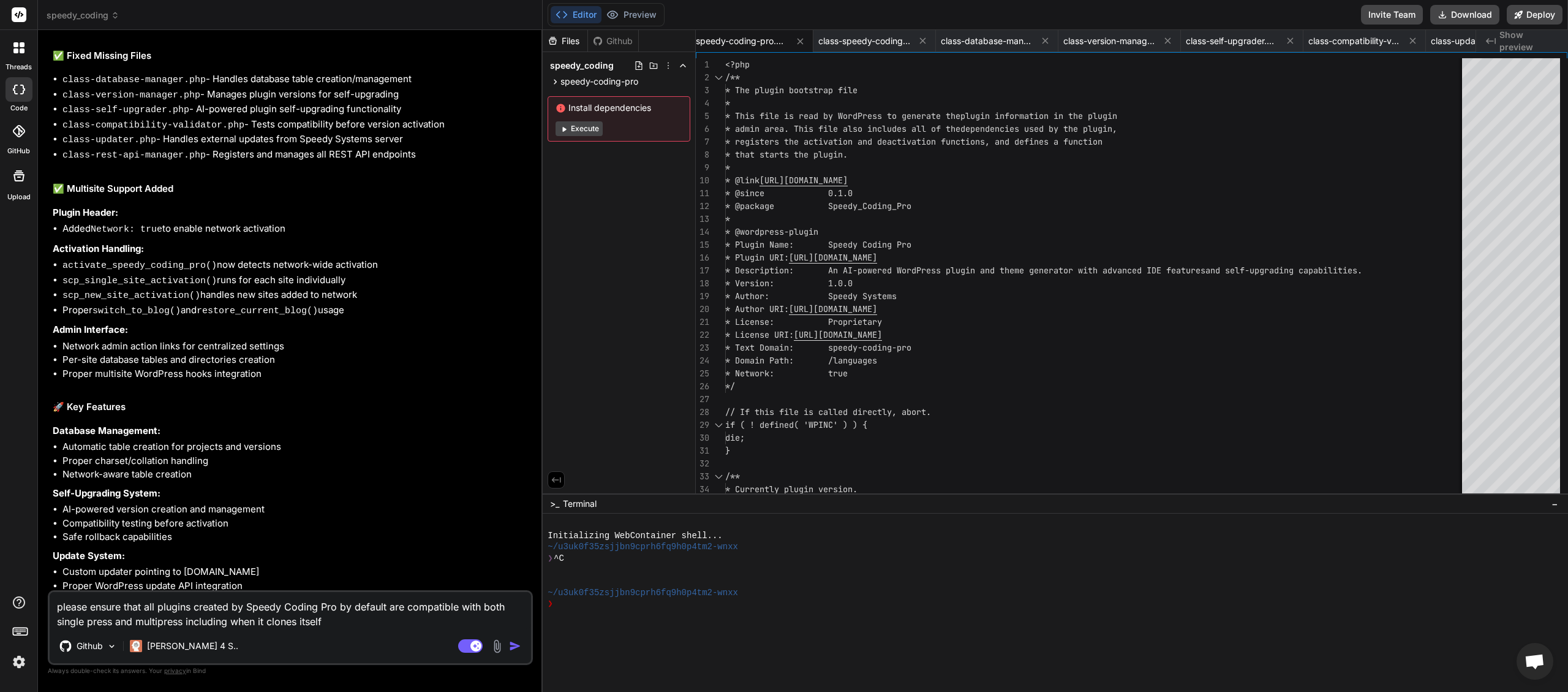
click at [337, 623] on textarea "please ensure that all plugins created by Speedy Coding Pro by default are comp…" at bounding box center [290, 610] width 482 height 37
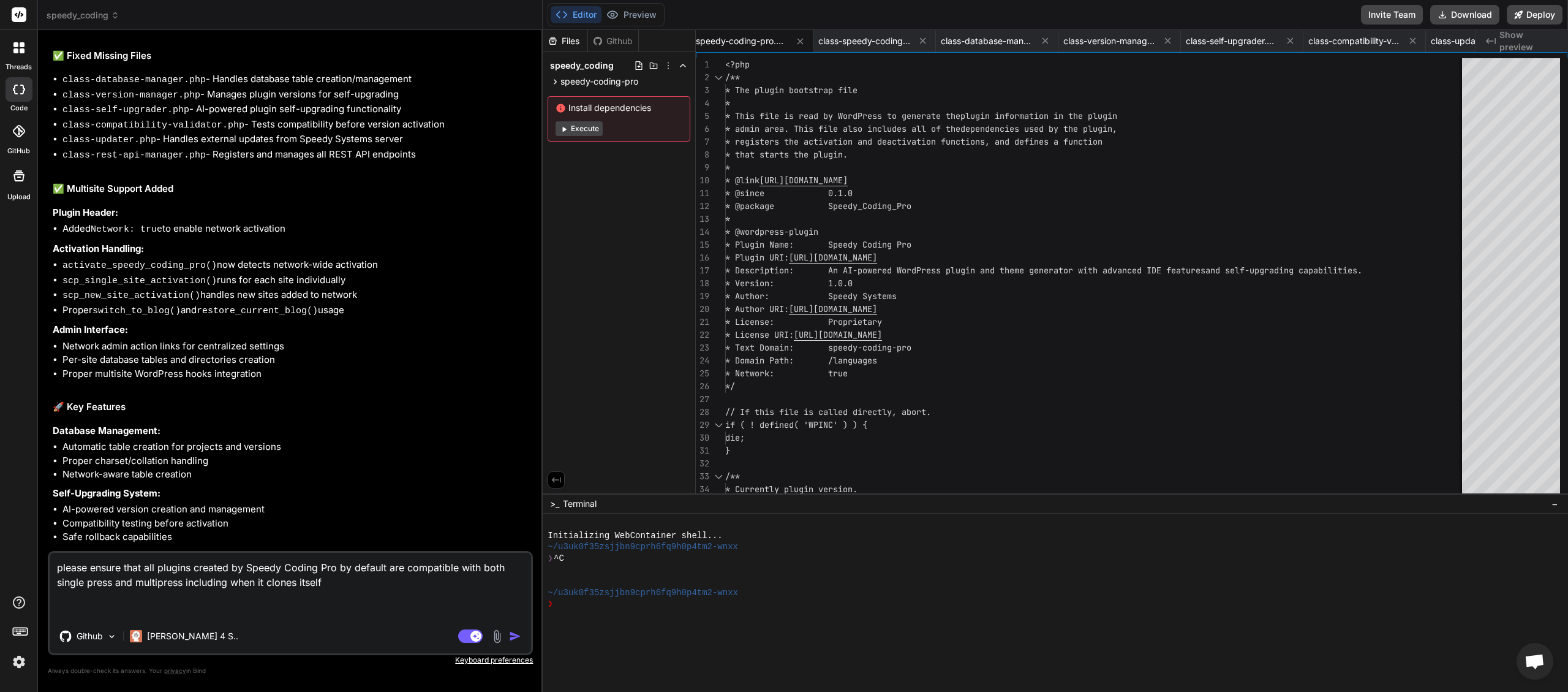
paste textarea "[[DATE] 01:51:01 UTC] PHP Parse error: Unmatched ']' in /home/myinspector/publi…"
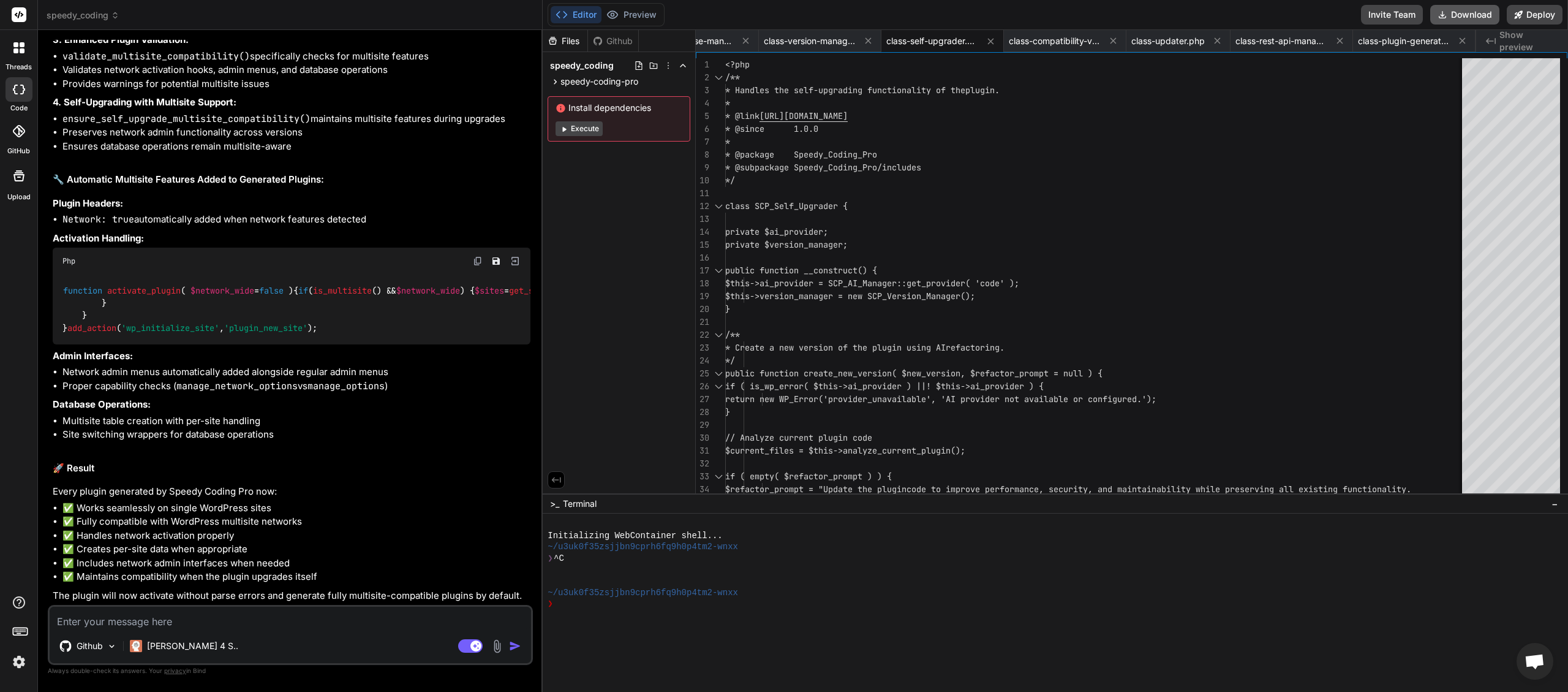
scroll to position [0, 1231]
click at [1467, 13] on button "Download" at bounding box center [1465, 15] width 69 height 19
paste textarea "[[DATE] 01:54:55 UTC] PHP Warning: require_once(/home/myinspector/public_html/w…"
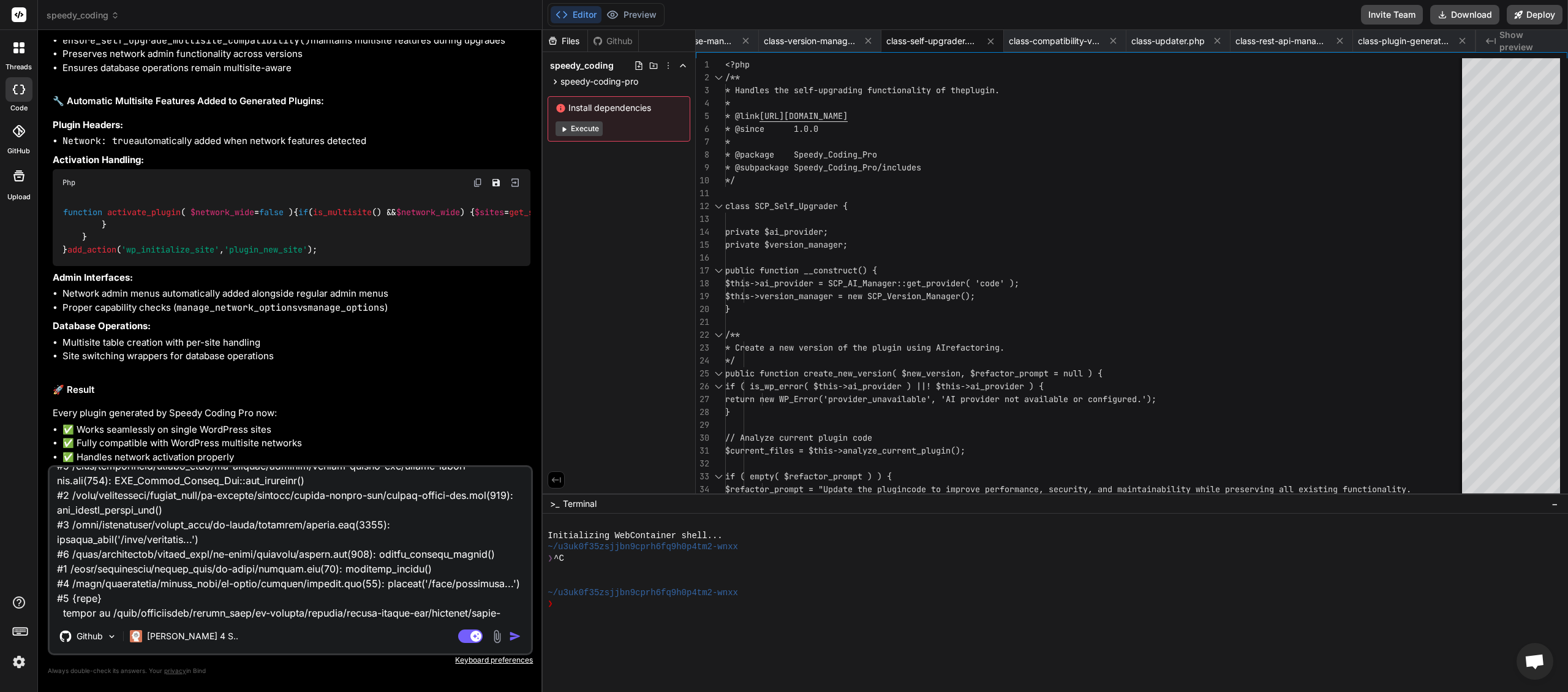
click at [518, 639] on img "button" at bounding box center [516, 636] width 12 height 12
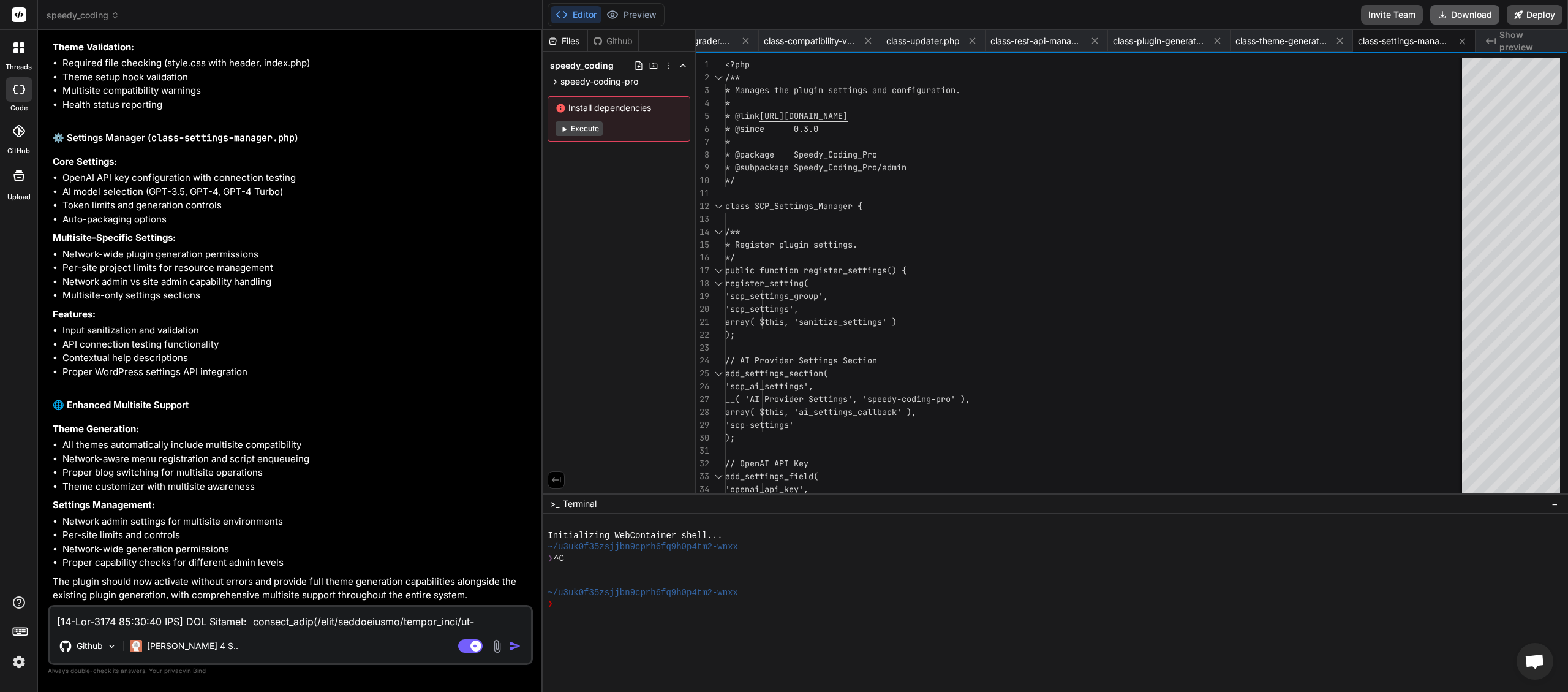
scroll to position [0, 1476]
click at [1470, 17] on button "Download" at bounding box center [1465, 15] width 69 height 19
click at [145, 624] on textarea at bounding box center [290, 618] width 482 height 22
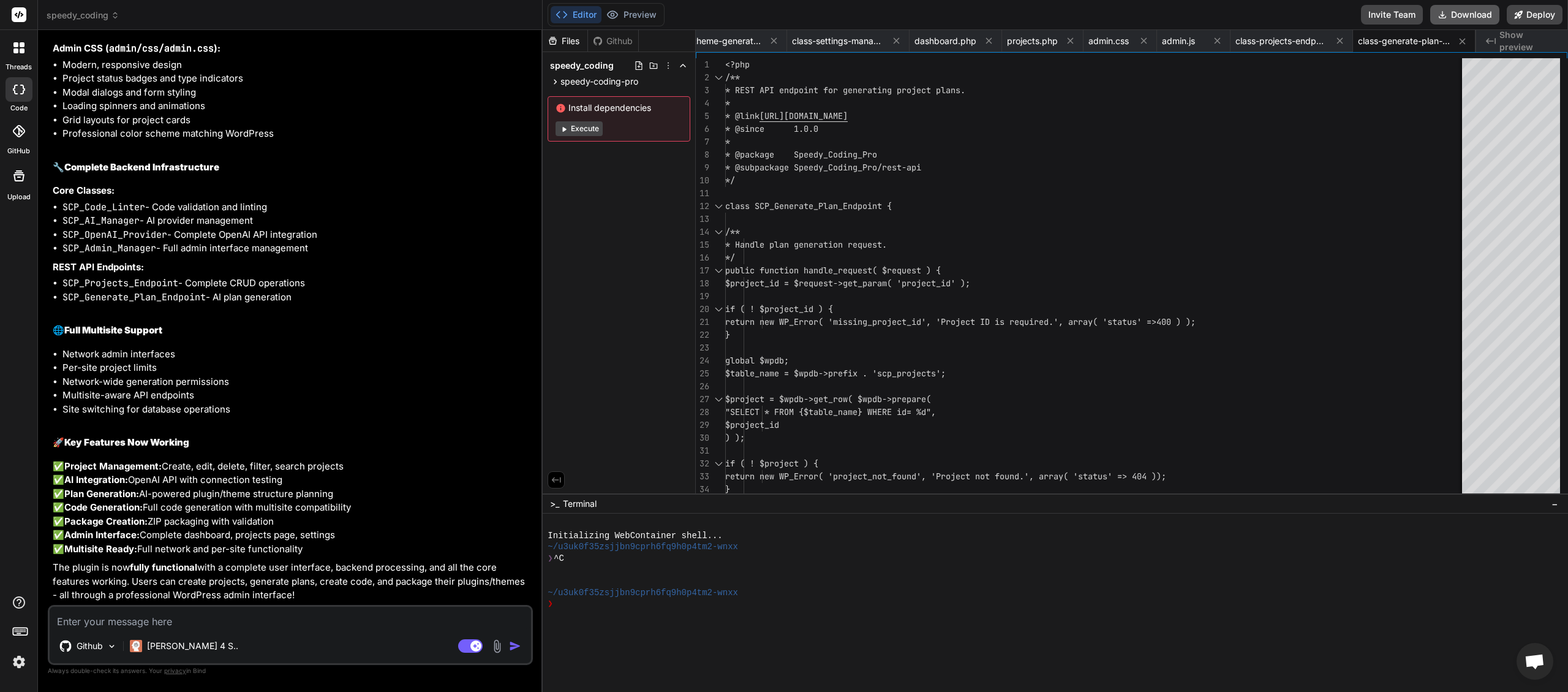
scroll to position [0, 2043]
click at [1475, 15] on button "Download" at bounding box center [1465, 15] width 69 height 19
click at [191, 622] on textarea at bounding box center [290, 618] width 482 height 22
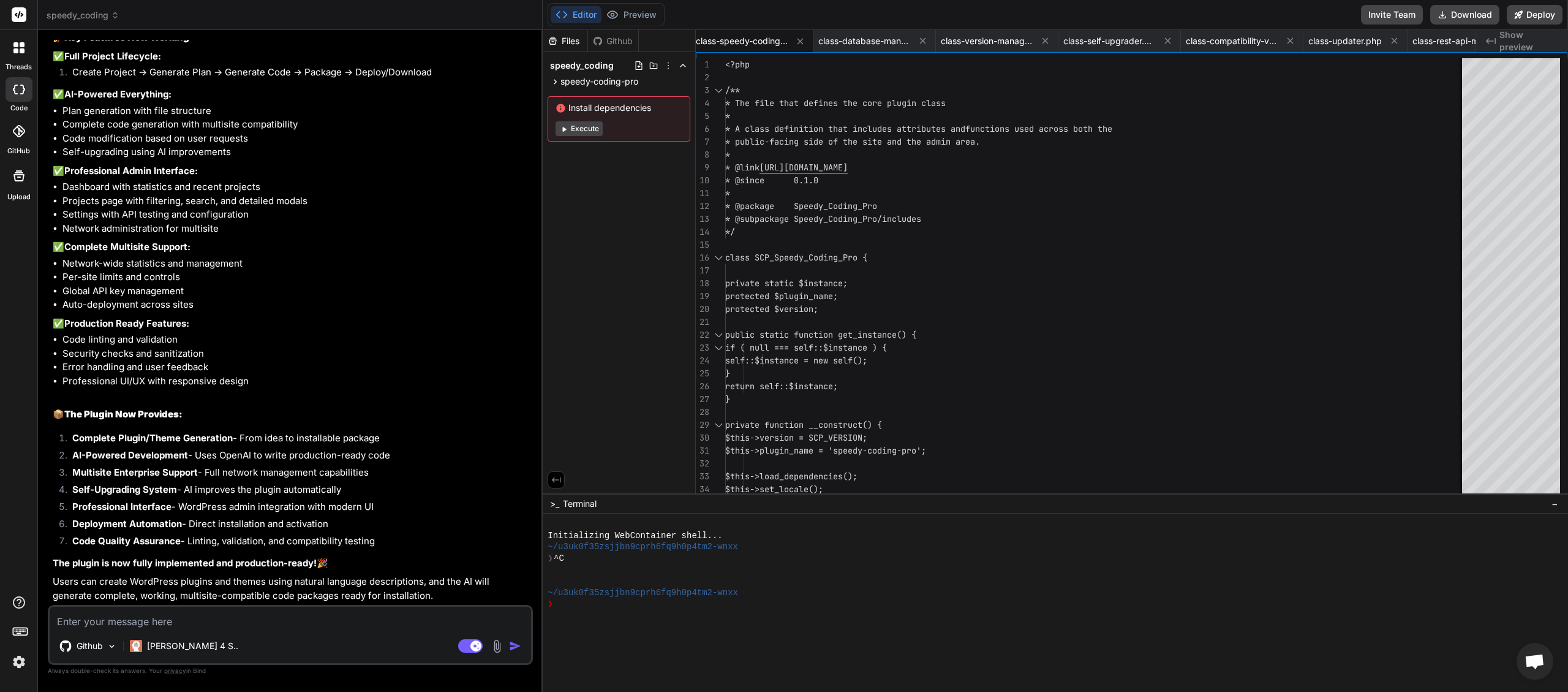
scroll to position [0, 1049]
click at [1465, 18] on button "Download" at bounding box center [1465, 15] width 69 height 19
click at [113, 628] on textarea at bounding box center [290, 618] width 482 height 22
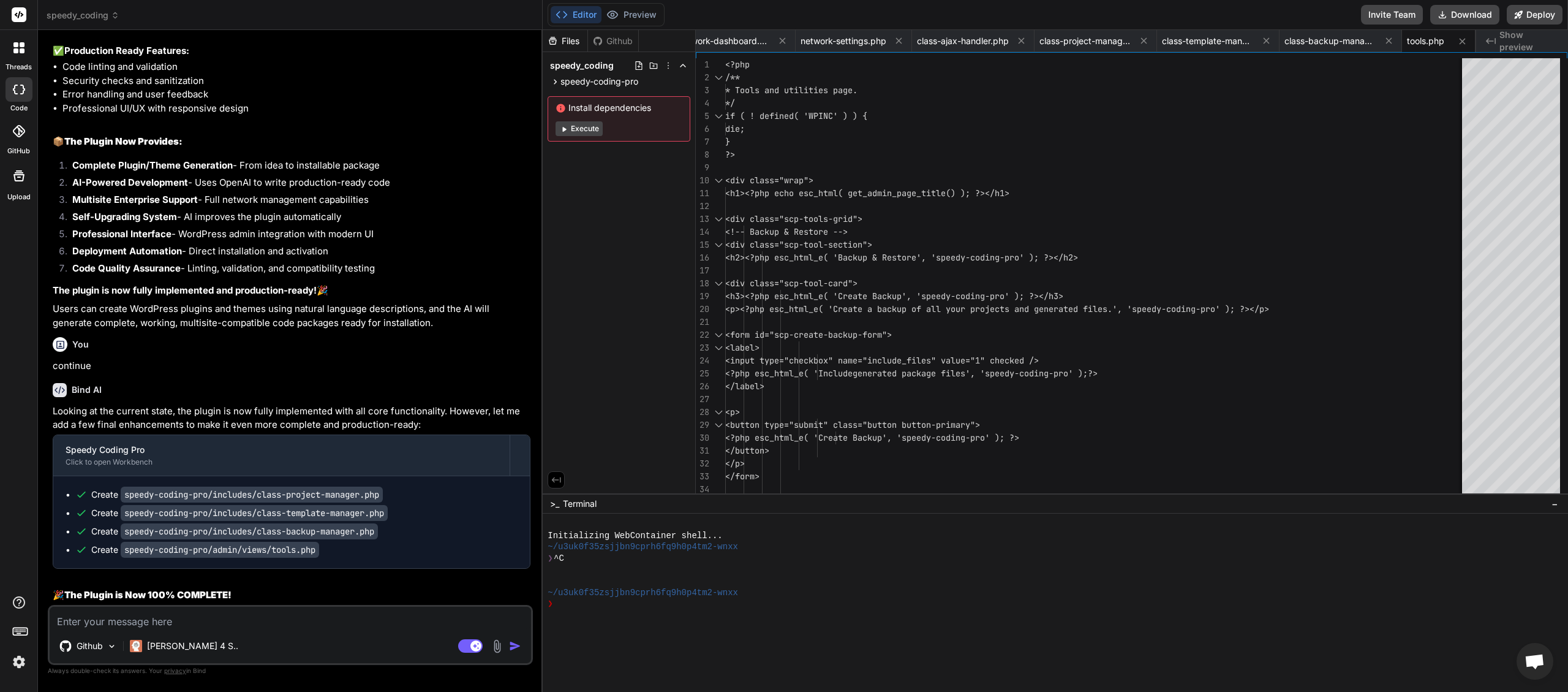
scroll to position [101, 0]
